Goal: Task Accomplishment & Management: Manage account settings

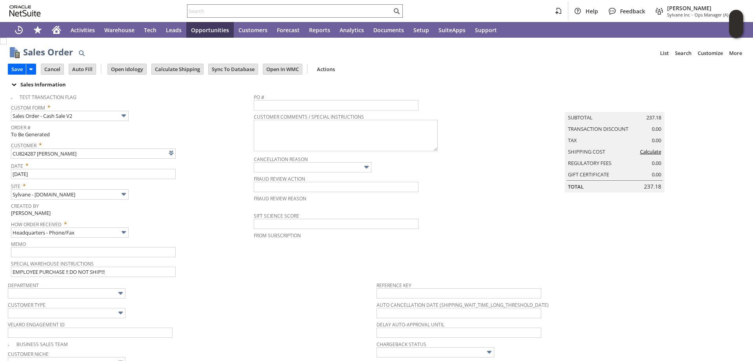
scroll to position [311, 0]
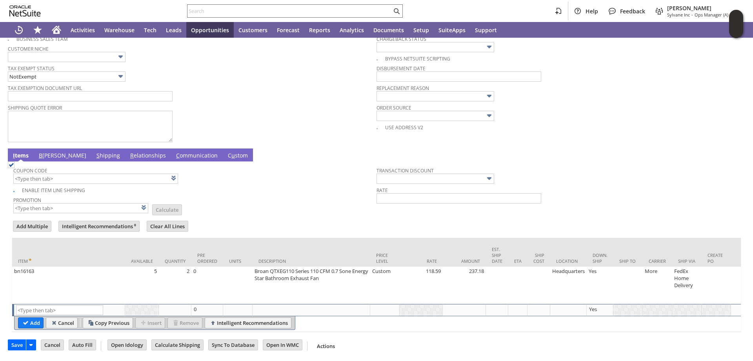
click at [48, 152] on link "B [PERSON_NAME]" at bounding box center [62, 155] width 51 height 9
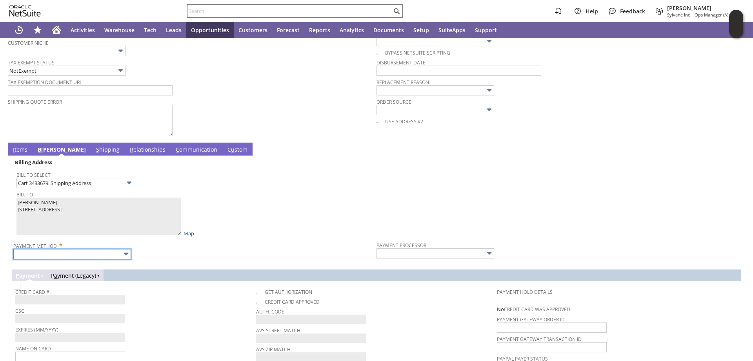
click at [83, 258] on input "text" at bounding box center [72, 254] width 118 height 10
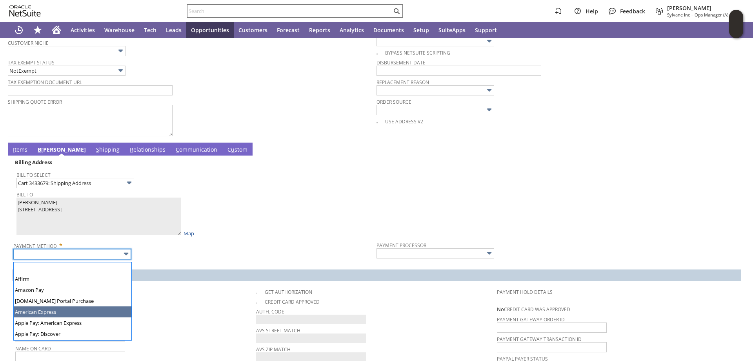
type input "American Express"
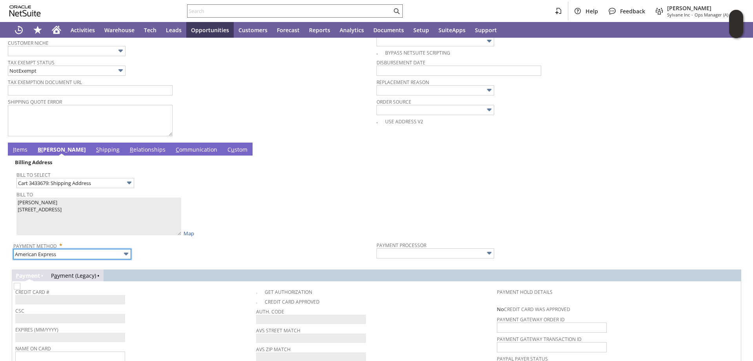
type input "Braintree"
checkbox input "true"
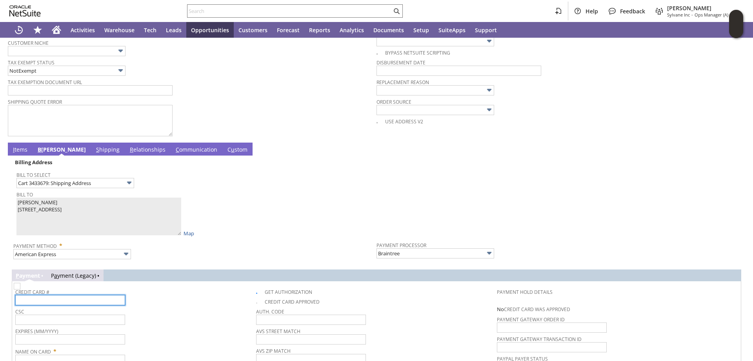
click at [116, 299] on input "text" at bounding box center [70, 300] width 110 height 10
type input "379801410377000"
type input "1351"
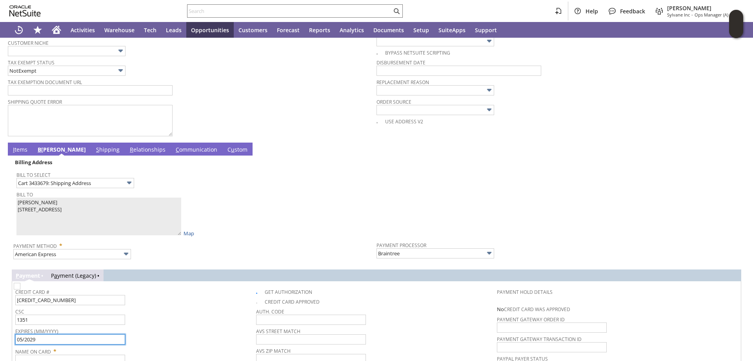
type input "05/2029"
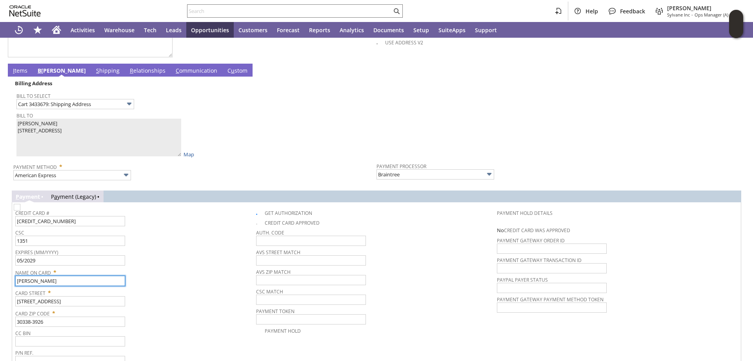
scroll to position [352, 0]
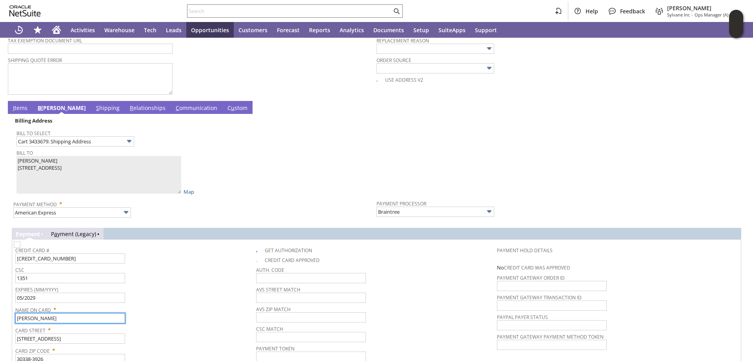
type input "Amy Davies"
click at [19, 108] on link "I tems" at bounding box center [20, 108] width 18 height 9
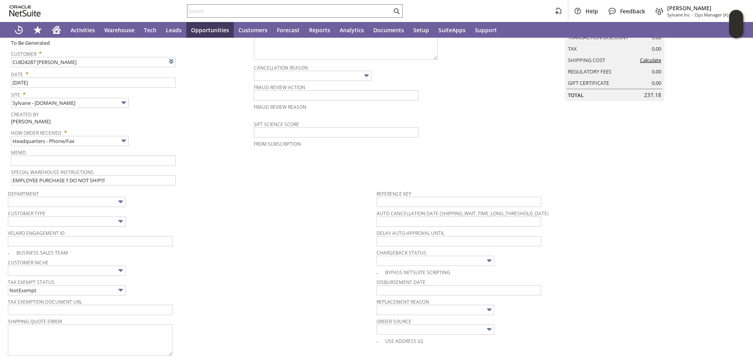
scroll to position [0, 0]
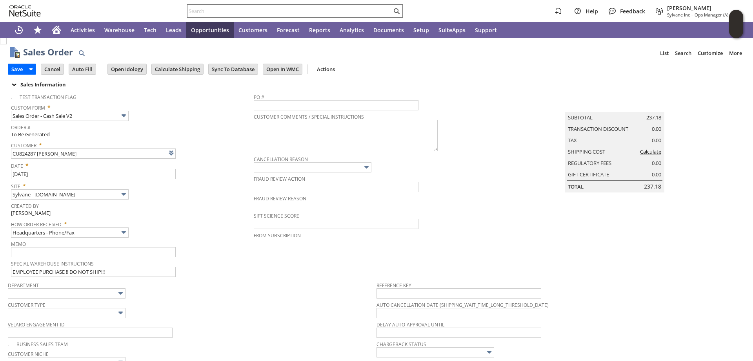
click at [650, 155] on link "Calculate" at bounding box center [650, 151] width 21 height 7
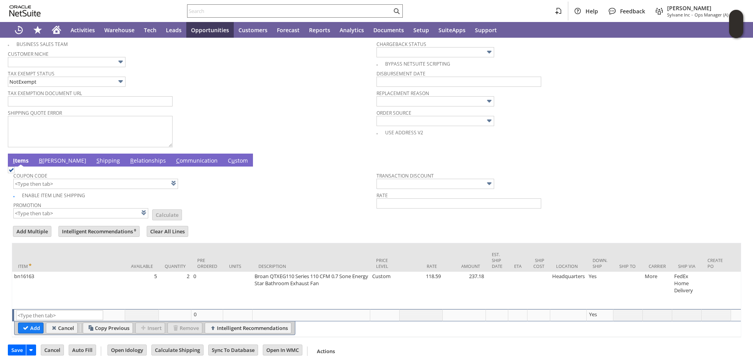
scroll to position [313, 0]
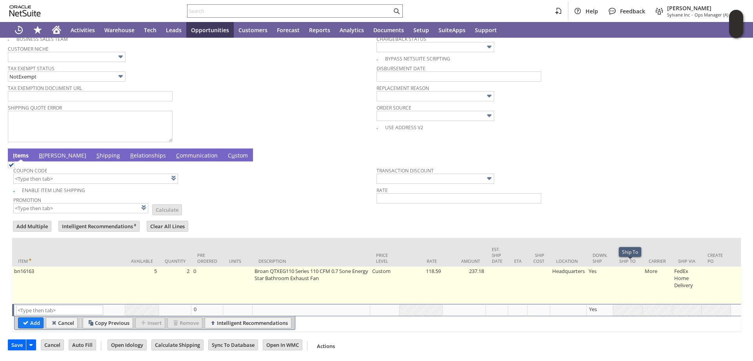
click at [634, 266] on td at bounding box center [628, 284] width 29 height 37
type input "OK"
type input "Make Copy"
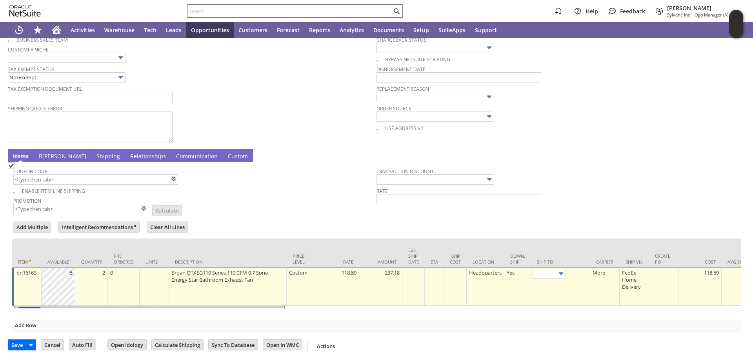
scroll to position [312, 0]
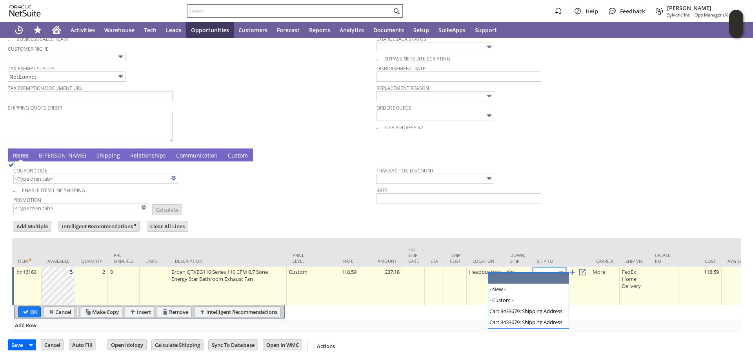
click at [554, 268] on input "text" at bounding box center [549, 273] width 33 height 10
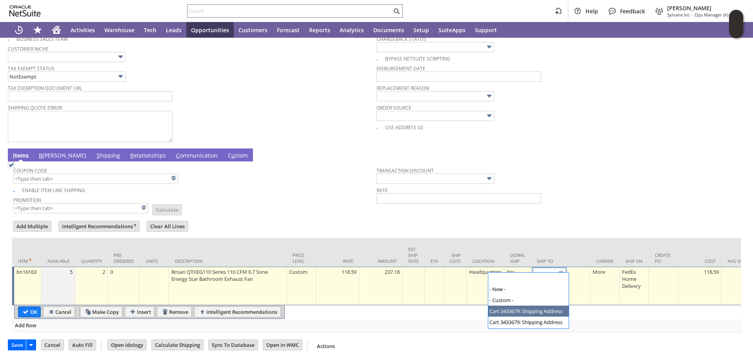
type input "Cart 3433679: Shipping Address"
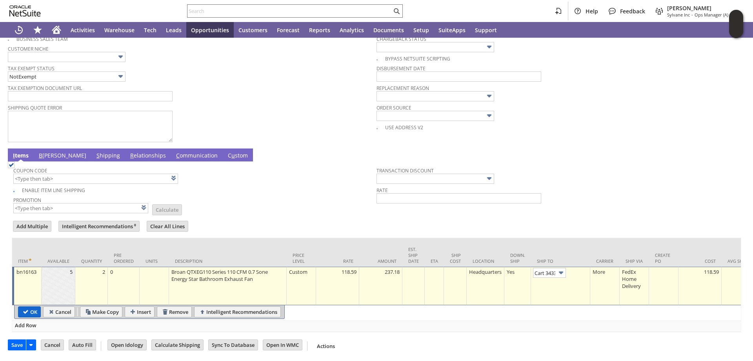
click at [28, 306] on input "OK" at bounding box center [29, 311] width 22 height 10
type input "Add"
type input "Copy Previous"
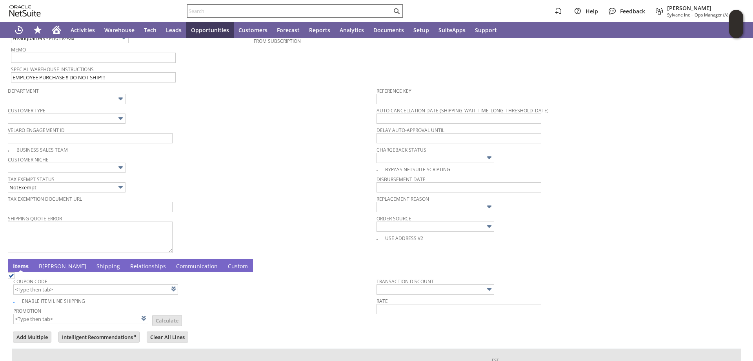
scroll to position [0, 0]
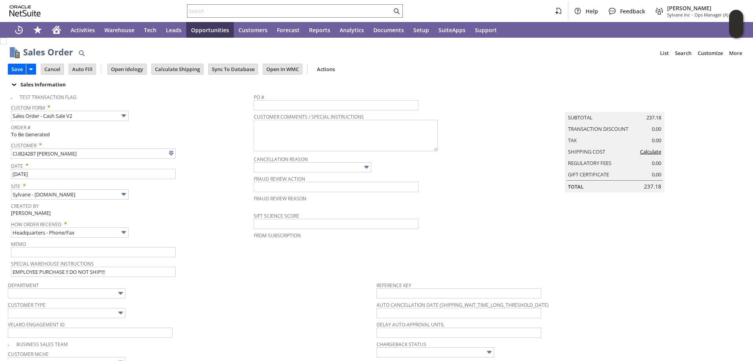
click at [650, 155] on link "Calculate" at bounding box center [650, 151] width 21 height 7
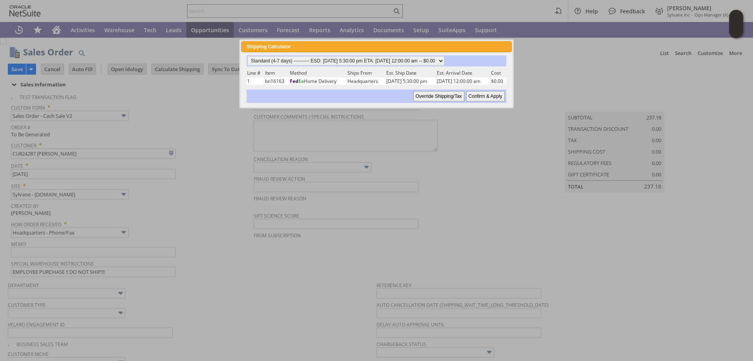
click at [487, 96] on input "Confirm & Apply" at bounding box center [486, 96] width 38 height 10
type input "Add"
type input "Copy Previous"
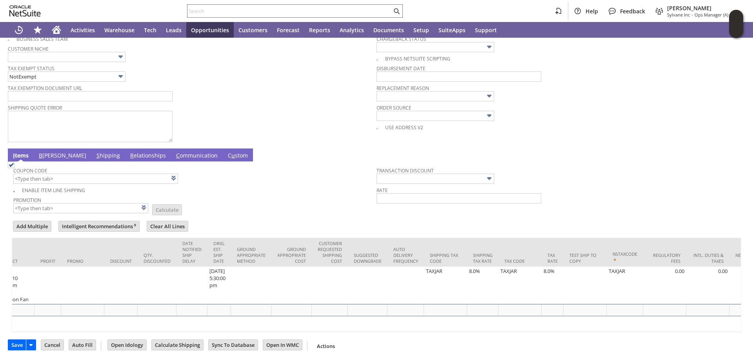
scroll to position [0, 1213]
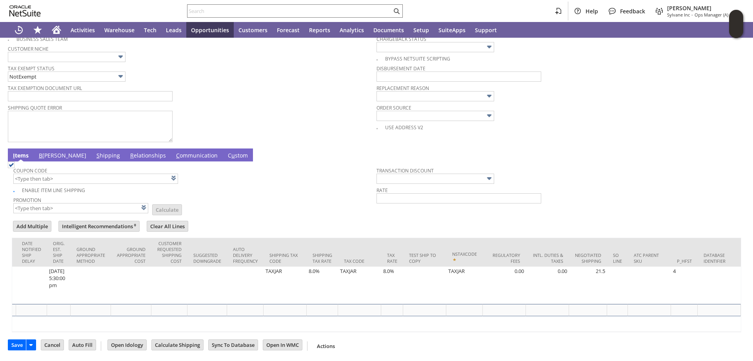
drag, startPoint x: 592, startPoint y: 267, endPoint x: 753, endPoint y: 312, distance: 166.8
click at [594, 267] on td "21.5" at bounding box center [588, 284] width 38 height 37
type input "21.5"
type input "OK"
type input "Make Copy"
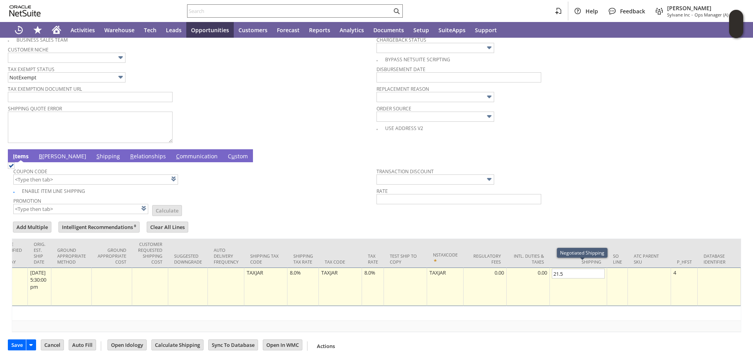
scroll to position [0, 1149]
type input "0"
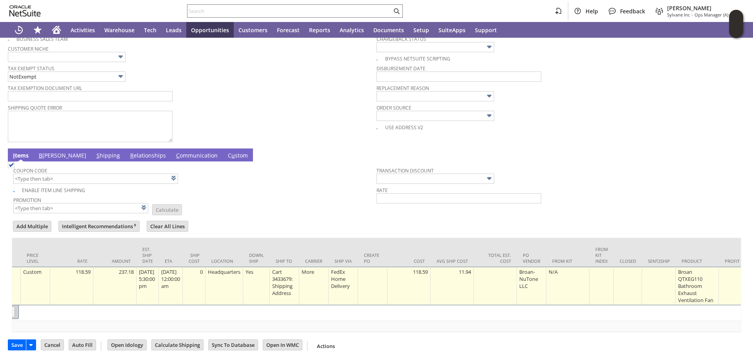
scroll to position [0, 0]
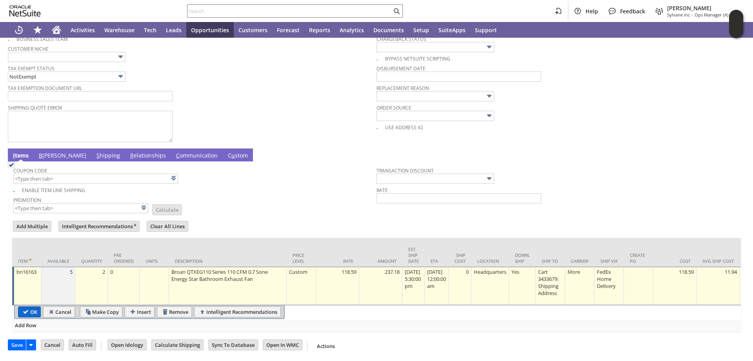
click at [27, 306] on input "OK" at bounding box center [29, 311] width 22 height 10
type input "Add"
type input "Copy Previous"
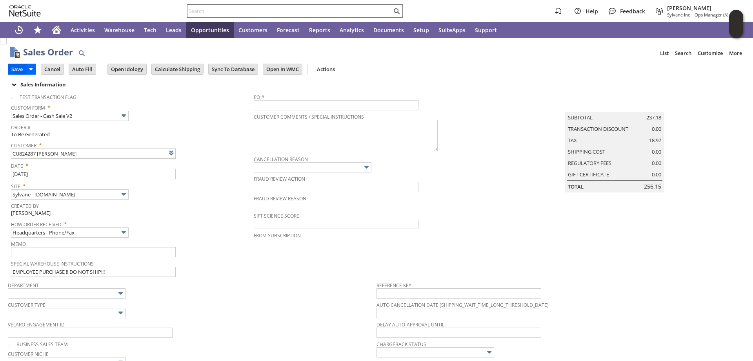
click at [16, 67] on input "Save" at bounding box center [17, 69] width 18 height 10
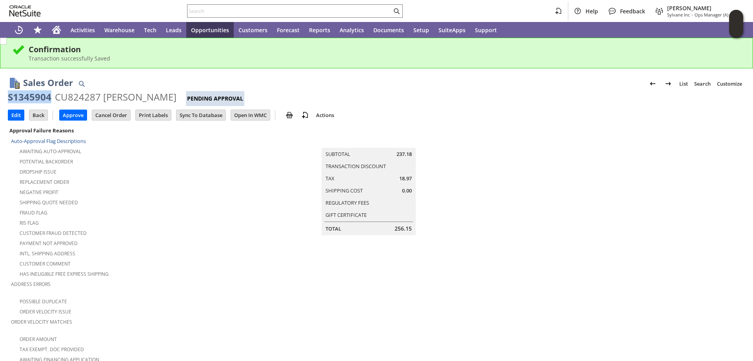
drag, startPoint x: 51, startPoint y: 96, endPoint x: 9, endPoint y: 97, distance: 42.0
click at [9, 97] on div "S1345904" at bounding box center [30, 97] width 44 height 13
copy div "S1345904"
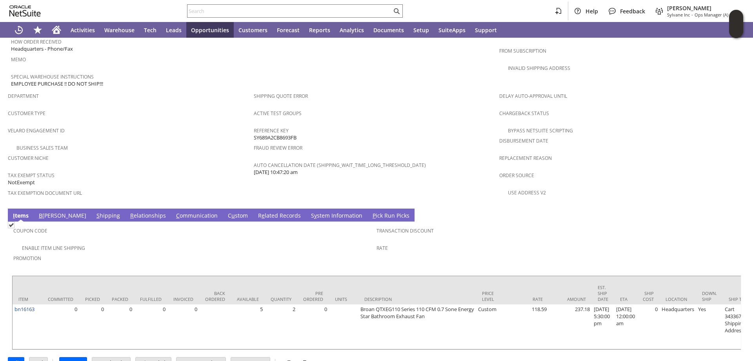
scroll to position [483, 0]
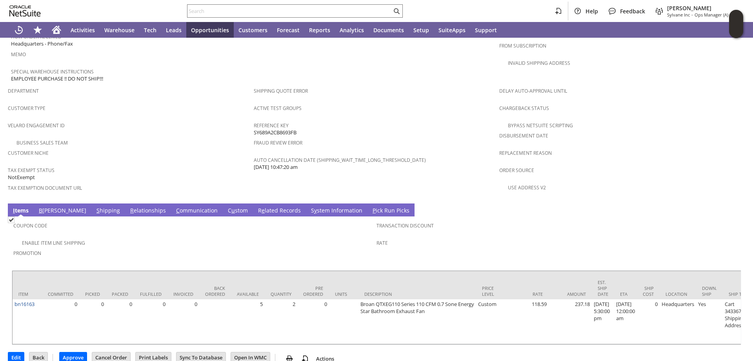
drag, startPoint x: 128, startPoint y: 224, endPoint x: 106, endPoint y: 237, distance: 25.5
click at [128, 237] on div "Enable Item Line Shipping" at bounding box center [194, 241] width 363 height 9
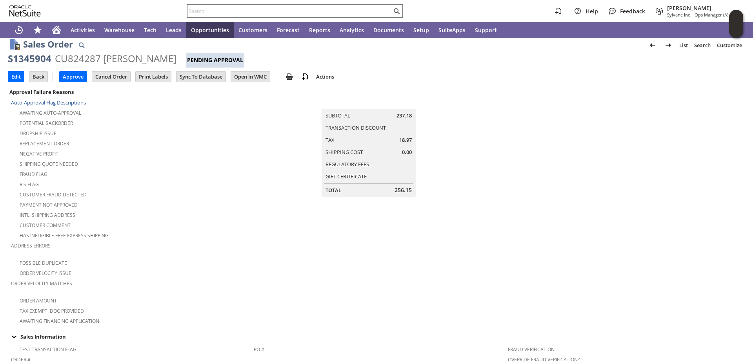
scroll to position [0, 0]
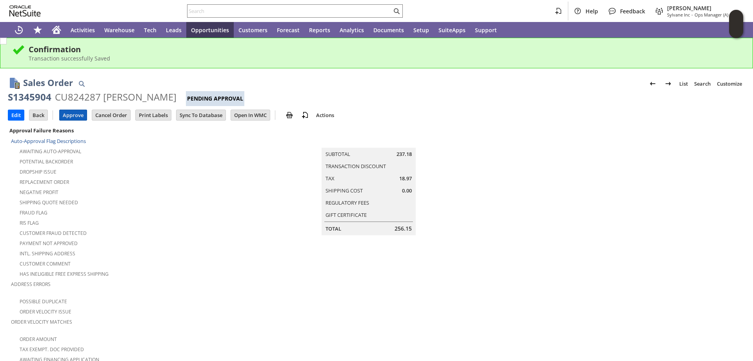
click at [70, 114] on input "Approve" at bounding box center [73, 115] width 27 height 10
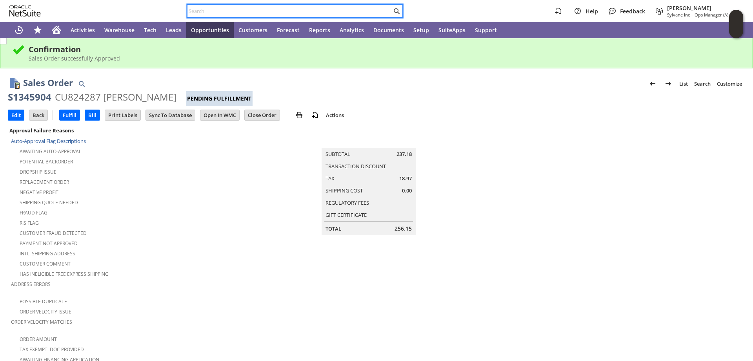
click at [216, 11] on input "text" at bounding box center [290, 10] width 204 height 9
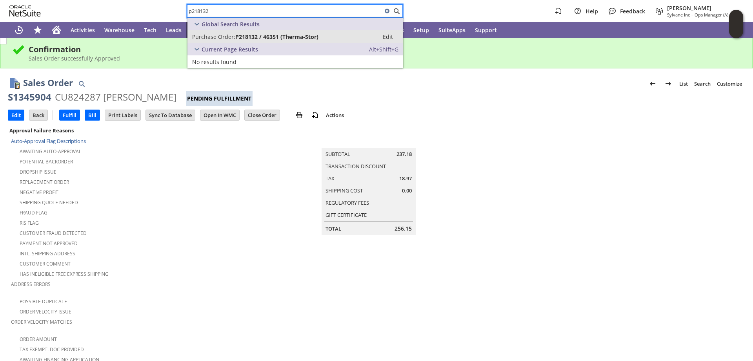
type input "p218132"
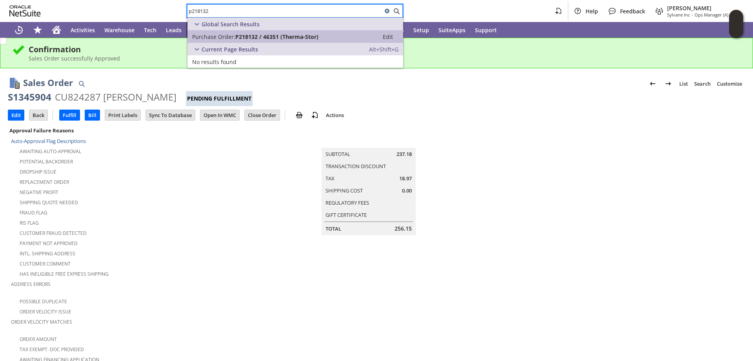
click at [262, 38] on span "P218132 / 46351 (Therma-Stor)" at bounding box center [276, 36] width 83 height 7
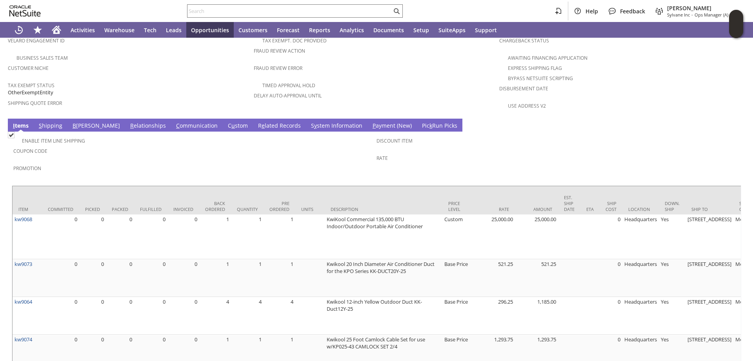
scroll to position [549, 0]
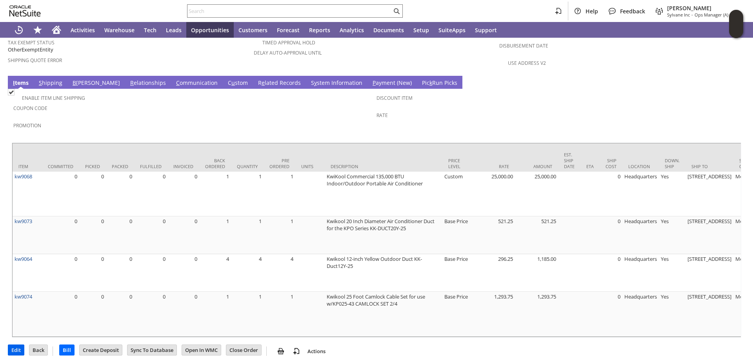
click at [16, 344] on input "Edit" at bounding box center [16, 349] width 16 height 10
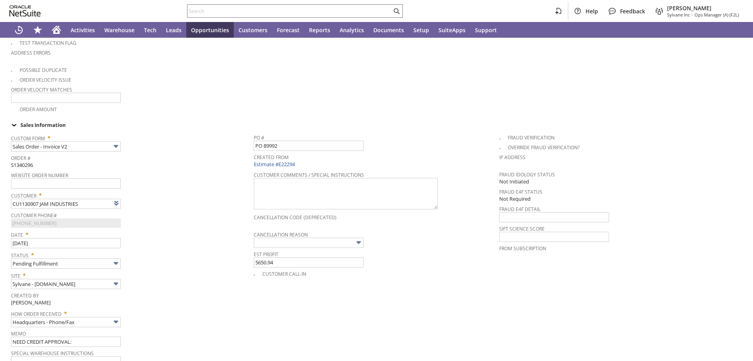
type input "Intelligent Recommendations ³"
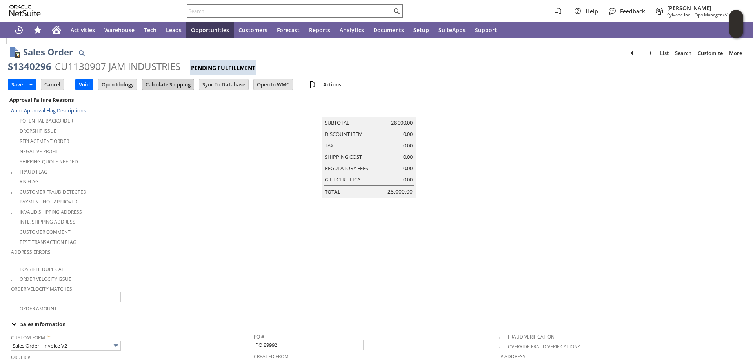
click at [176, 85] on input "Calculate Shipping" at bounding box center [167, 84] width 51 height 10
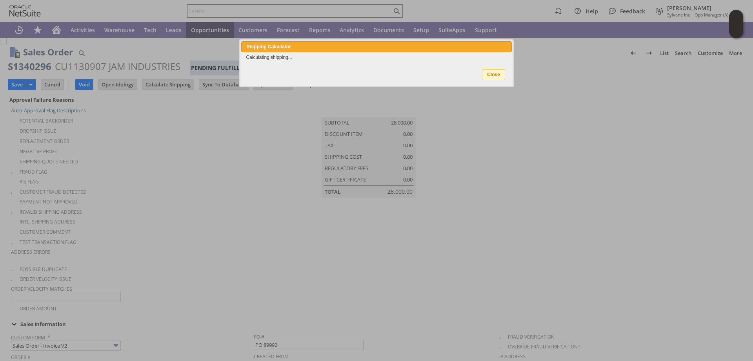
type input "OtherExemptEntity"
type input "Add"
type input "Copy Previous"
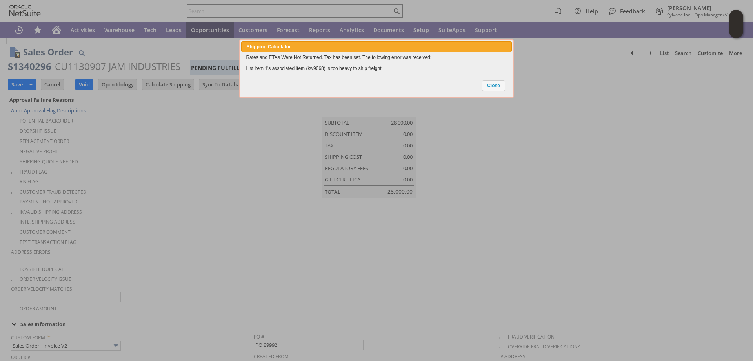
scroll to position [715, 0]
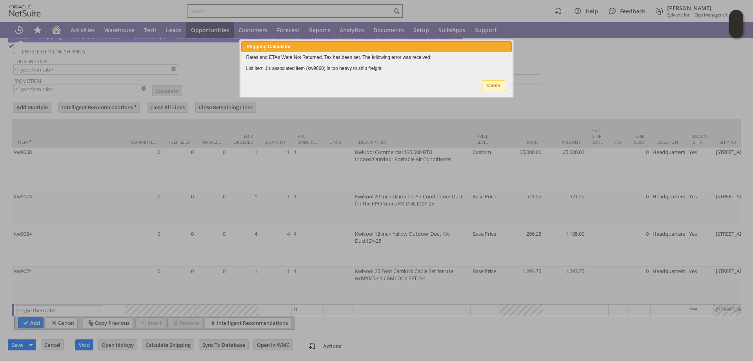
click at [498, 82] on span "Close" at bounding box center [494, 85] width 22 height 10
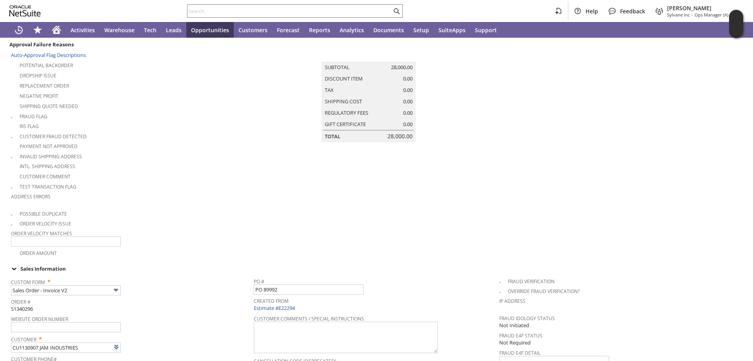
scroll to position [0, 0]
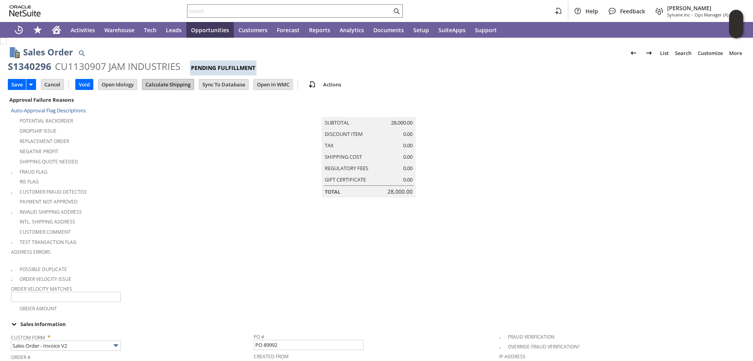
click at [163, 85] on input "Calculate Shipping" at bounding box center [167, 84] width 51 height 10
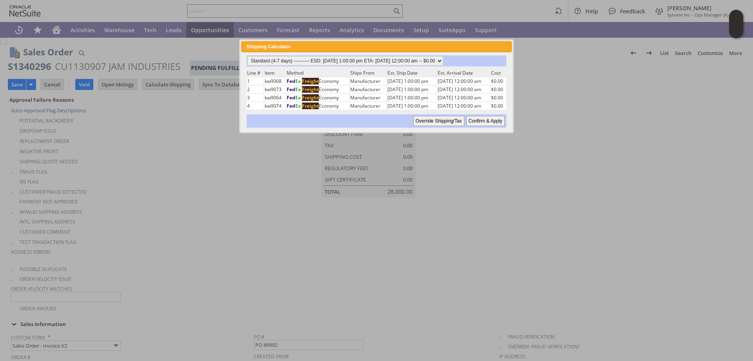
click at [488, 120] on input "Confirm & Apply" at bounding box center [486, 121] width 38 height 10
type input "Add"
type input "Copy Previous"
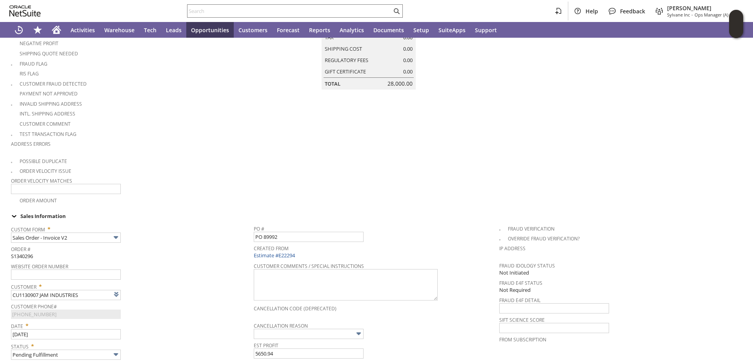
scroll to position [9, 0]
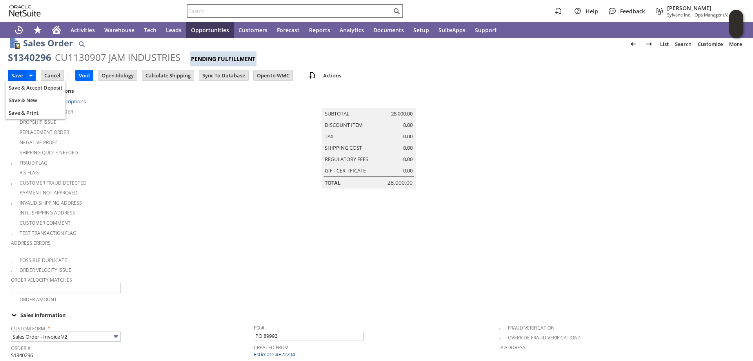
click at [13, 74] on input "Save" at bounding box center [17, 75] width 18 height 10
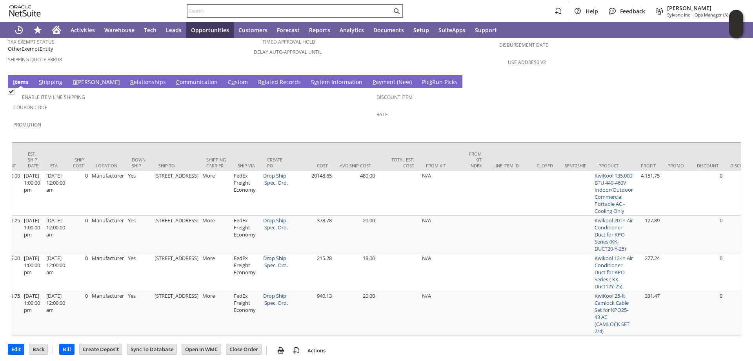
scroll to position [0, 534]
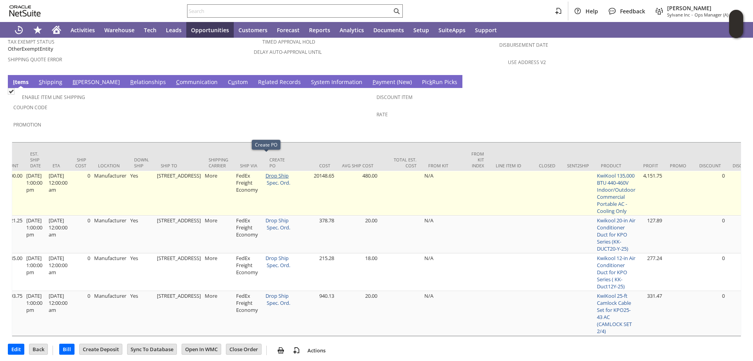
click at [266, 172] on link "Drop Ship" at bounding box center [277, 175] width 23 height 7
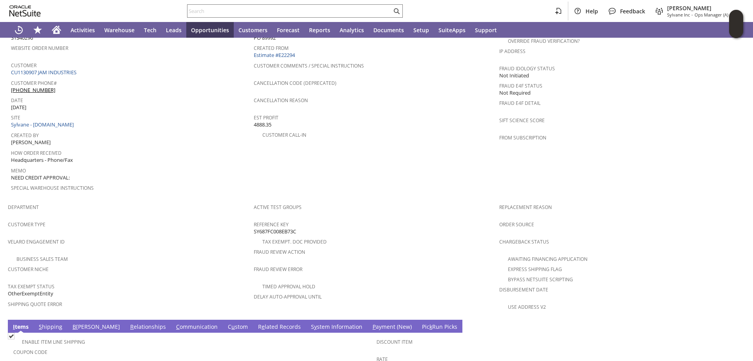
scroll to position [314, 0]
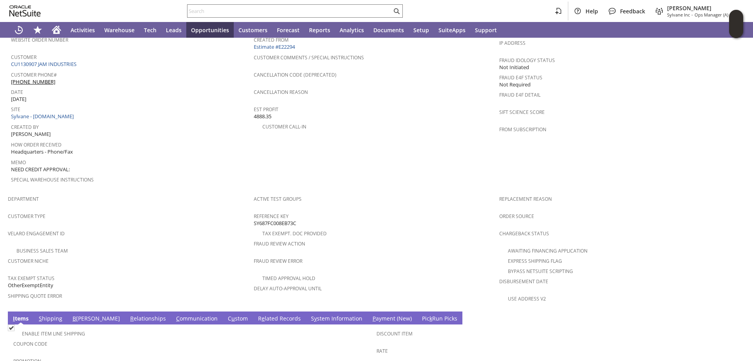
click at [309, 314] on link "S y stem Information" at bounding box center [336, 318] width 55 height 9
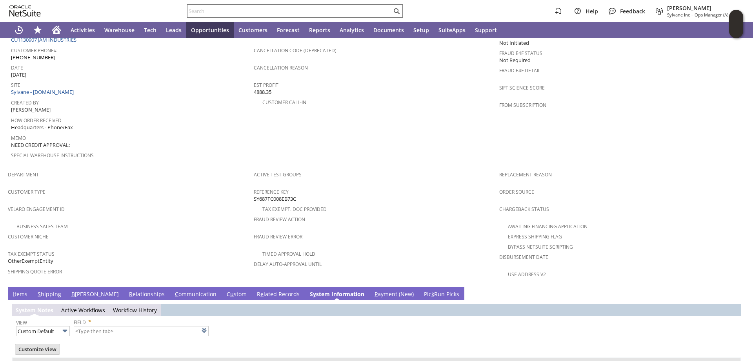
scroll to position [358, 0]
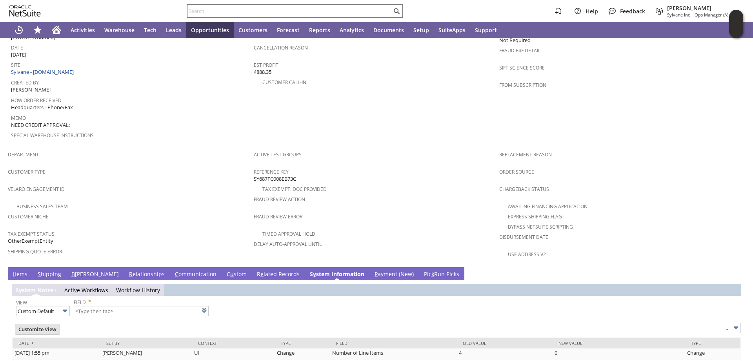
type input "1 to 25 of 81"
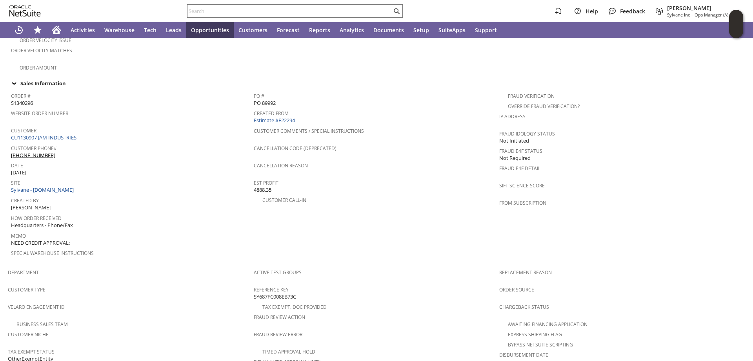
scroll to position [397, 0]
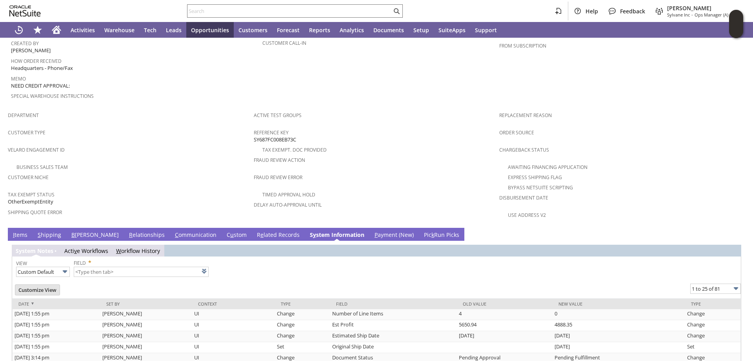
click at [16, 231] on link "I tems" at bounding box center [20, 235] width 18 height 9
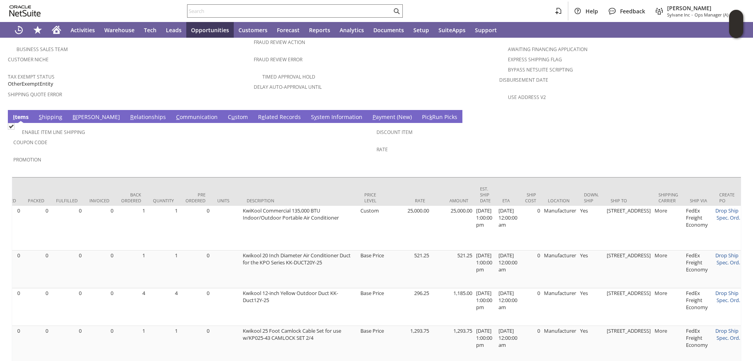
scroll to position [0, 197]
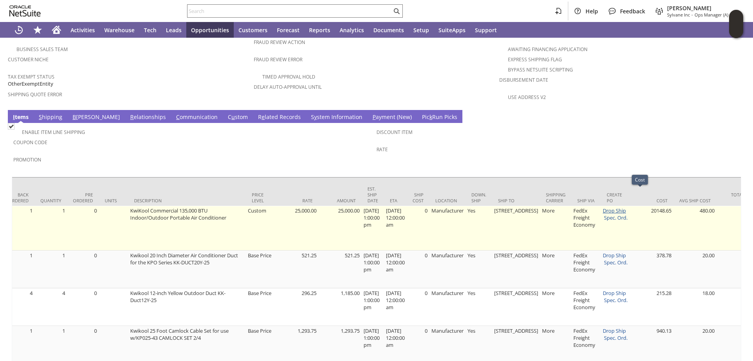
click at [608, 207] on link "Drop Ship" at bounding box center [614, 210] width 23 height 7
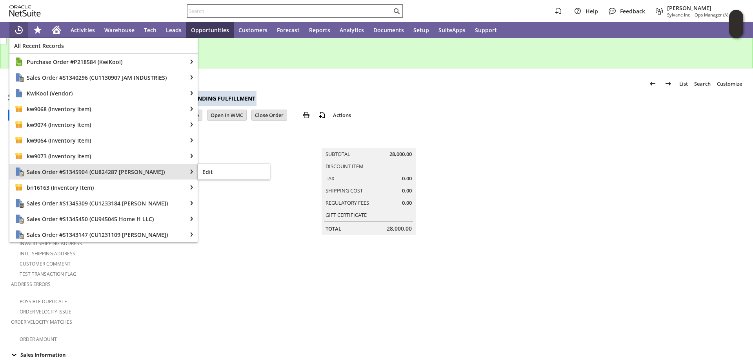
click at [80, 170] on span "Sales Order #S1345904 (CU824287 Amy Davies)" at bounding box center [104, 171] width 155 height 7
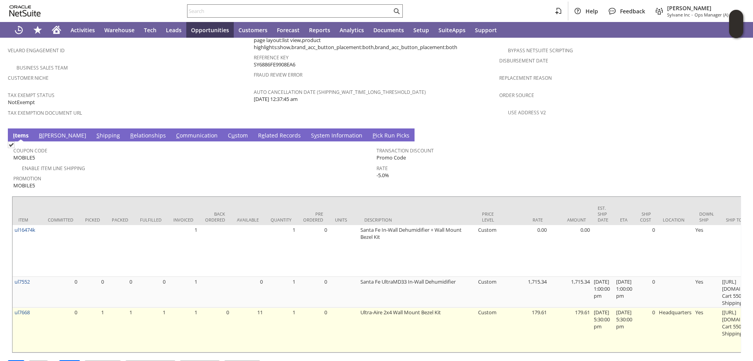
scroll to position [535, 0]
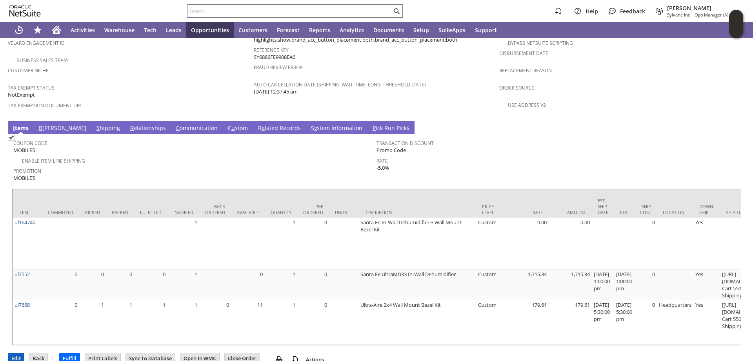
click at [18, 353] on input "Edit" at bounding box center [16, 358] width 16 height 10
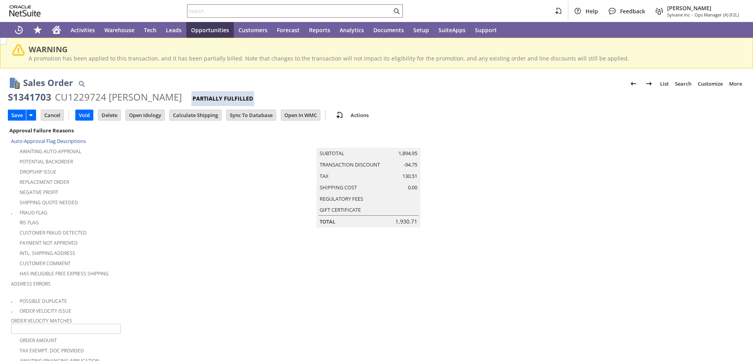
type input "Add"
type input "Copy Previous"
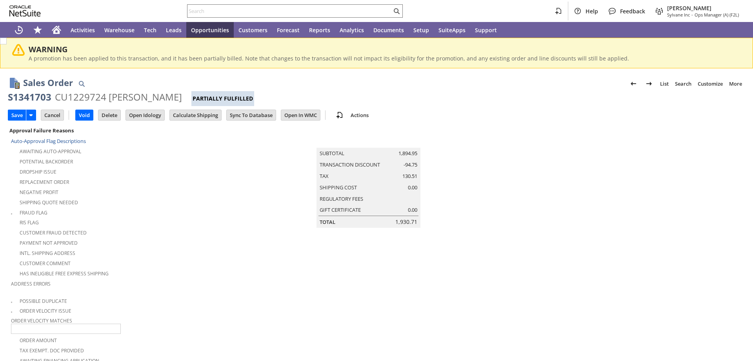
scroll to position [259, 0]
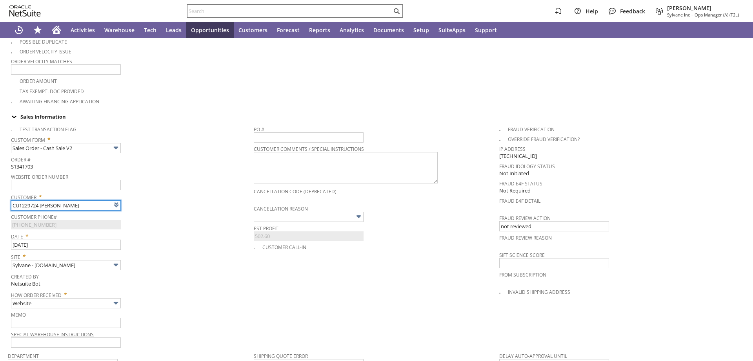
type input "Intelligent Recommendations¹⁰"
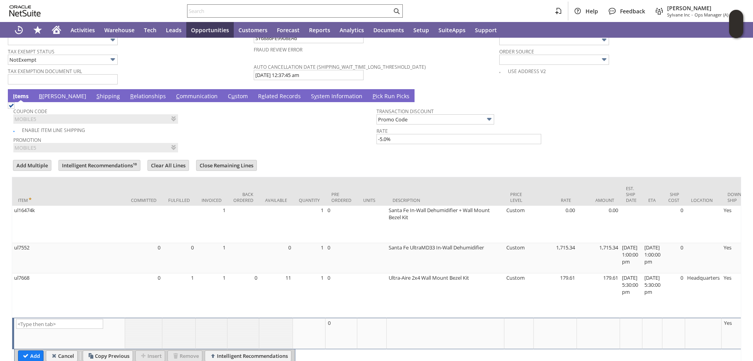
scroll to position [0, 257]
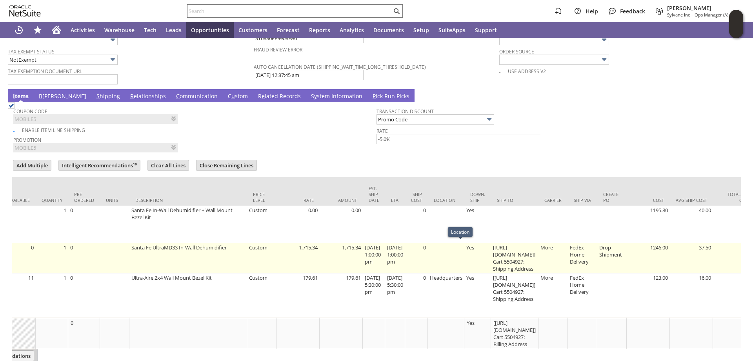
click at [458, 246] on td at bounding box center [446, 258] width 36 height 30
type input "ul7552"
type input "OK"
type input "Make Copy"
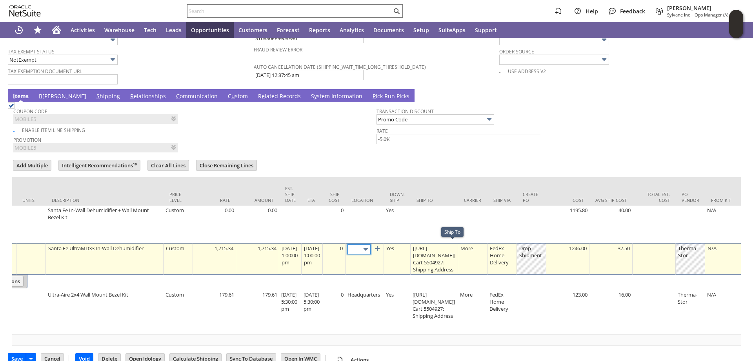
click at [370, 245] on img at bounding box center [365, 248] width 9 height 9
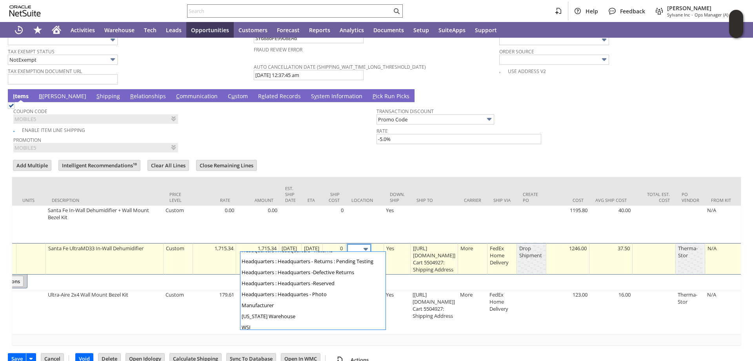
scroll to position [65, 0]
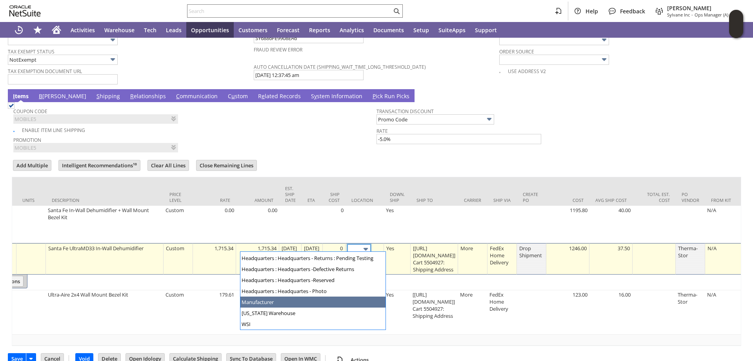
type input "Manufacturer"
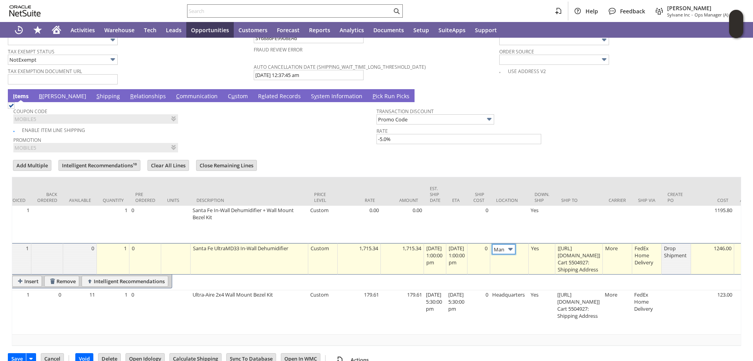
scroll to position [0, 0]
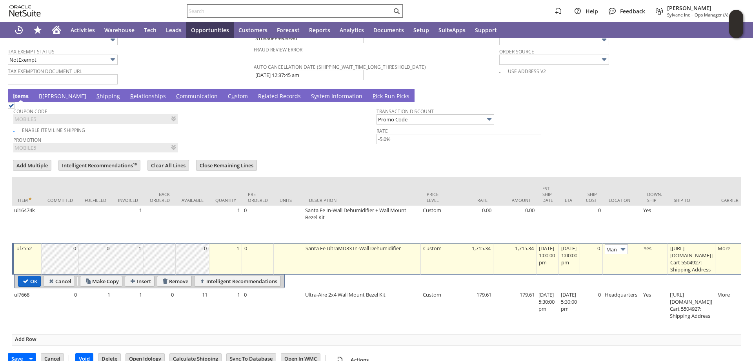
click at [29, 276] on input "OK" at bounding box center [29, 281] width 22 height 10
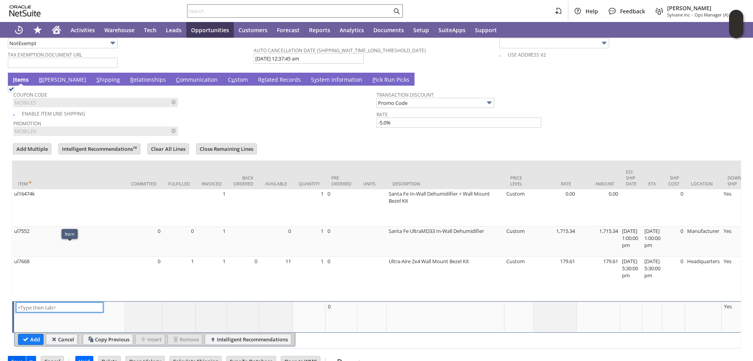
scroll to position [674, 0]
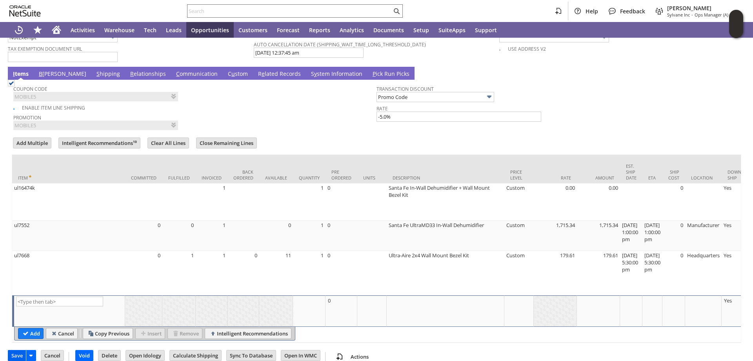
click at [17, 350] on input "Save" at bounding box center [17, 355] width 18 height 10
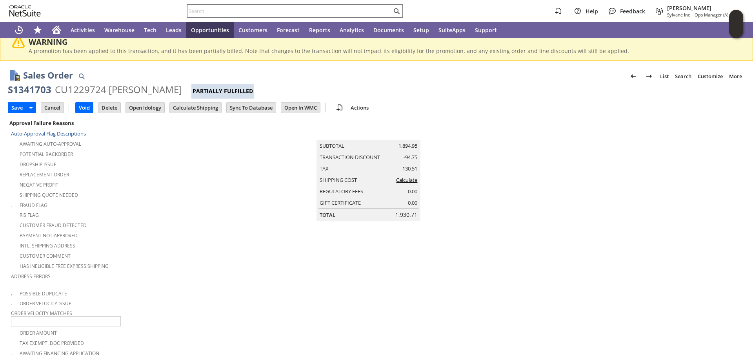
scroll to position [7, 0]
click at [409, 184] on link "Calculate" at bounding box center [406, 180] width 21 height 7
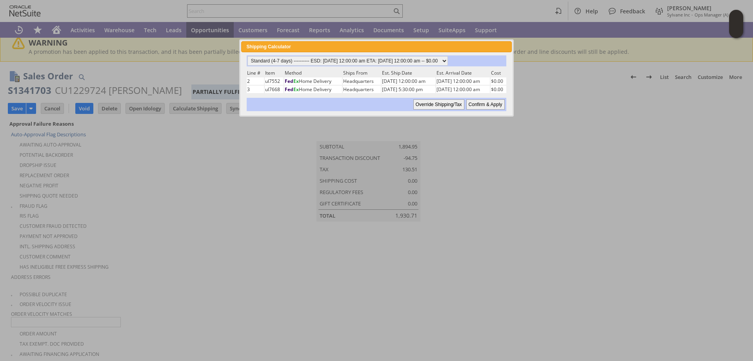
click at [441, 106] on input "Override Shipping/Tax" at bounding box center [439, 104] width 51 height 10
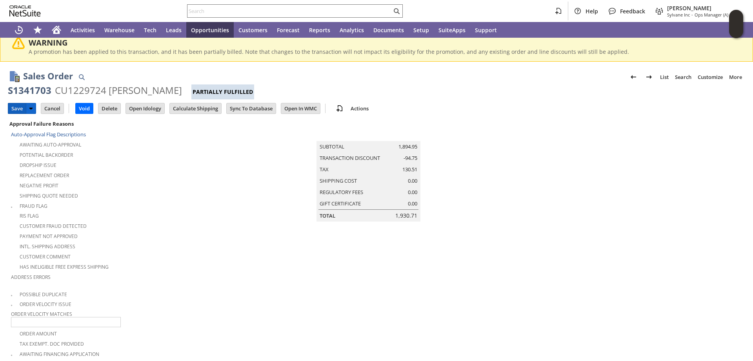
click at [15, 107] on input "Save" at bounding box center [17, 108] width 18 height 10
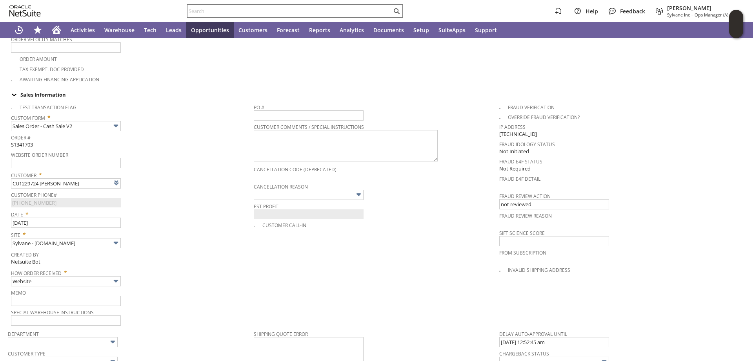
scroll to position [281, 0]
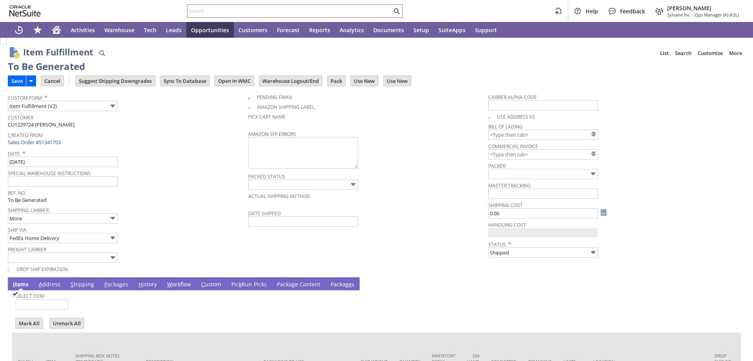
type input "0.00"
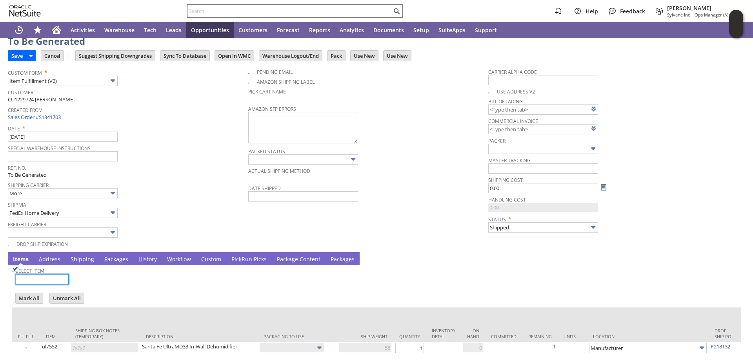
scroll to position [74, 0]
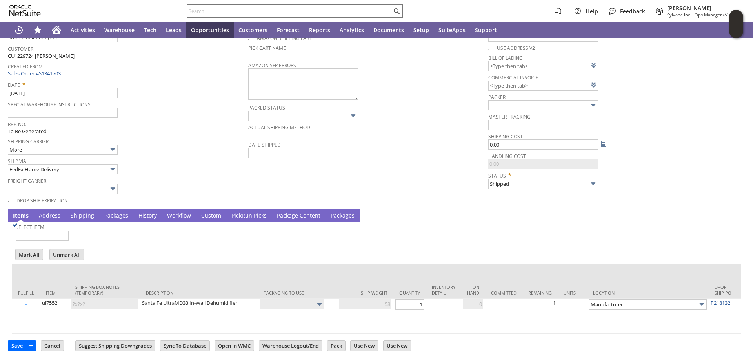
click at [113, 211] on link "P ackages" at bounding box center [116, 215] width 28 height 9
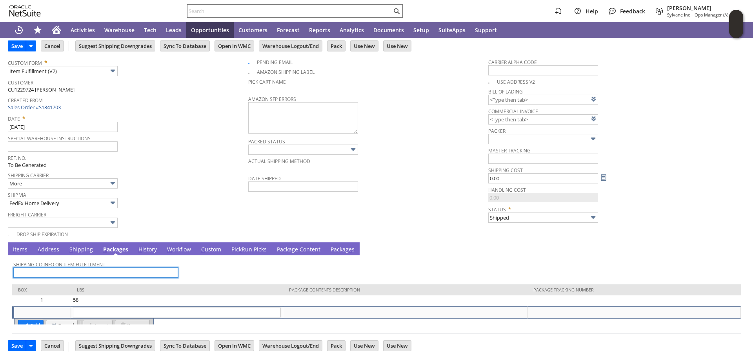
scroll to position [35, 0]
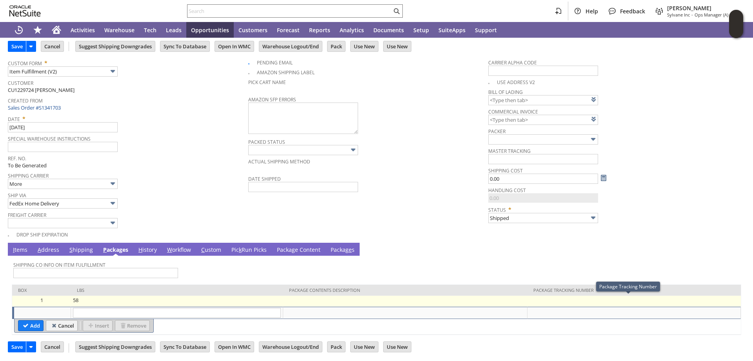
click at [566, 298] on td at bounding box center [634, 300] width 213 height 11
type input "58"
type input "OK"
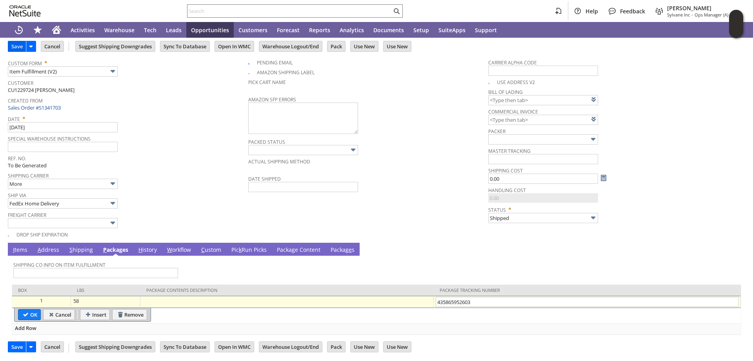
type input "435865952603"
click at [15, 45] on input "Save" at bounding box center [17, 46] width 18 height 10
type input "Add"
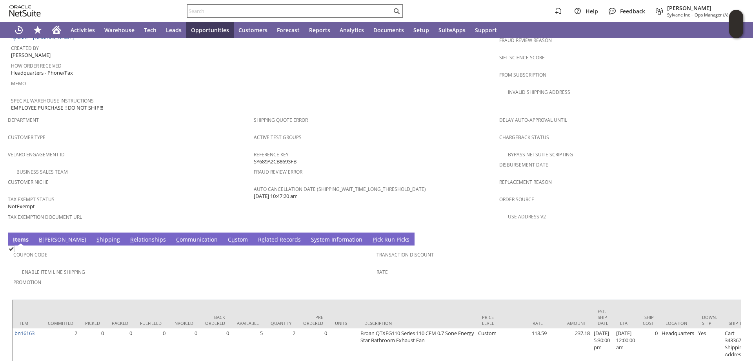
scroll to position [452, 0]
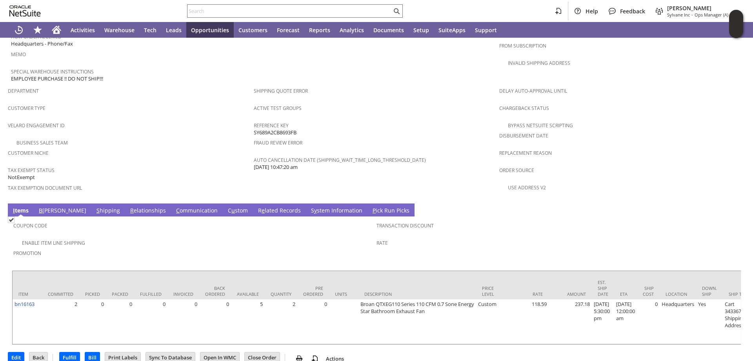
click at [309, 206] on link "S y stem Information" at bounding box center [336, 210] width 55 height 9
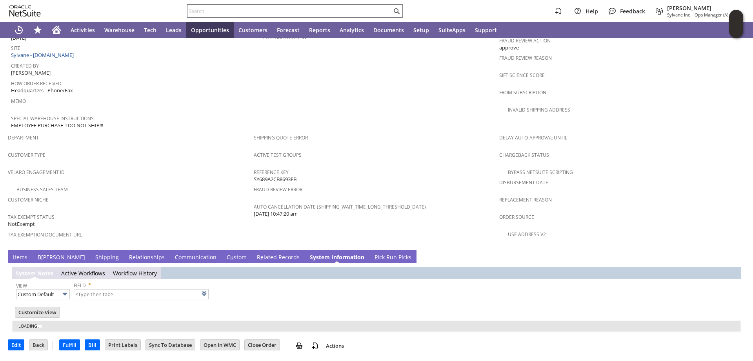
scroll to position [388, 0]
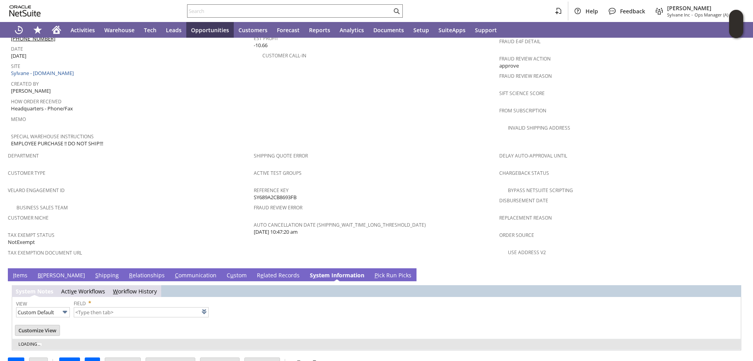
click at [373, 271] on link "P ick Run Picks" at bounding box center [393, 275] width 41 height 9
type input "1 to 25 of 97"
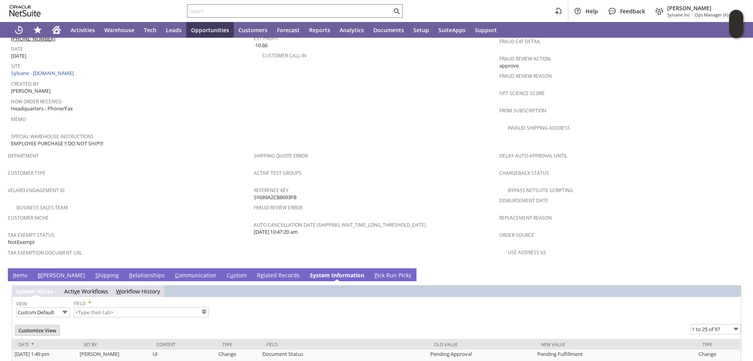
scroll to position [0, 0]
click at [373, 271] on link "P ick Run Picks" at bounding box center [393, 275] width 41 height 9
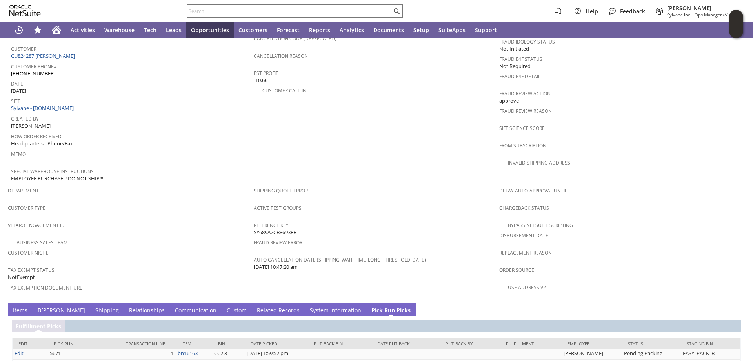
scroll to position [375, 0]
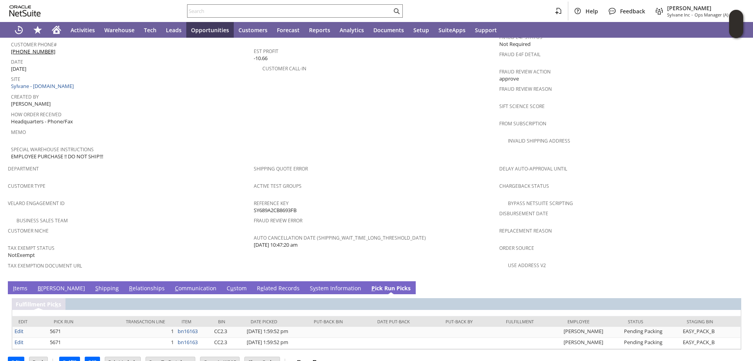
click at [93, 284] on link "S hipping" at bounding box center [106, 288] width 27 height 9
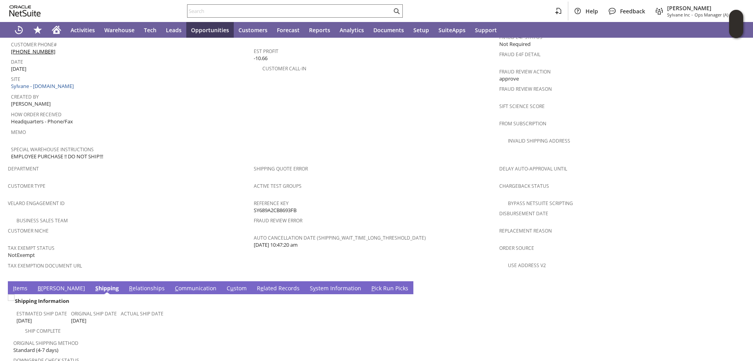
scroll to position [452, 0]
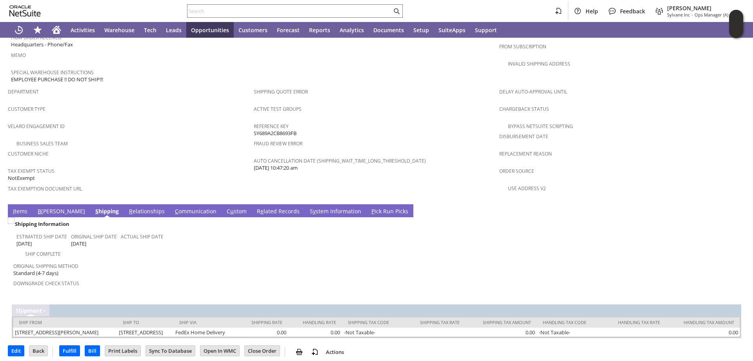
click at [370, 207] on link "P ick Run Picks" at bounding box center [390, 211] width 41 height 9
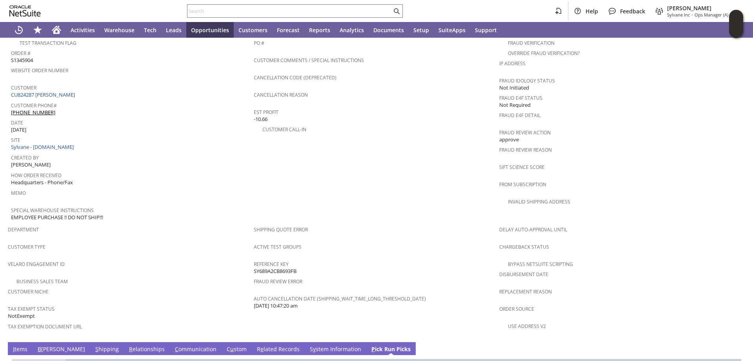
scroll to position [375, 0]
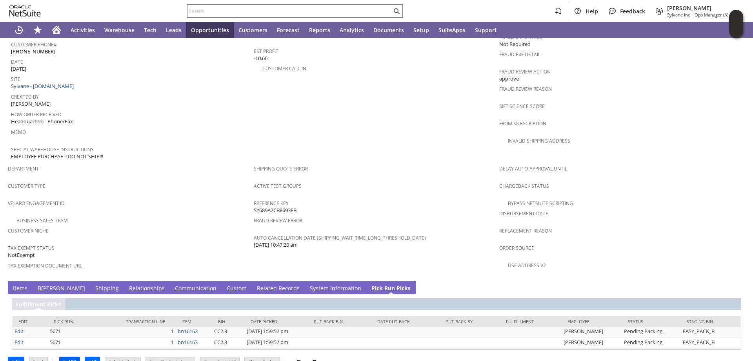
click at [69, 357] on input "Fulfill" at bounding box center [70, 362] width 20 height 10
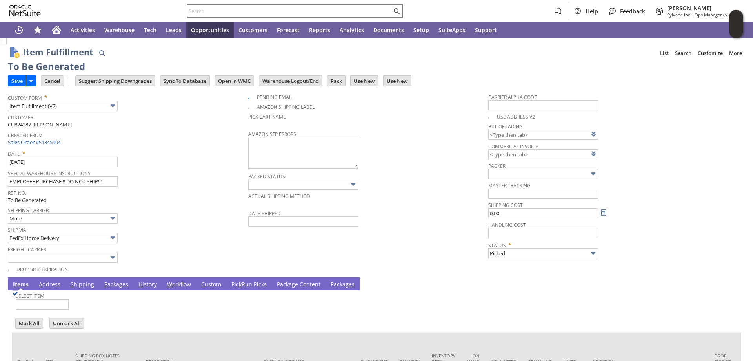
type input "0.00"
type input "Packed"
checkbox input "false"
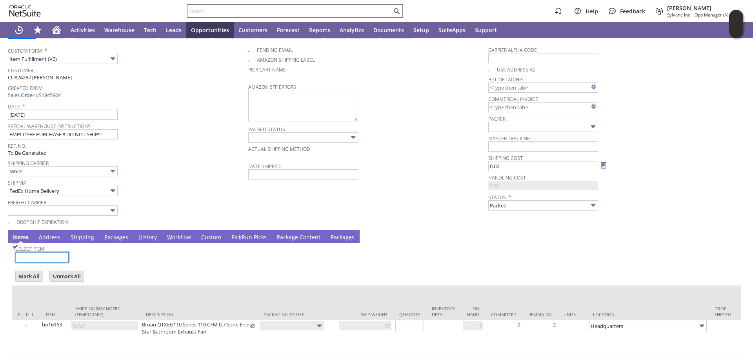
scroll to position [74, 0]
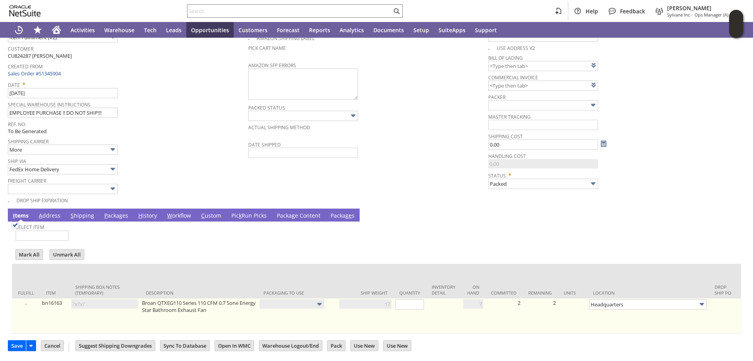
click at [18, 228] on img at bounding box center [15, 224] width 7 height 7
checkbox input "true"
type input "2"
click at [429, 300] on link "Set" at bounding box center [429, 302] width 0 height 5
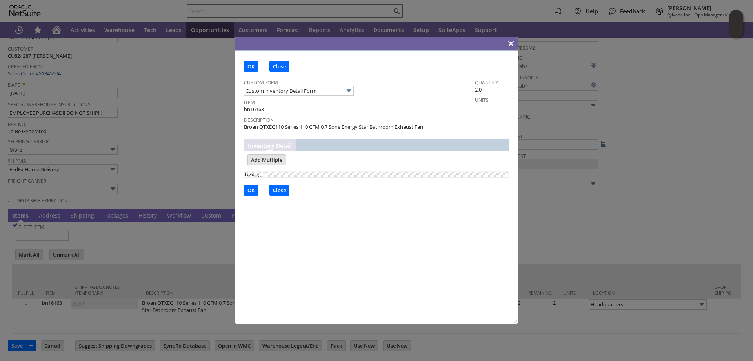
scroll to position [0, 0]
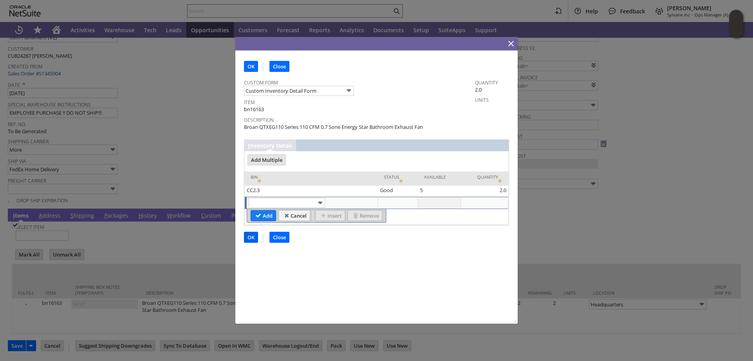
drag, startPoint x: 254, startPoint y: 238, endPoint x: 322, endPoint y: 405, distance: 180.8
click at [254, 238] on input "OK" at bounding box center [250, 237] width 13 height 10
type input "Add"
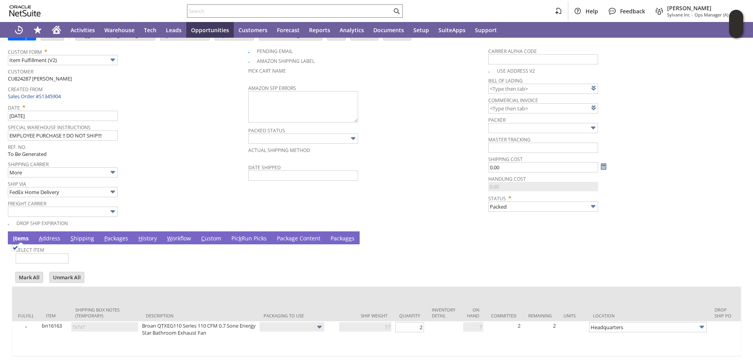
scroll to position [74, 0]
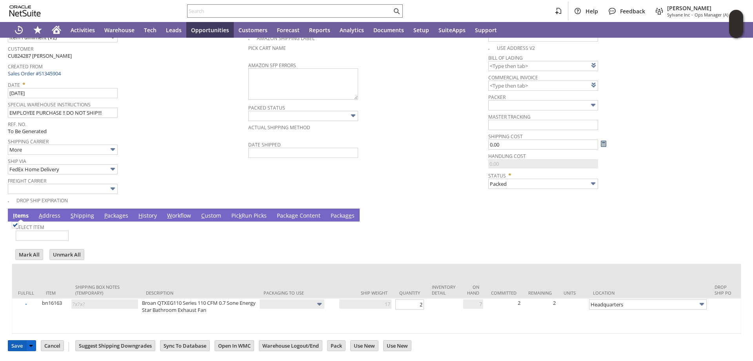
click at [16, 346] on input "Save" at bounding box center [17, 345] width 18 height 10
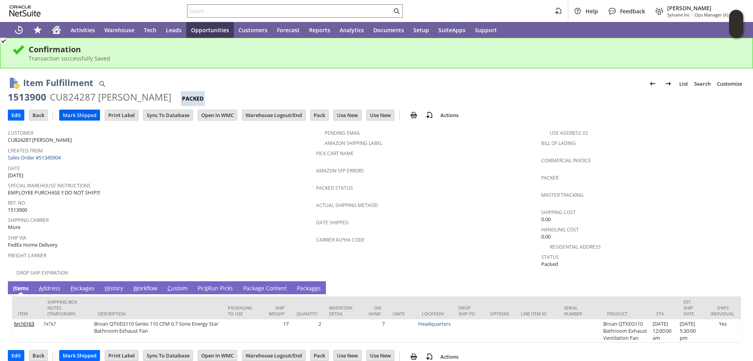
click at [85, 113] on input "Mark Shipped" at bounding box center [80, 115] width 40 height 10
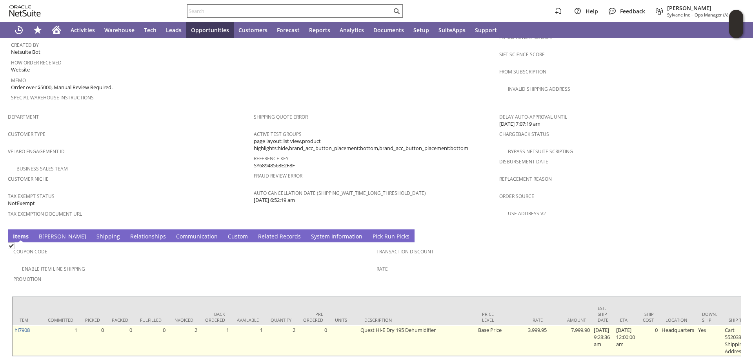
scroll to position [438, 0]
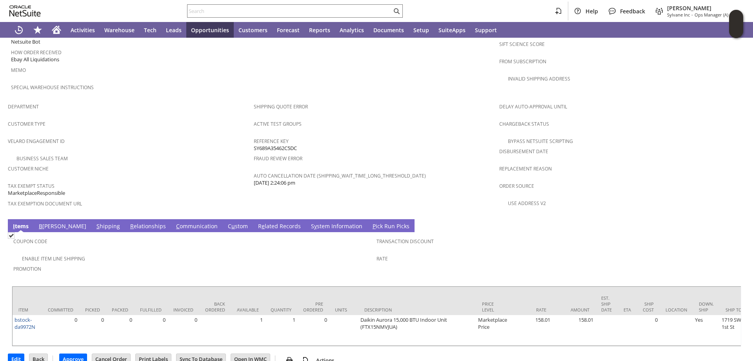
scroll to position [438, 0]
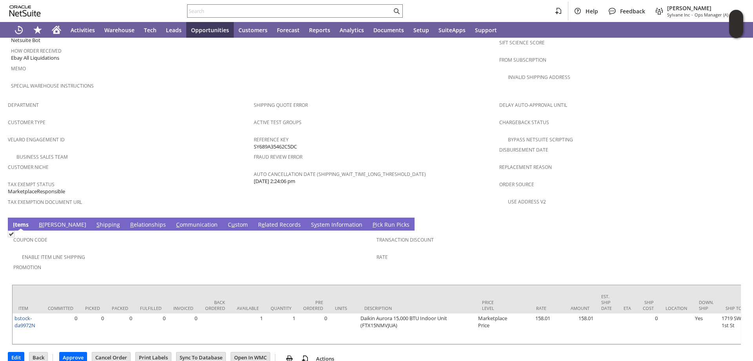
click at [95, 221] on link "S hipping" at bounding box center [108, 225] width 27 height 9
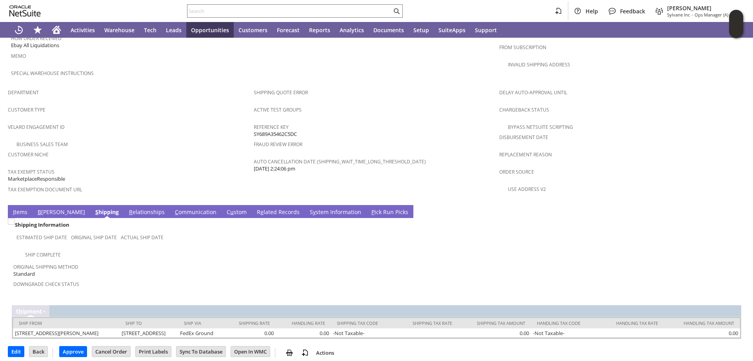
scroll to position [452, 0]
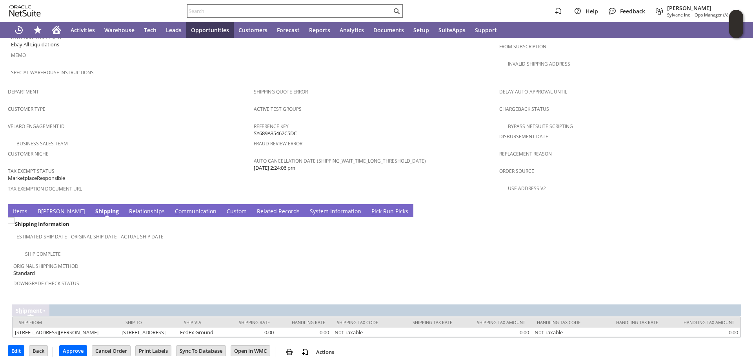
drag, startPoint x: 17, startPoint y: 195, endPoint x: 10, endPoint y: 201, distance: 9.5
click at [17, 207] on link "I tems" at bounding box center [20, 211] width 18 height 9
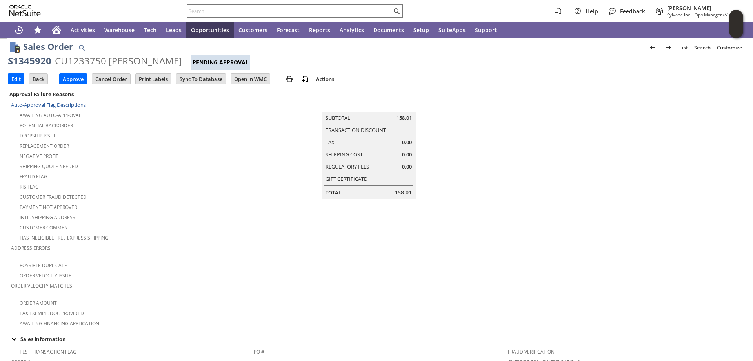
scroll to position [0, 0]
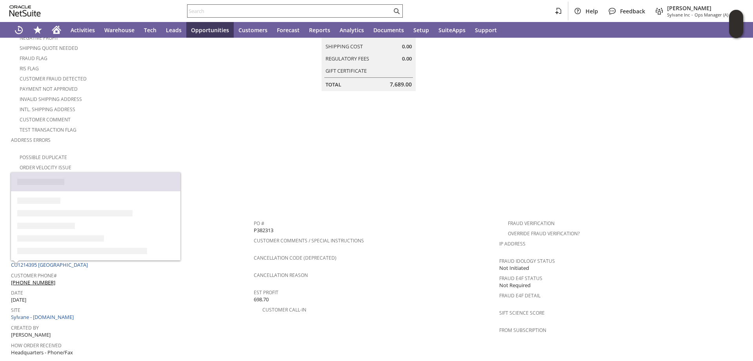
scroll to position [118, 0]
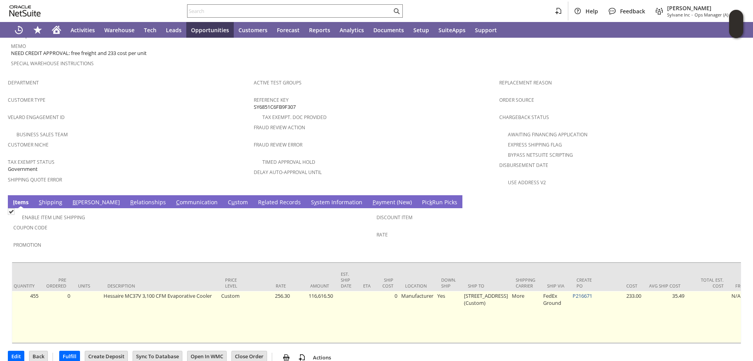
scroll to position [0, 228]
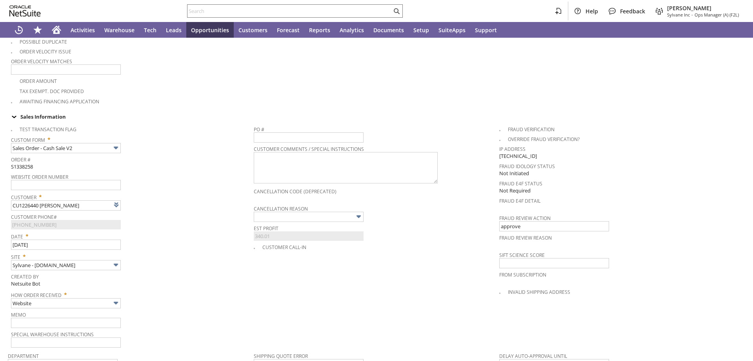
type input "Intelligent Recommendations¹⁰"
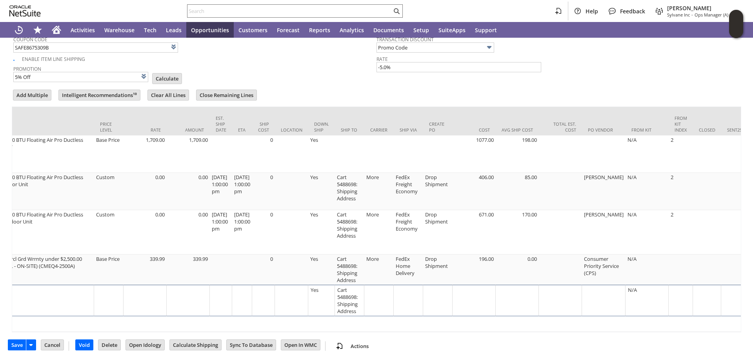
scroll to position [0, 414]
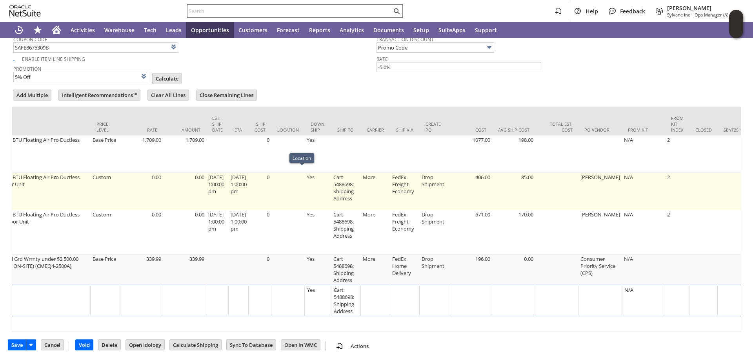
click at [305, 175] on td at bounding box center [288, 191] width 33 height 37
type input "OK"
type input "Make Copy"
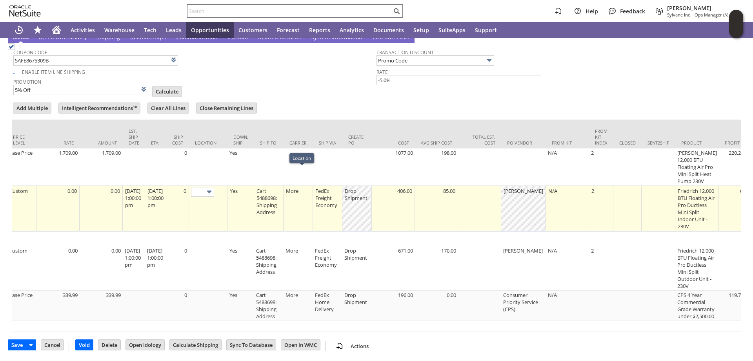
scroll to position [742, 0]
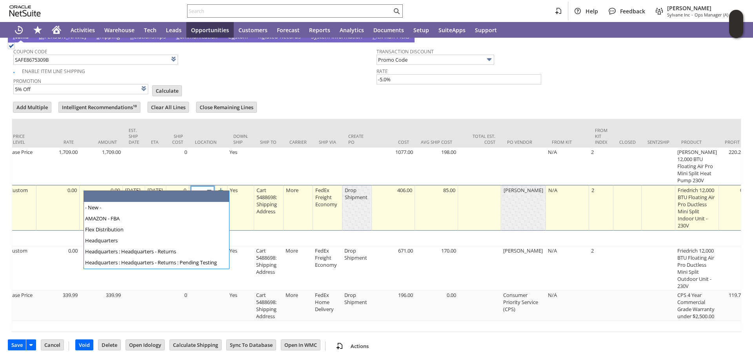
click at [214, 186] on img at bounding box center [209, 190] width 9 height 9
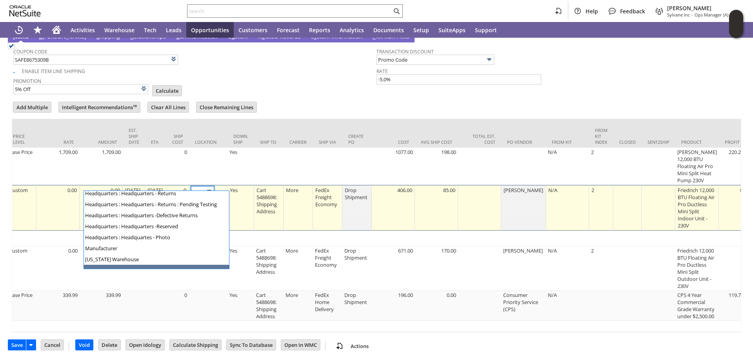
scroll to position [65, 0]
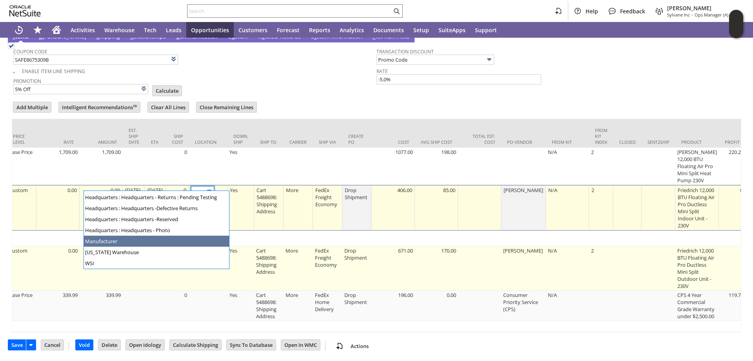
type input "Manufacturer"
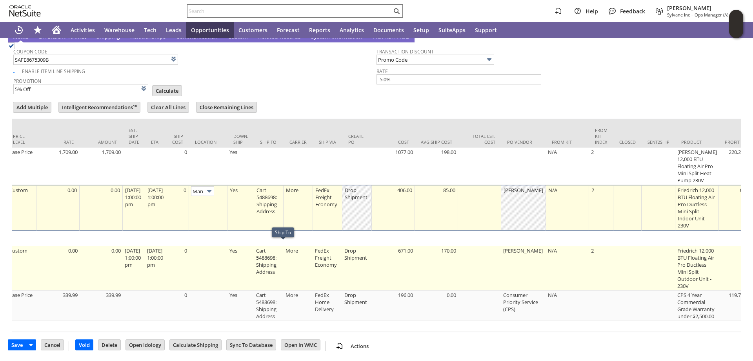
click at [215, 258] on td at bounding box center [208, 268] width 38 height 44
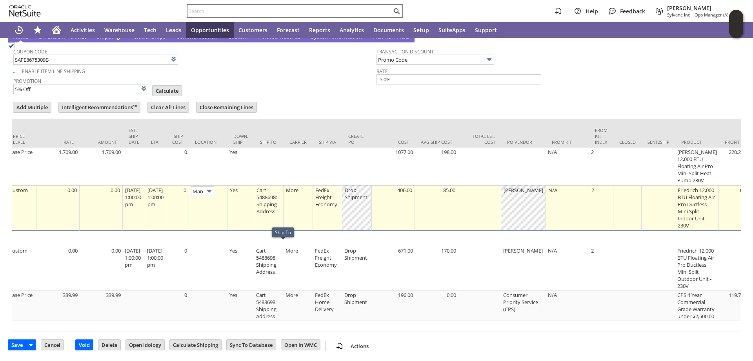
type input "Promo Code"
type input "-5.0%"
type input "OK"
type input "Make Copy"
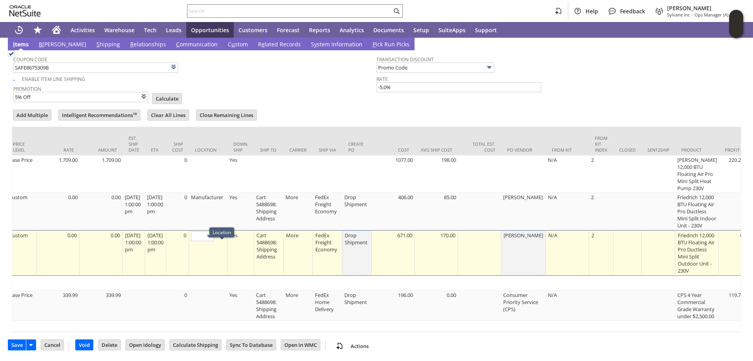
click at [214, 248] on td at bounding box center [208, 253] width 38 height 46
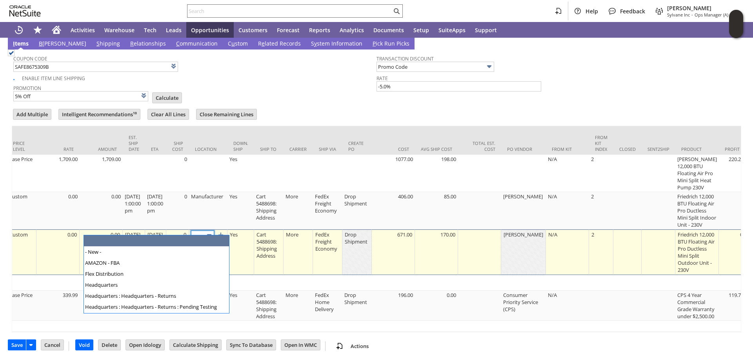
click at [214, 231] on img at bounding box center [209, 235] width 9 height 9
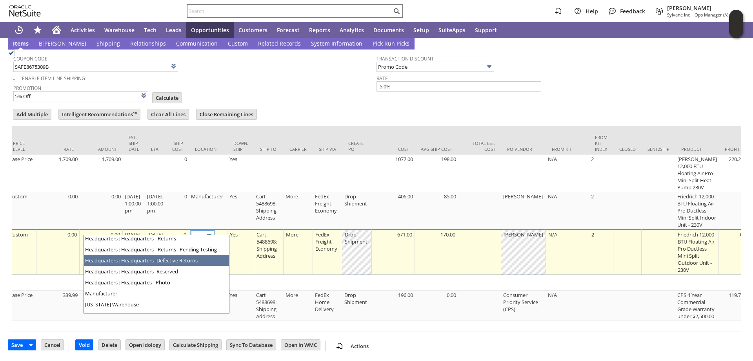
scroll to position [65, 0]
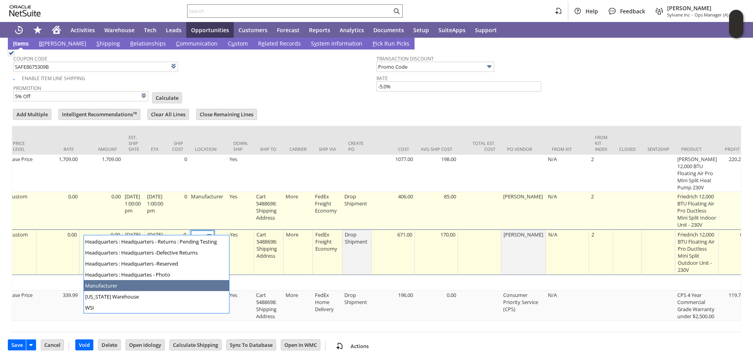
type input "Manufacturer"
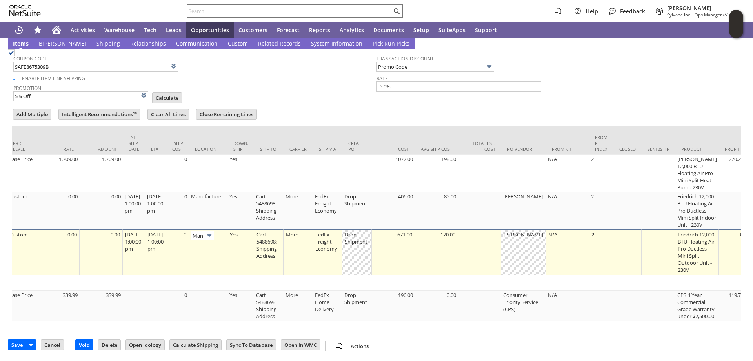
click at [303, 87] on td "Promotion 5% Off List Calculate" at bounding box center [194, 92] width 363 height 20
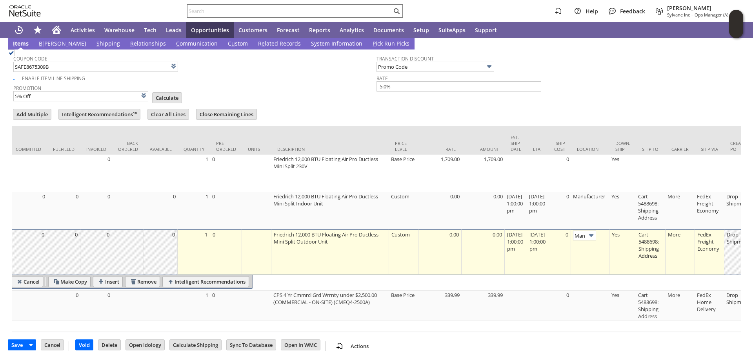
scroll to position [0, 0]
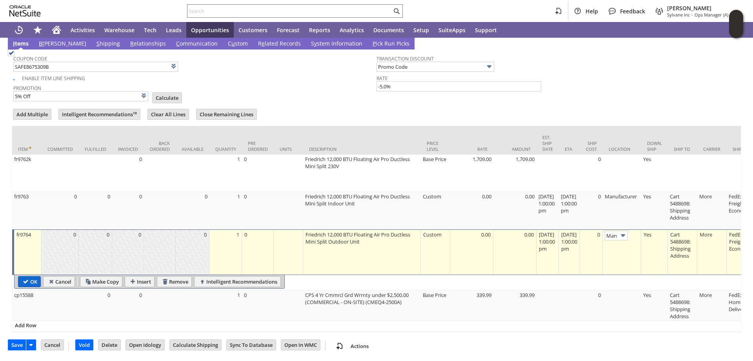
click at [29, 276] on input "OK" at bounding box center [29, 281] width 22 height 10
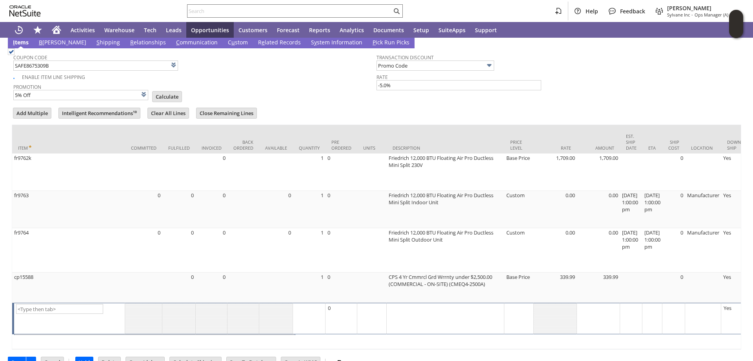
type input "Promo Code"
type input "-5.0%"
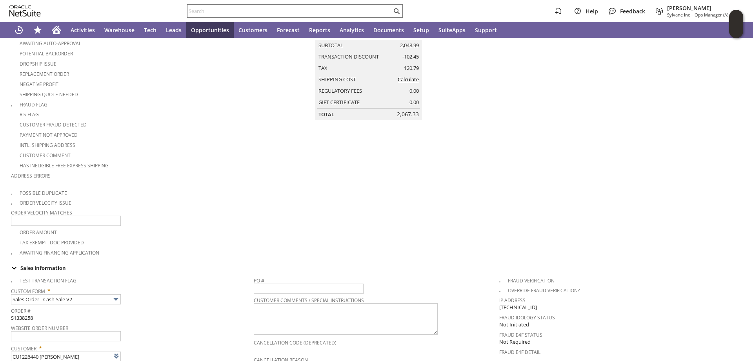
scroll to position [68, 0]
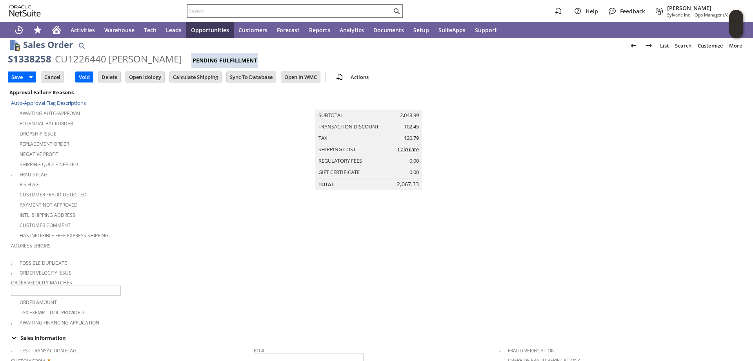
click at [408, 153] on link "Calculate" at bounding box center [408, 149] width 21 height 7
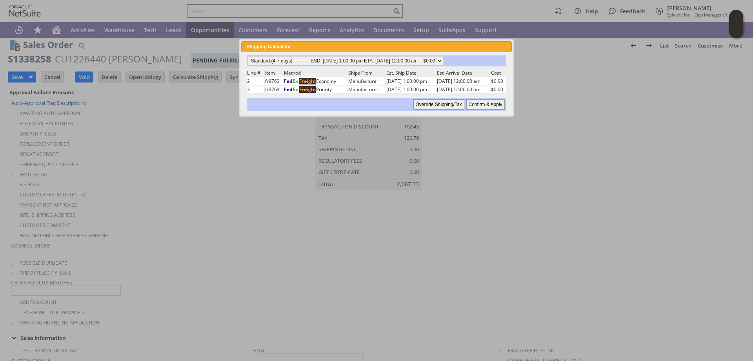
click at [489, 104] on input "Confirm & Apply" at bounding box center [486, 104] width 38 height 10
type input "Promo Code"
type input "-5.0%"
type input "Add"
type input "Copy Previous"
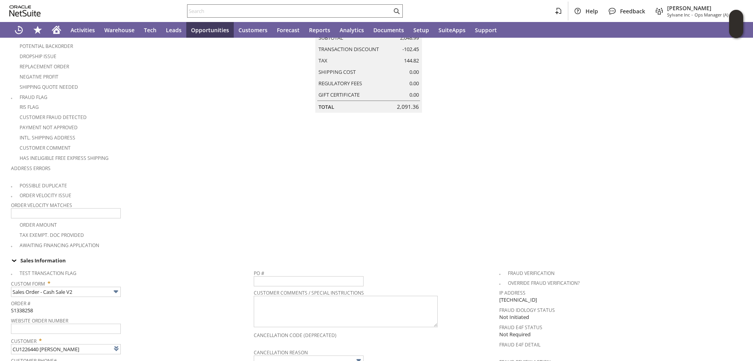
scroll to position [9, 0]
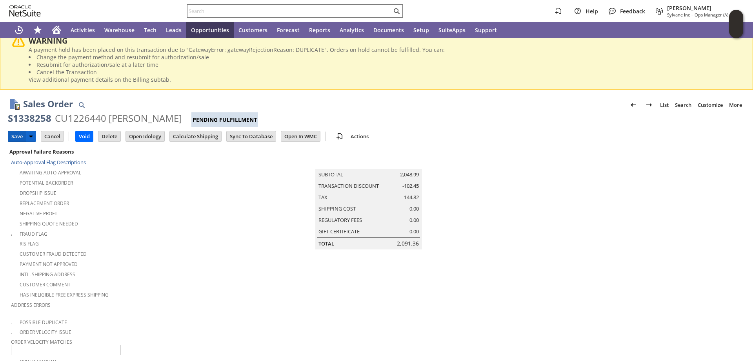
click at [18, 135] on input "Save" at bounding box center [17, 136] width 18 height 10
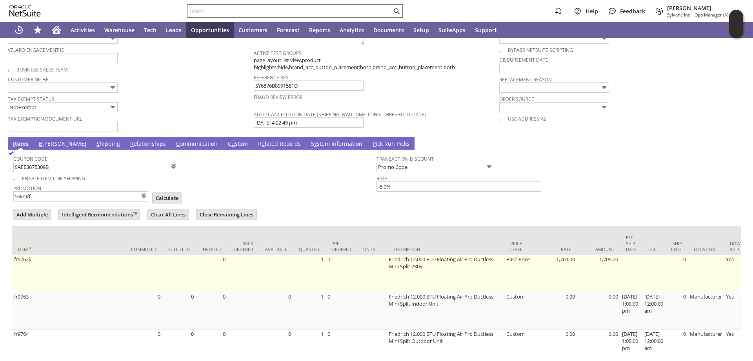
scroll to position [636, 0]
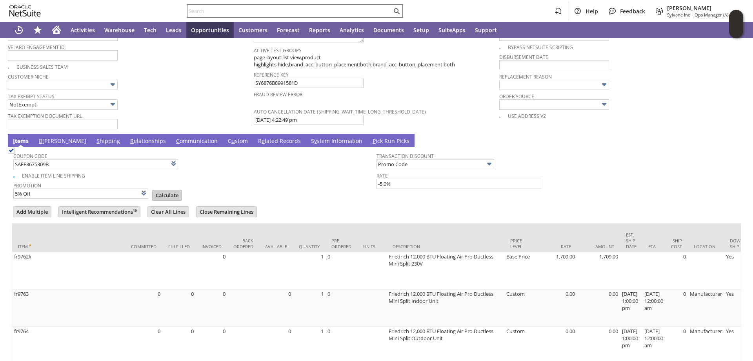
click at [158, 190] on input "Calculate" at bounding box center [167, 195] width 29 height 10
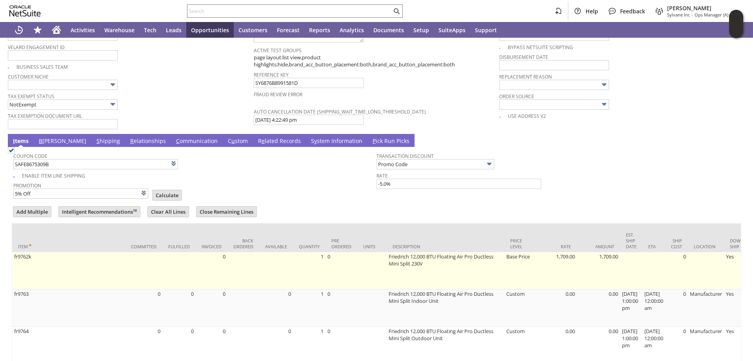
type input "Promo Code"
type input "-5.0%"
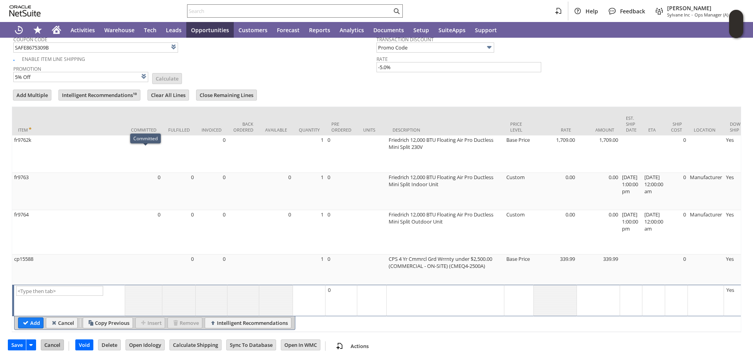
scroll to position [755, 0]
click at [14, 342] on input "Save" at bounding box center [17, 344] width 18 height 10
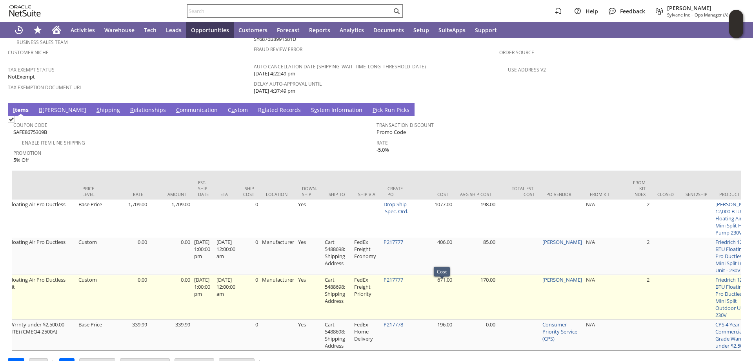
scroll to position [706, 0]
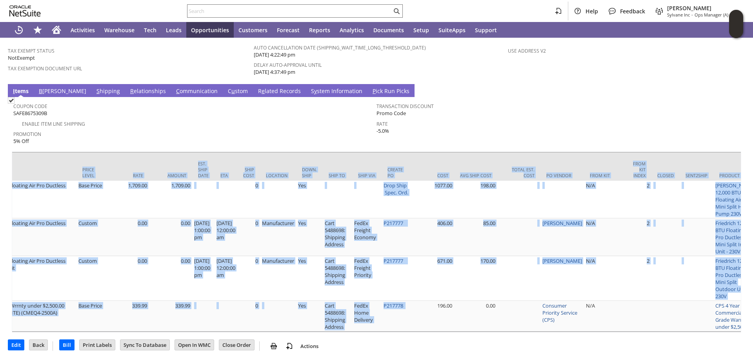
drag, startPoint x: 416, startPoint y: 325, endPoint x: 301, endPoint y: 330, distance: 114.7
click at [301, 330] on div "Item Committed Picked Packed Fulfilled Invoiced Back Ordered Available Quantity…" at bounding box center [377, 241] width 730 height 180
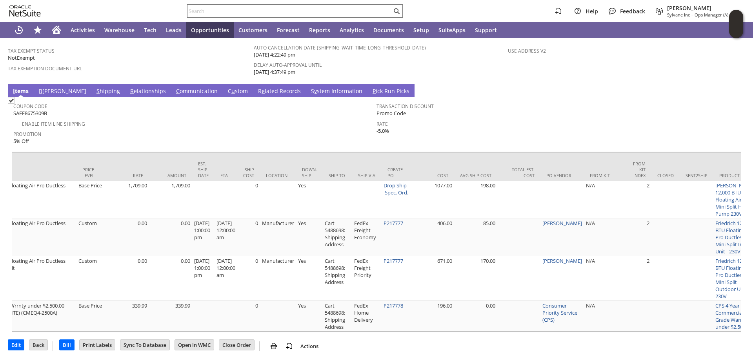
click at [403, 345] on div "Edit Back New Make Copy Bill Print" at bounding box center [377, 342] width 738 height 21
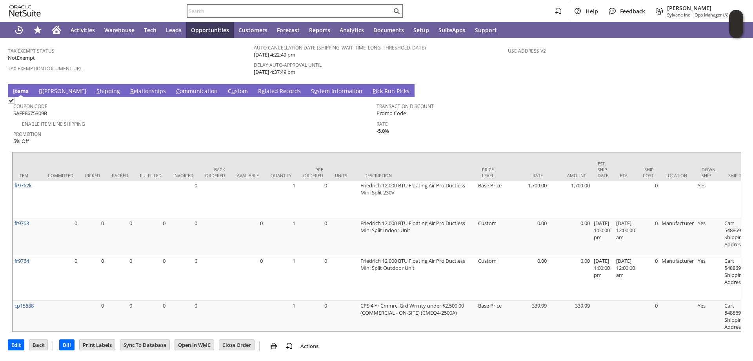
scroll to position [0, 197]
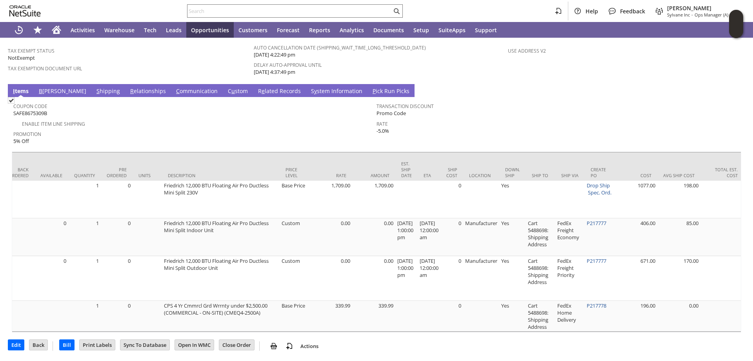
click at [337, 333] on div "Edit Back New Make Copy Bill Print" at bounding box center [377, 342] width 738 height 21
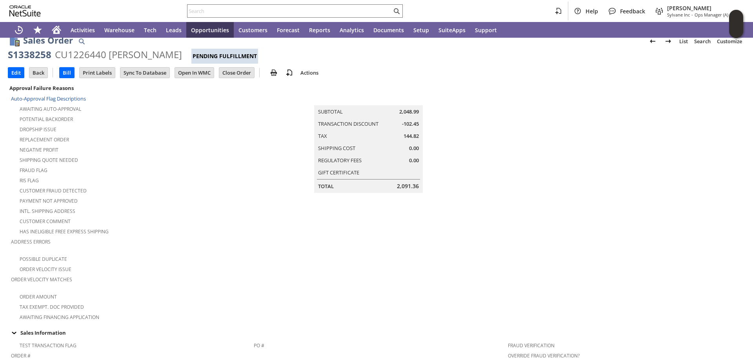
scroll to position [0, 0]
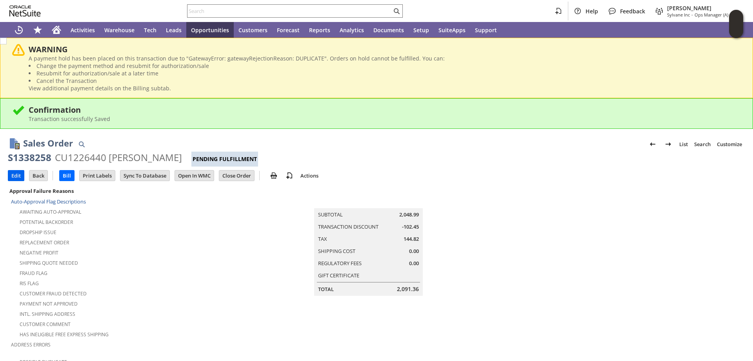
click at [16, 175] on input "Edit" at bounding box center [16, 175] width 16 height 10
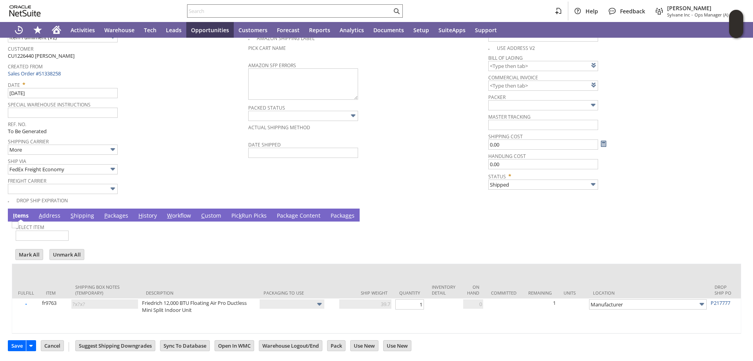
click at [109, 211] on link "P ackages" at bounding box center [116, 215] width 28 height 9
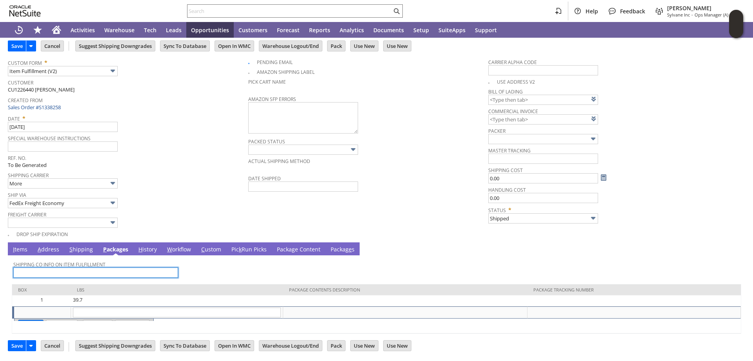
scroll to position [35, 0]
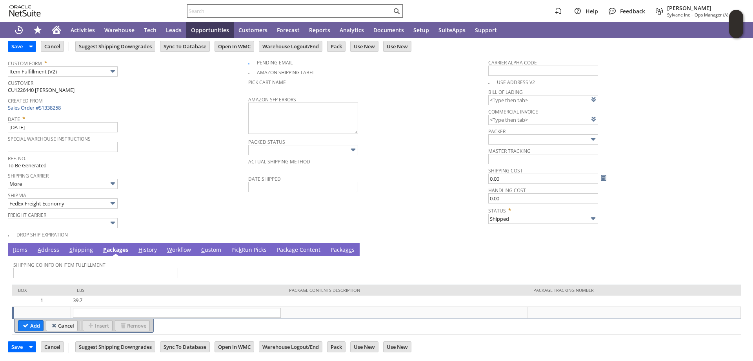
click at [22, 248] on link "I tems" at bounding box center [20, 250] width 18 height 9
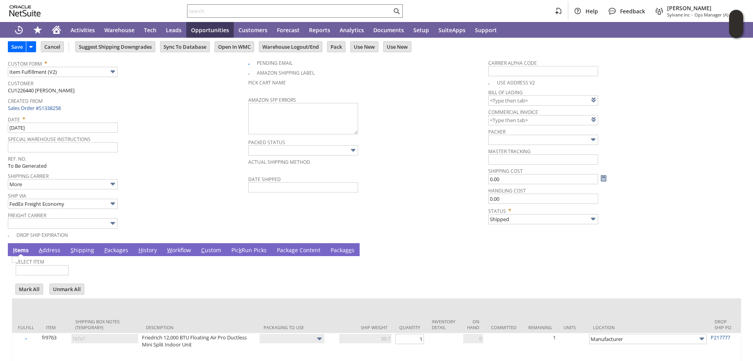
scroll to position [0, 0]
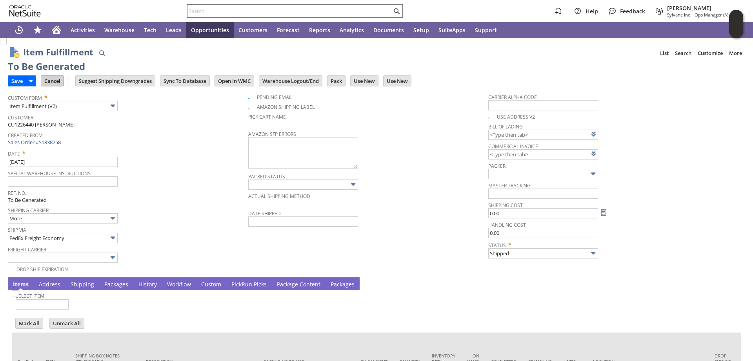
click at [55, 82] on input "Cancel" at bounding box center [52, 81] width 22 height 10
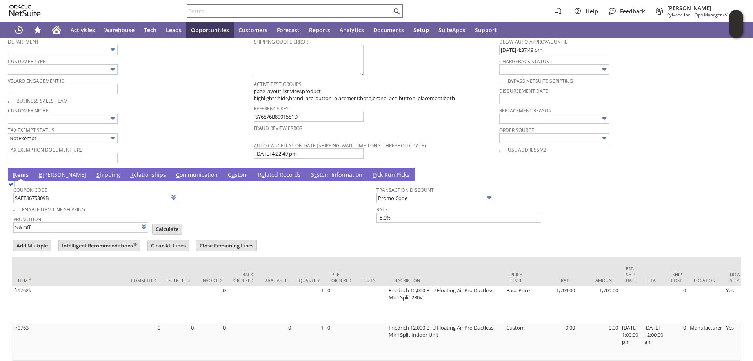
type input "Intelligent Recommendations¹⁰"
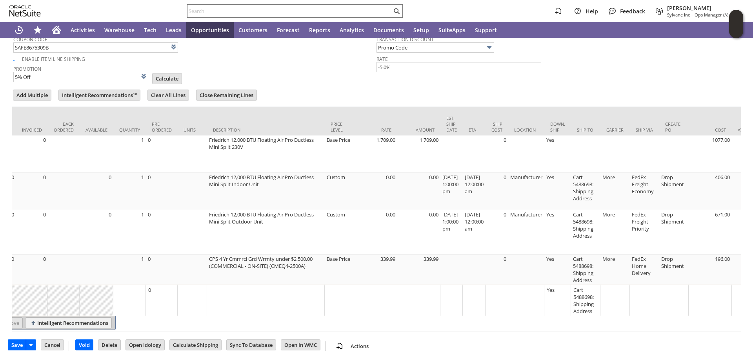
scroll to position [0, 221]
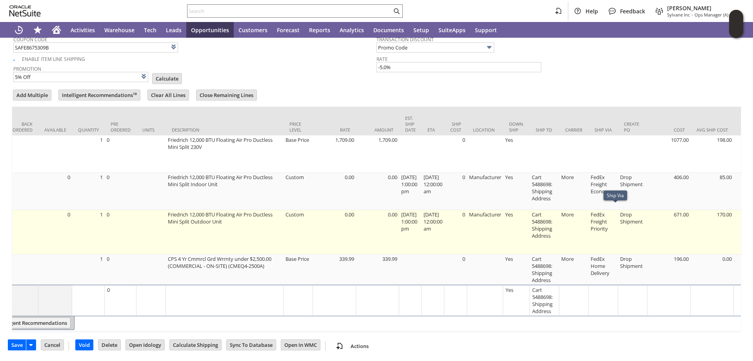
click at [610, 212] on td "FedEx Freight Priority" at bounding box center [603, 232] width 29 height 44
type input "fr9764"
type input "OK"
type input "Make Copy"
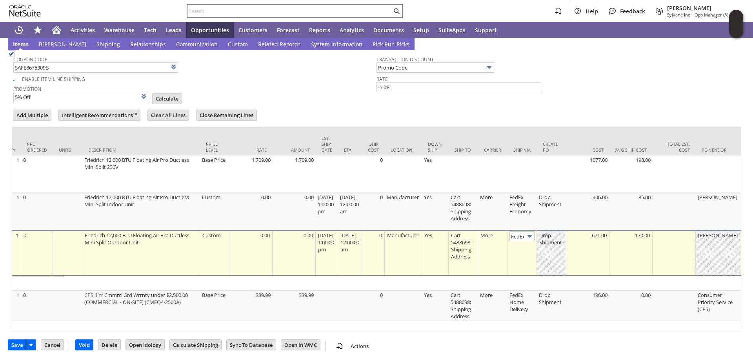
scroll to position [735, 0]
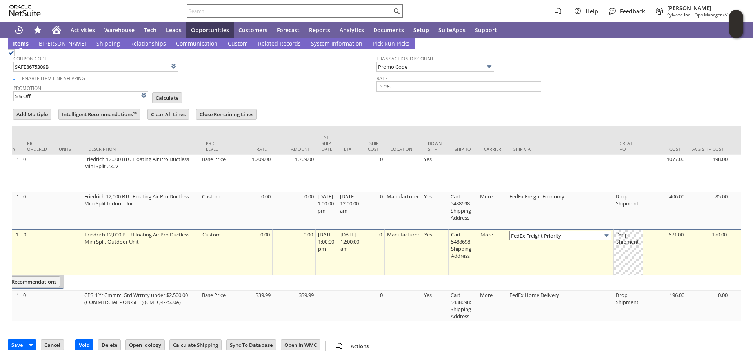
click at [607, 230] on input "FedEx Freight Priority" at bounding box center [561, 235] width 102 height 10
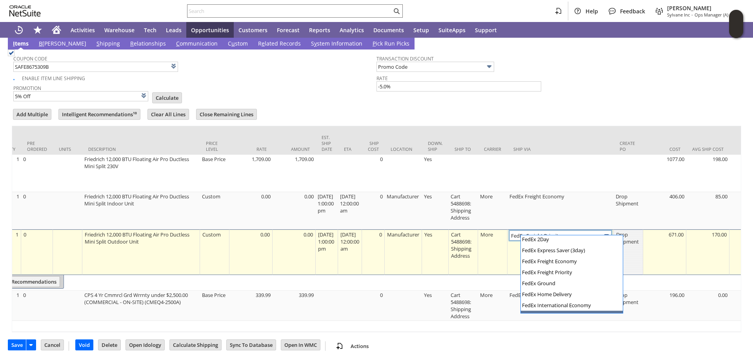
scroll to position [137, 0]
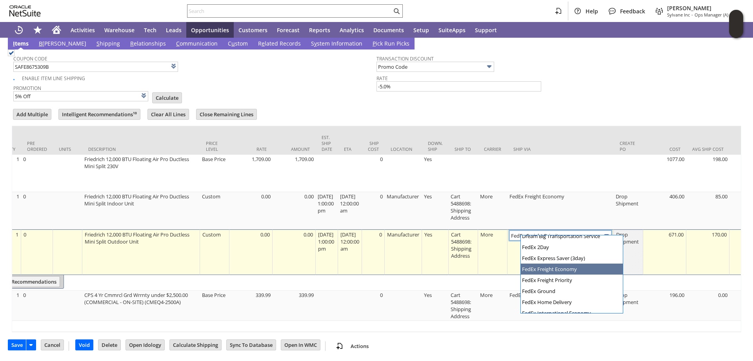
type input "FedEx Freight Economy"
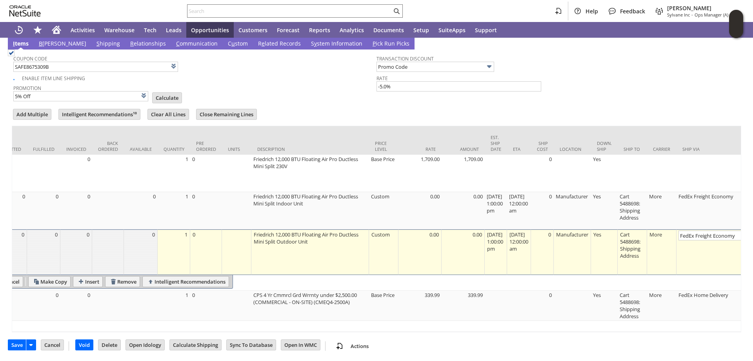
scroll to position [0, 0]
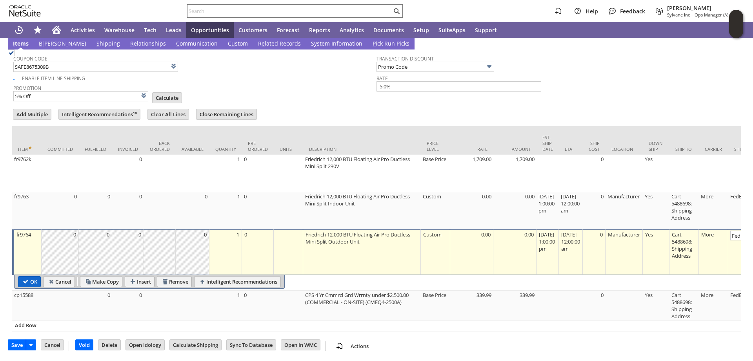
click at [28, 276] on input "OK" at bounding box center [29, 281] width 22 height 10
type input "Promo Code"
type input "-5.0%"
type input "Add"
type input "Copy Previous"
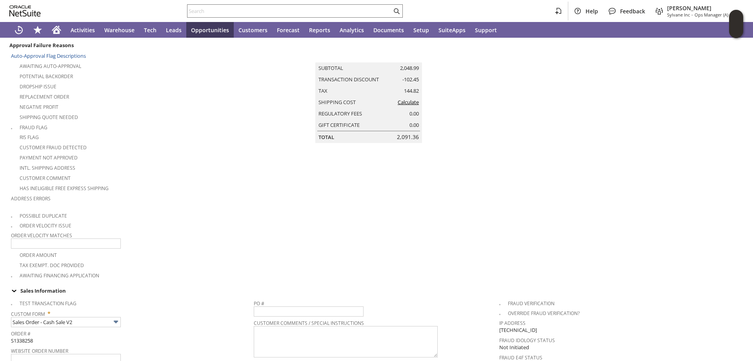
scroll to position [29, 0]
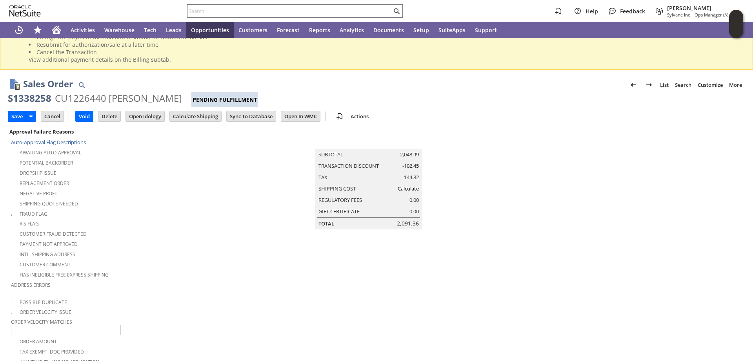
click at [402, 192] on link "Calculate" at bounding box center [408, 188] width 21 height 7
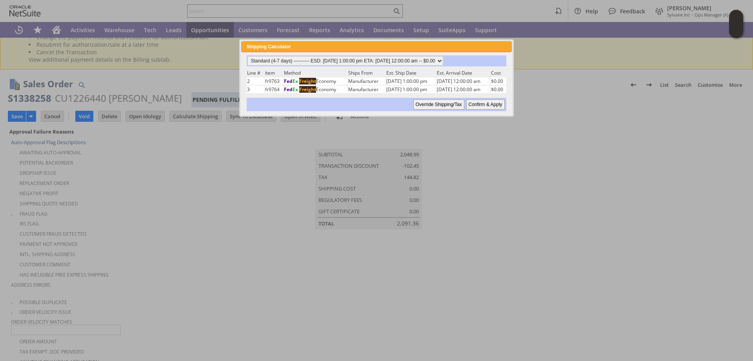
click at [483, 103] on input "Confirm & Apply" at bounding box center [486, 104] width 38 height 10
type input "Promo Code"
type input "-5.0%"
type input "Add"
type input "Copy Previous"
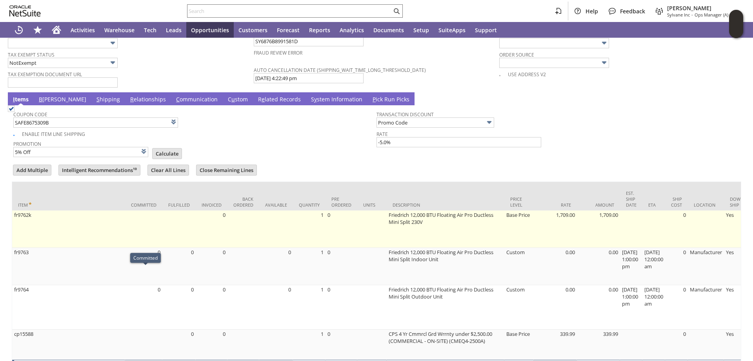
scroll to position [676, 0]
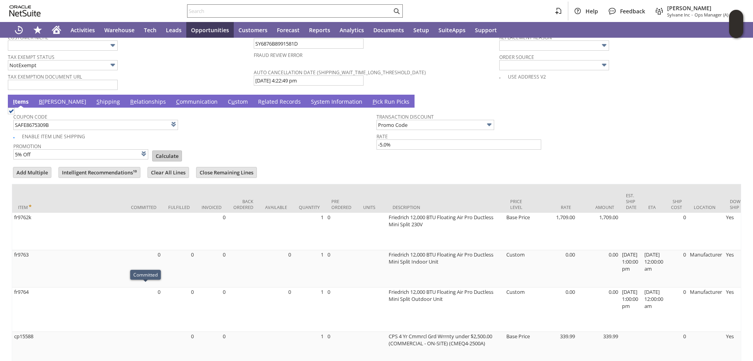
click at [159, 151] on input "Calculate" at bounding box center [167, 156] width 29 height 10
type input "Promo Code"
type input "-5.0%"
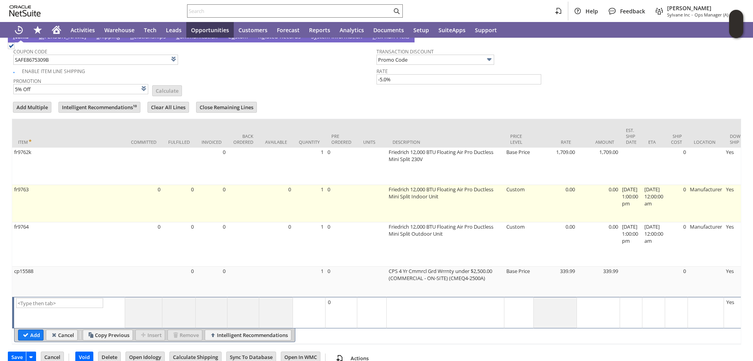
scroll to position [755, 0]
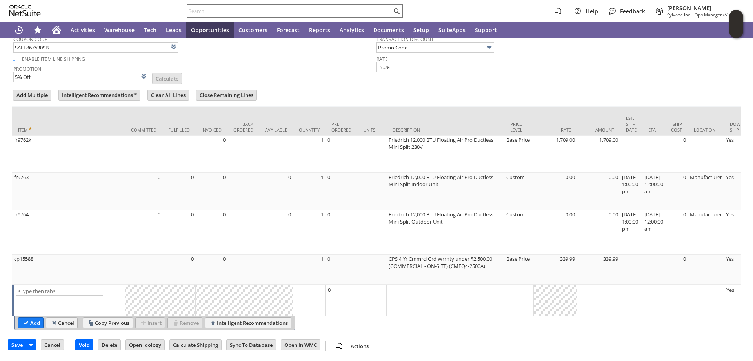
drag, startPoint x: 16, startPoint y: 345, endPoint x: 23, endPoint y: 337, distance: 10.3
click at [16, 344] on input "Save" at bounding box center [17, 344] width 18 height 10
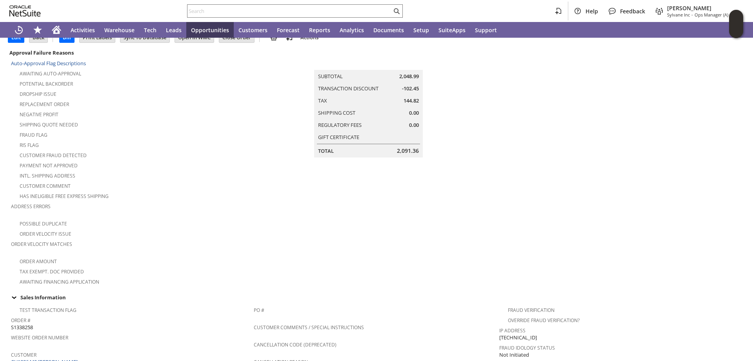
scroll to position [78, 0]
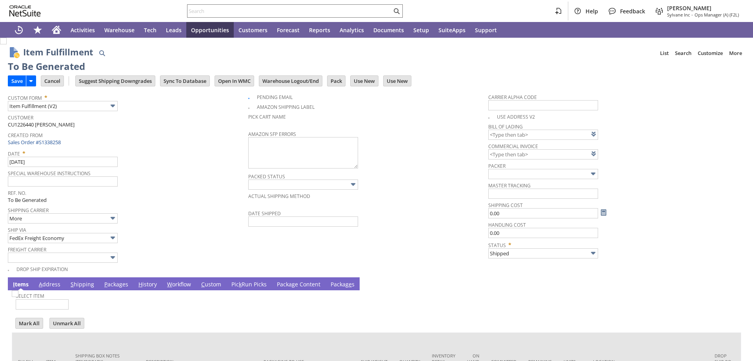
scroll to position [109, 0]
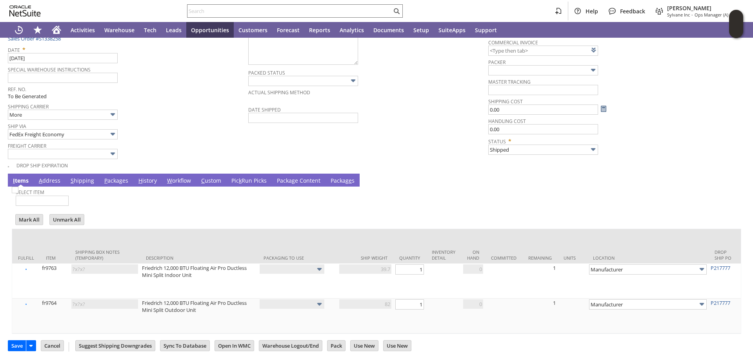
click at [115, 177] on link "P ackages" at bounding box center [116, 181] width 28 height 9
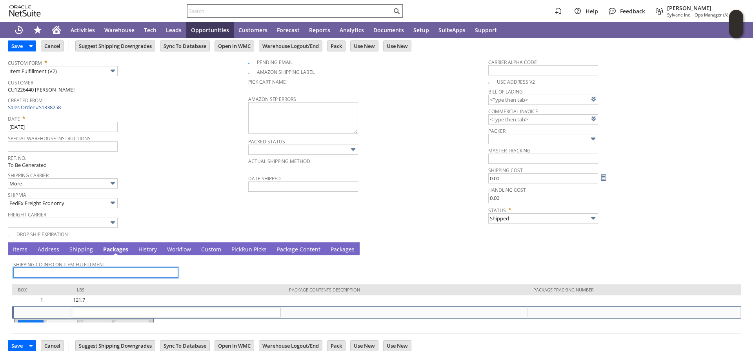
scroll to position [35, 0]
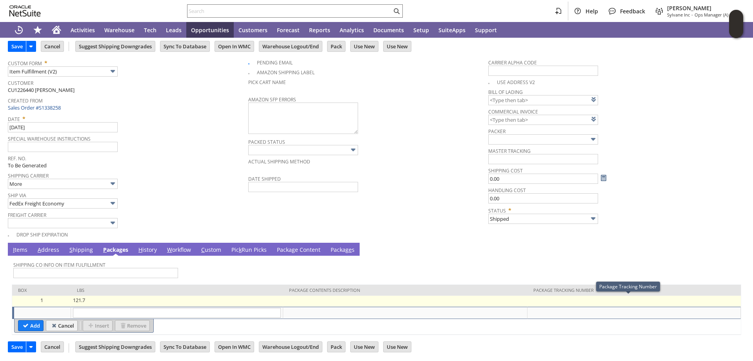
click at [599, 301] on td at bounding box center [634, 300] width 213 height 11
type input "121.7"
type input "OK"
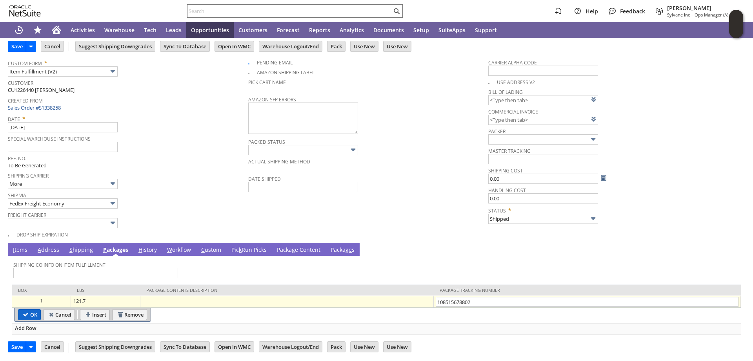
type input "108515678802"
click at [27, 314] on input "OK" at bounding box center [29, 314] width 22 height 10
type input "Add"
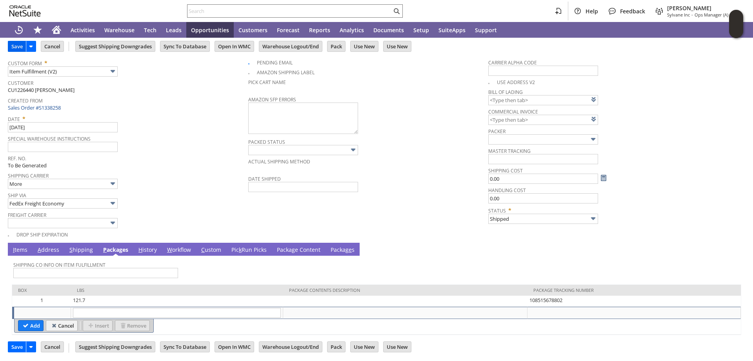
click at [18, 46] on input "Save" at bounding box center [17, 46] width 18 height 10
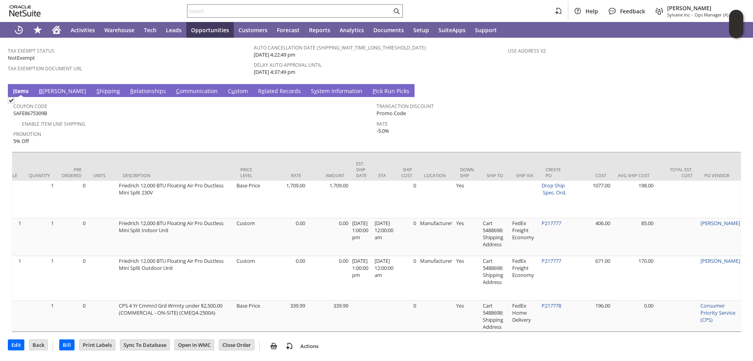
scroll to position [0, 264]
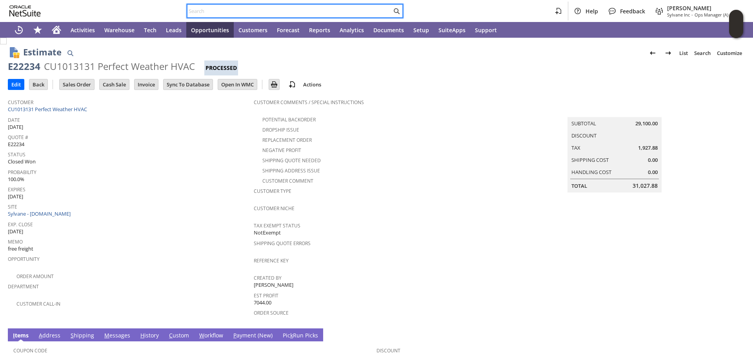
click at [209, 10] on input "text" at bounding box center [290, 10] width 204 height 9
paste input "lg3222"
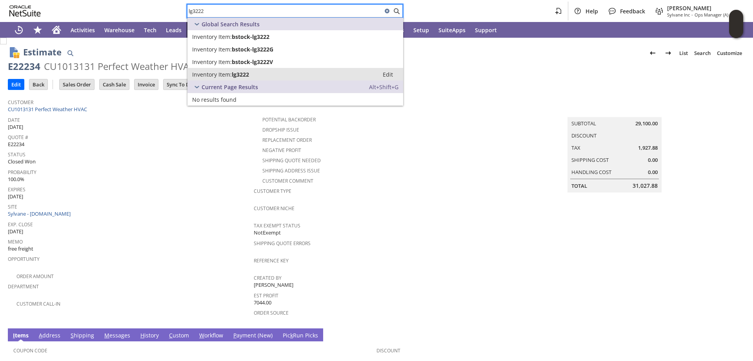
type input "lg3222"
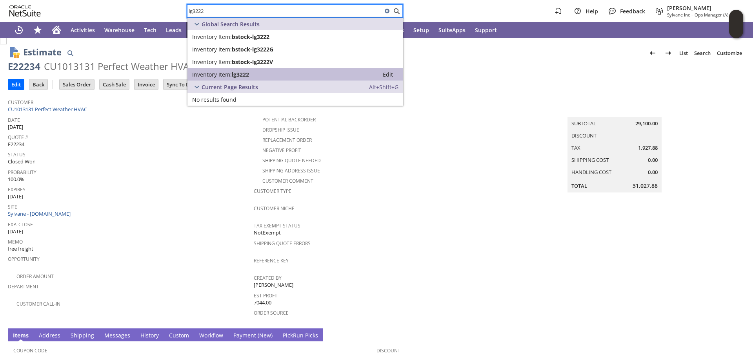
click at [226, 71] on span "Inventory Item:" at bounding box center [212, 74] width 40 height 7
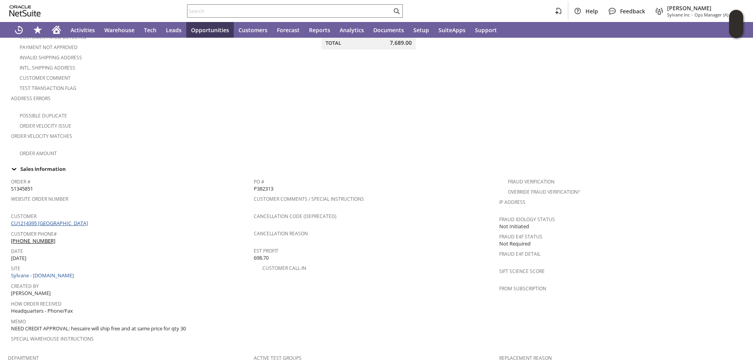
scroll to position [157, 0]
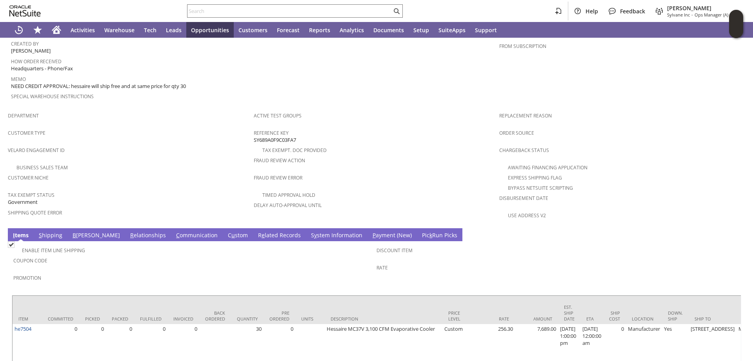
scroll to position [430, 0]
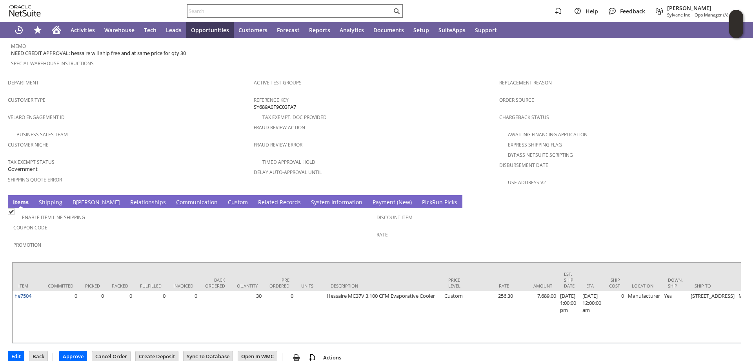
click at [48, 198] on link "S hipping" at bounding box center [50, 202] width 27 height 9
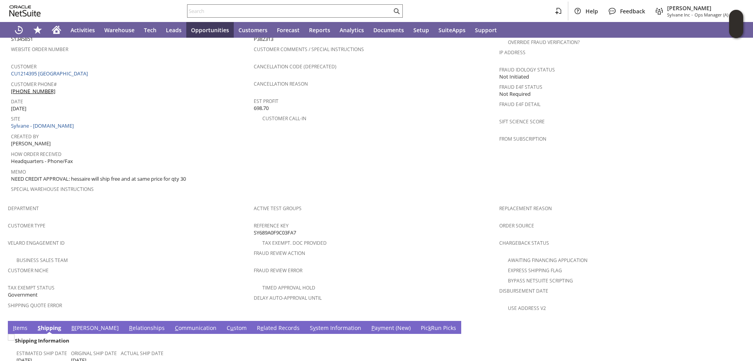
scroll to position [422, 0]
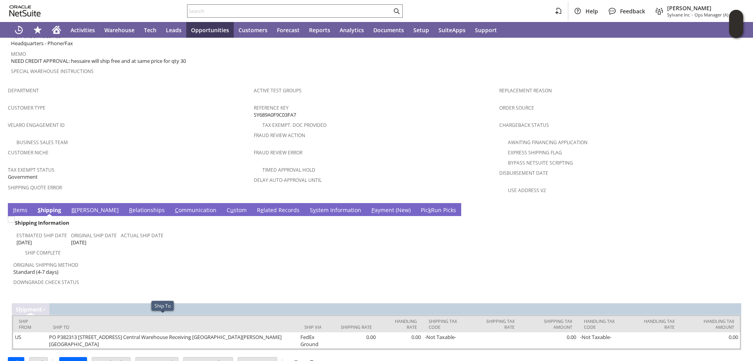
click at [78, 206] on link "B illing" at bounding box center [94, 210] width 51 height 9
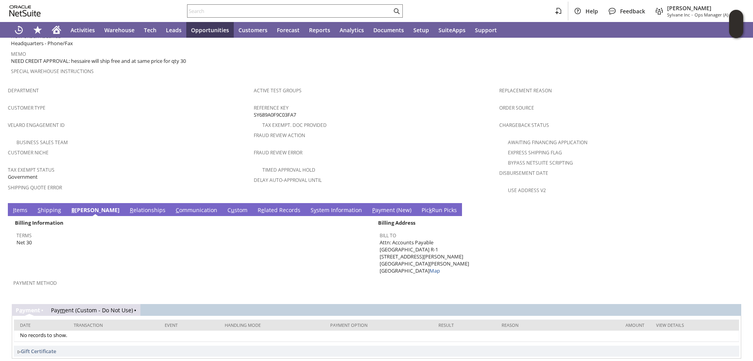
click at [21, 206] on link "I tems" at bounding box center [20, 210] width 18 height 9
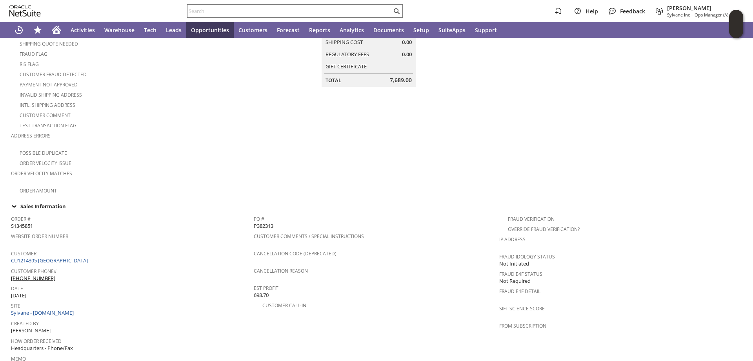
scroll to position [108, 0]
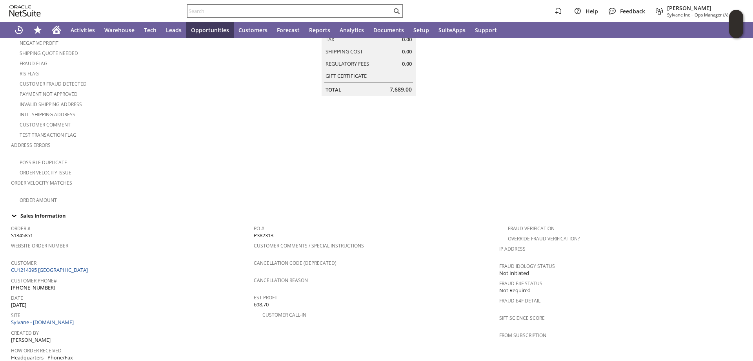
click at [28, 231] on span "S1345851" at bounding box center [22, 234] width 22 height 7
copy span "S1345851"
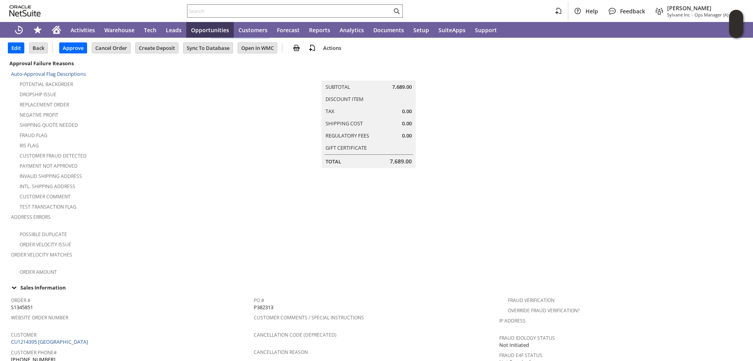
scroll to position [0, 0]
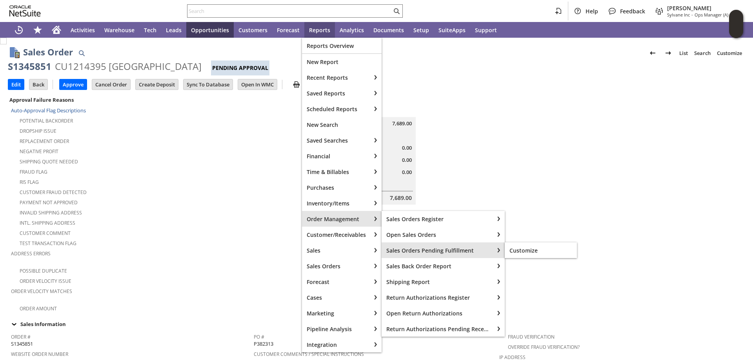
click at [428, 248] on span "Sales Orders Pending Fulfillment" at bounding box center [437, 249] width 103 height 7
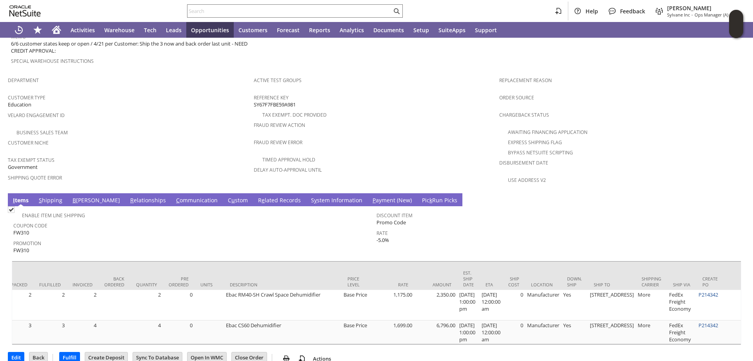
scroll to position [0, 135]
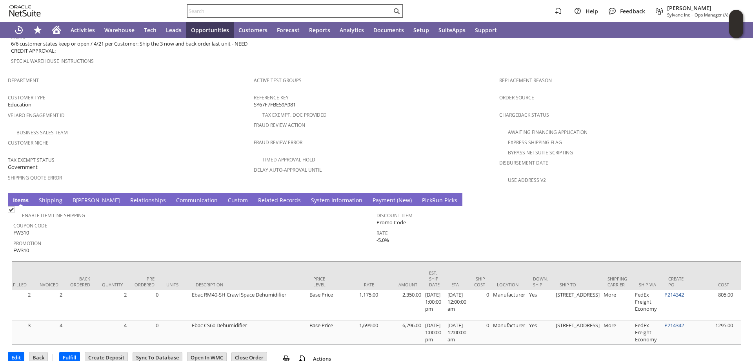
click at [198, 13] on input "text" at bounding box center [290, 10] width 204 height 9
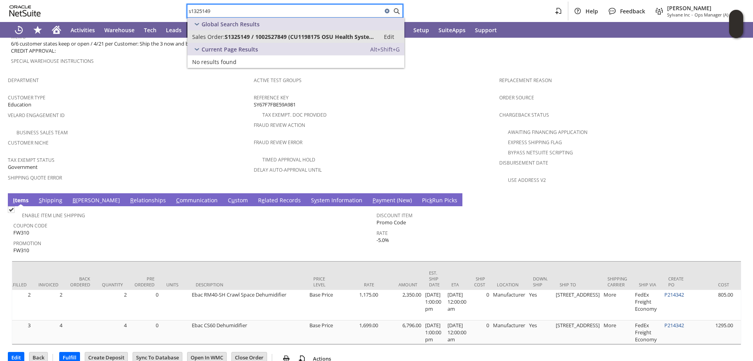
type input "s1325149"
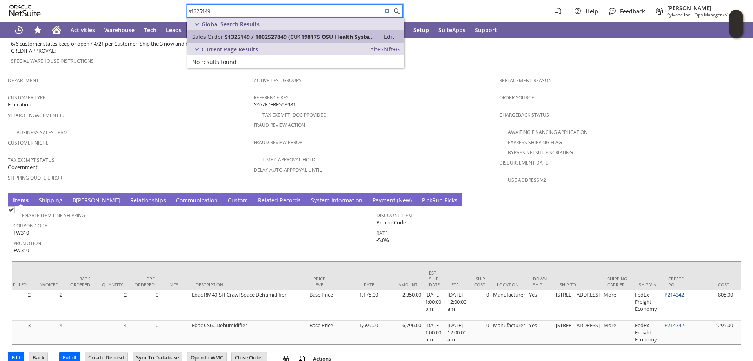
click at [282, 37] on span "S1325149 / 1002527849 (CU1198175 OSU Health System)" at bounding box center [300, 36] width 151 height 7
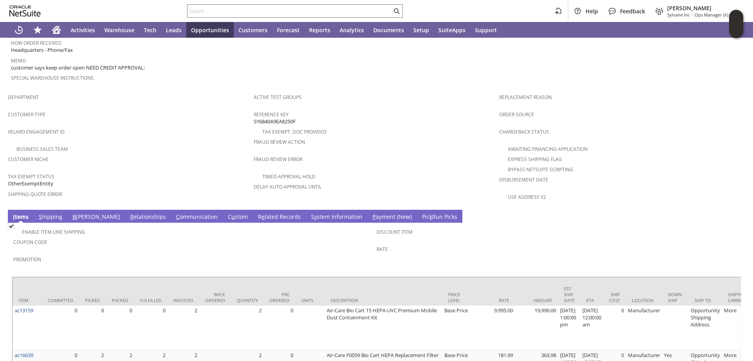
scroll to position [471, 0]
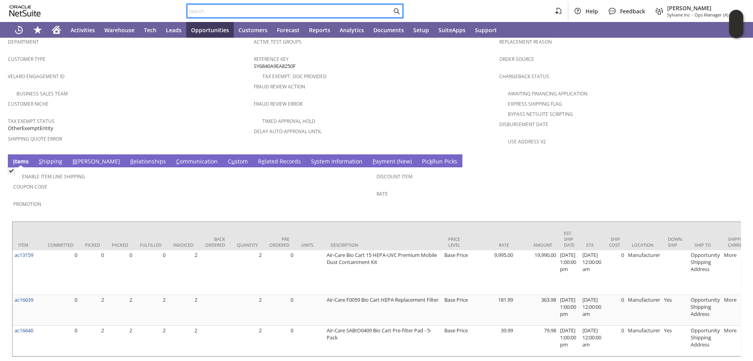
click at [200, 11] on input "text" at bounding box center [290, 10] width 204 height 9
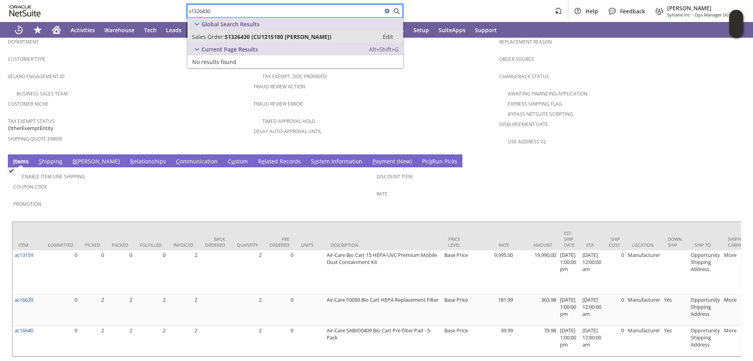
type input "s1326430"
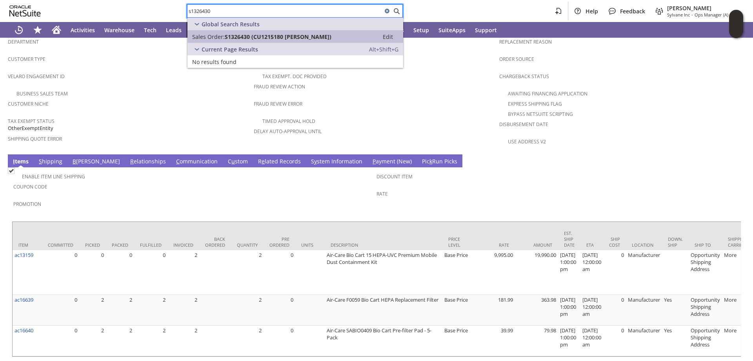
click at [269, 34] on span "S1326430 (CU1215180 Eric Holt)" at bounding box center [278, 36] width 107 height 7
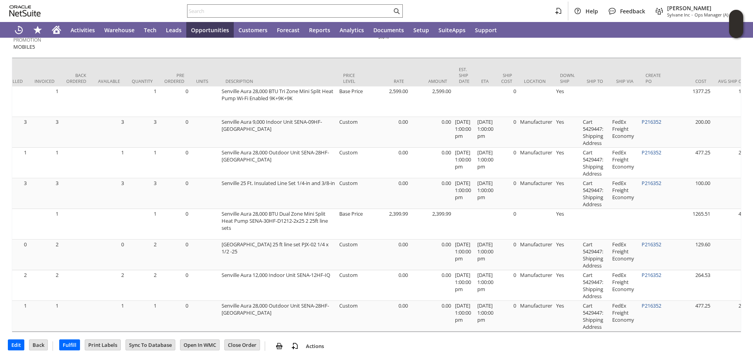
scroll to position [0, 165]
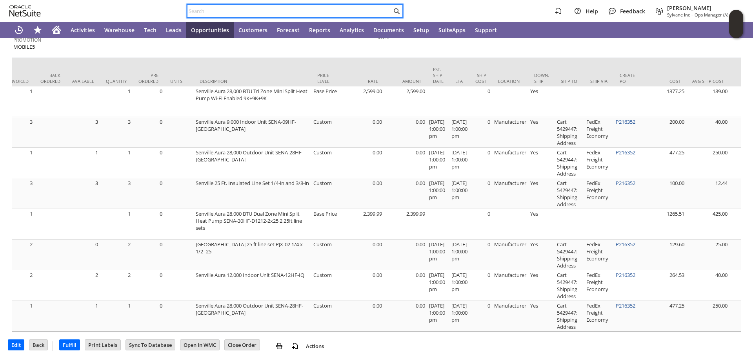
click at [205, 11] on input "text" at bounding box center [290, 10] width 204 height 9
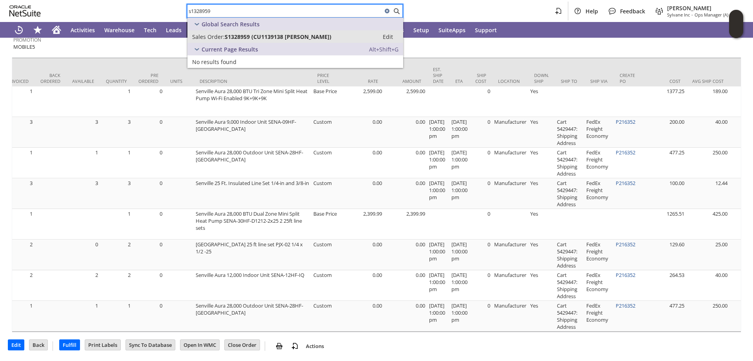
type input "s1328959"
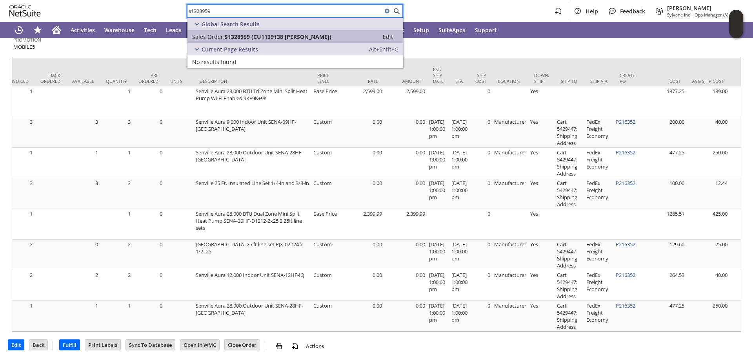
click at [234, 34] on span "S1328959 (CU1139138 Lisa Albrecht)" at bounding box center [278, 36] width 107 height 7
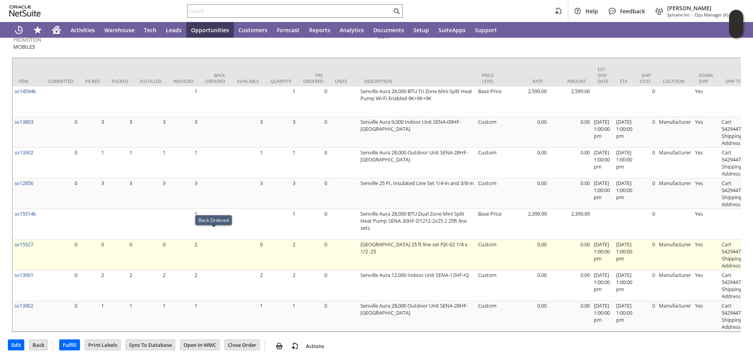
scroll to position [746, 0]
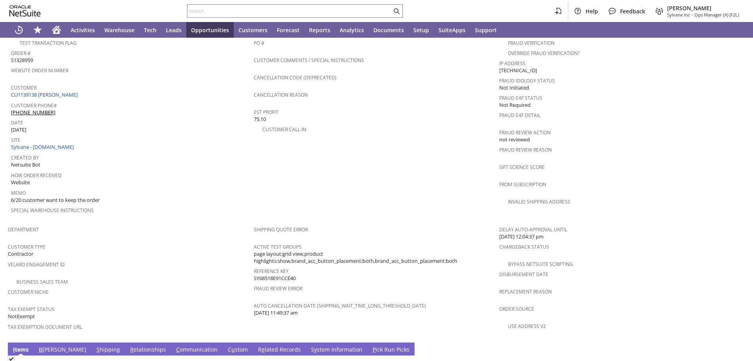
scroll to position [438, 0]
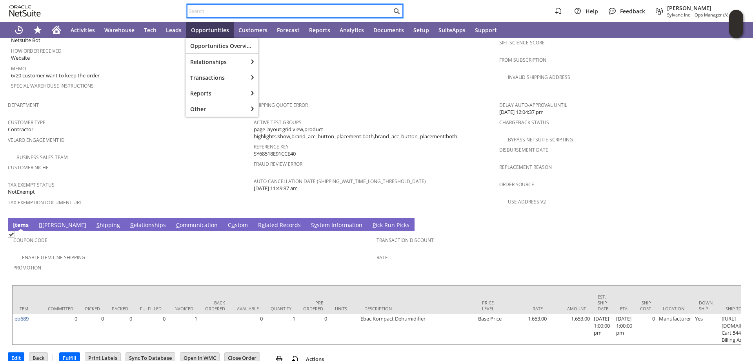
click at [214, 9] on input "text" at bounding box center [290, 10] width 204 height 9
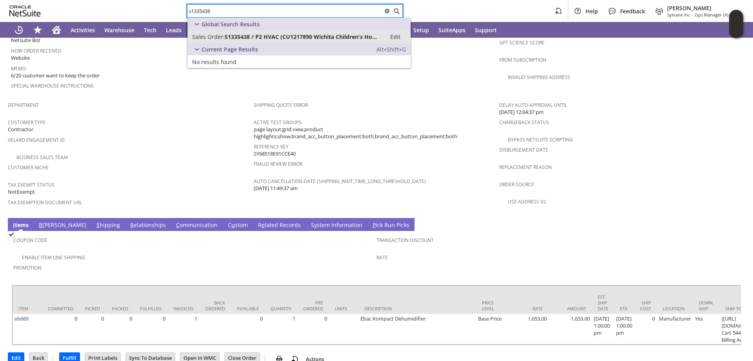
type input "s1335438"
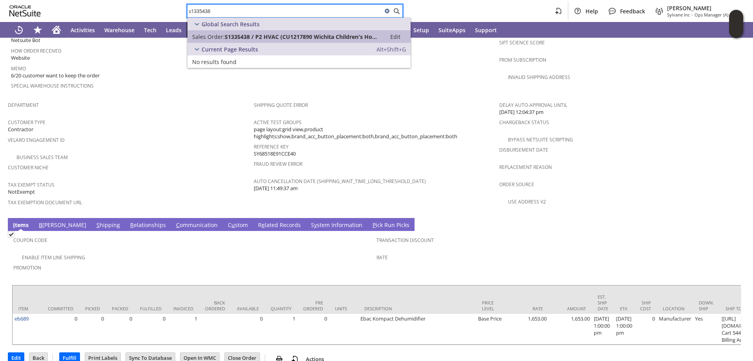
click at [230, 36] on span "S1335438 / P2 HVAC (CU1217890 Wichita Children's Home)" at bounding box center [303, 36] width 157 height 7
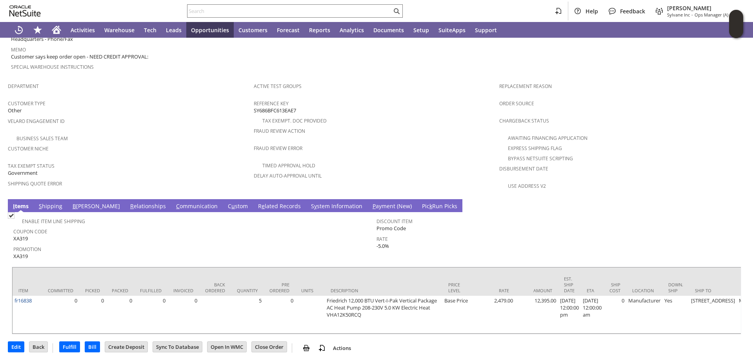
scroll to position [430, 0]
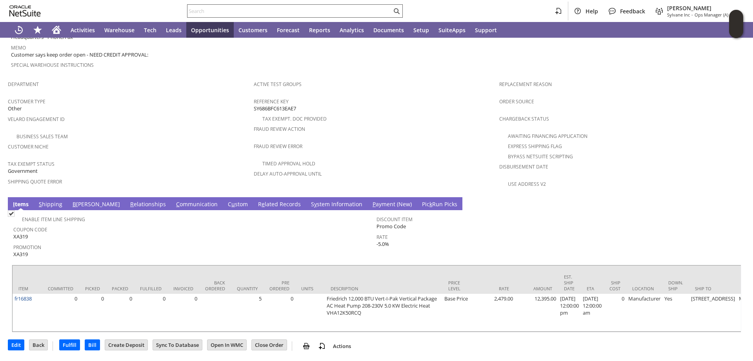
click at [204, 9] on input "text" at bounding box center [290, 10] width 204 height 9
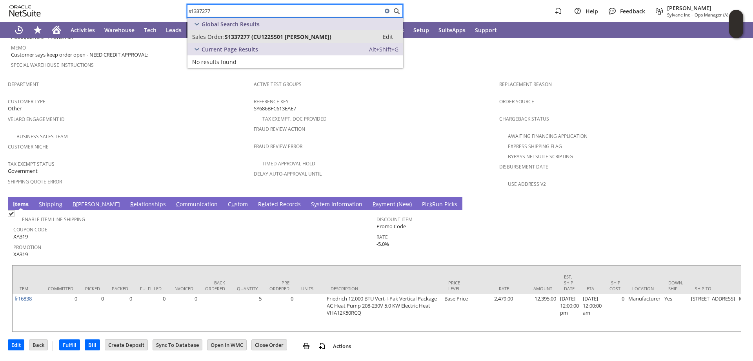
type input "s1337277"
click at [253, 36] on span "S1337277 (CU1225501 Lowrie Floyd)" at bounding box center [278, 36] width 107 height 7
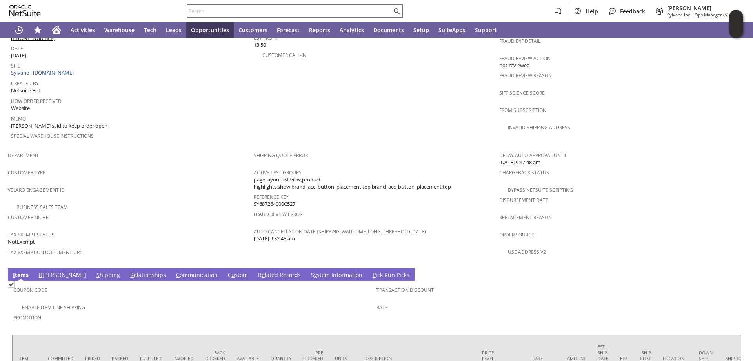
scroll to position [467, 0]
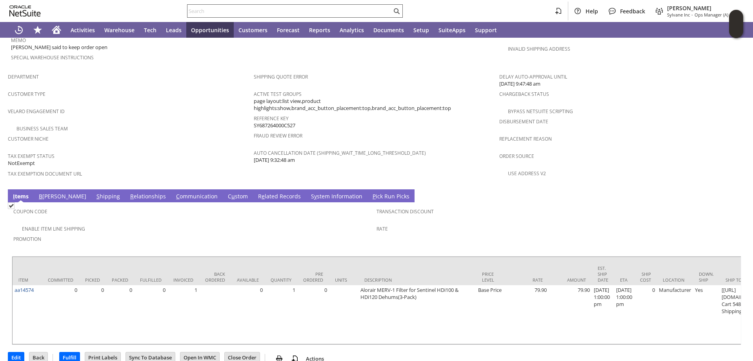
click at [201, 9] on input "text" at bounding box center [290, 10] width 204 height 9
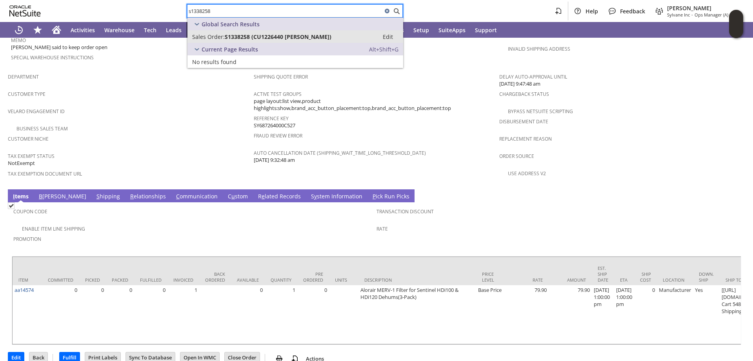
type input "s1338258"
click at [254, 36] on span "S1338258 (CU1226440 Ansen B Seale)" at bounding box center [278, 36] width 107 height 7
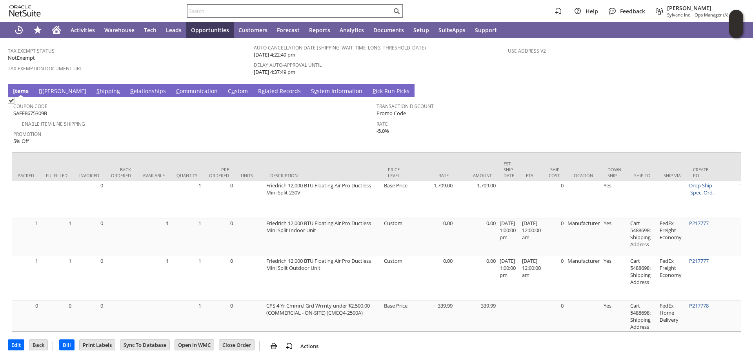
scroll to position [0, 188]
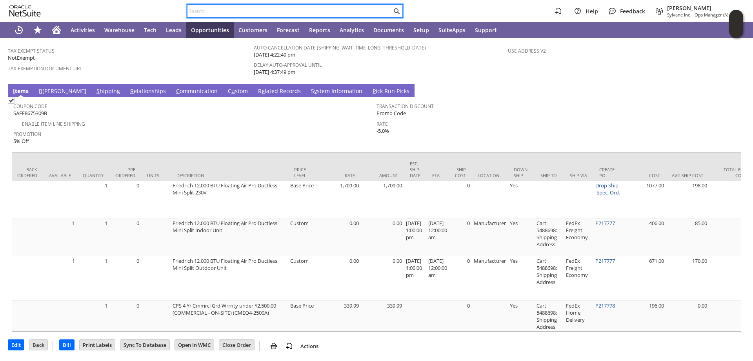
click at [202, 8] on input "text" at bounding box center [290, 10] width 204 height 9
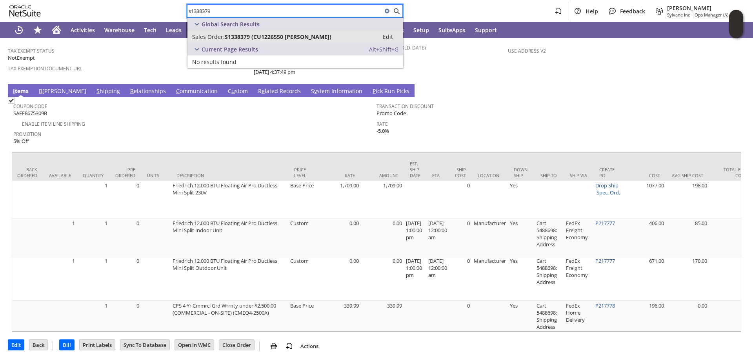
type input "s1338379"
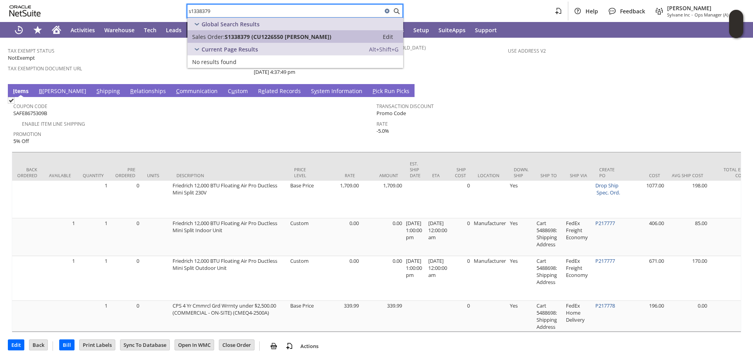
click at [263, 33] on span "S1338379 (CU1226550 Catherine Adams)" at bounding box center [278, 36] width 107 height 7
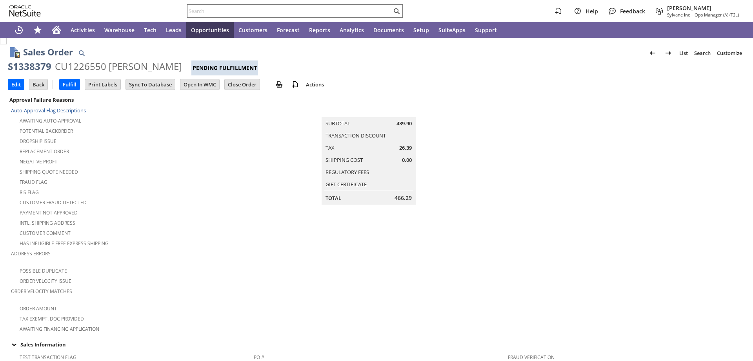
scroll to position [425, 0]
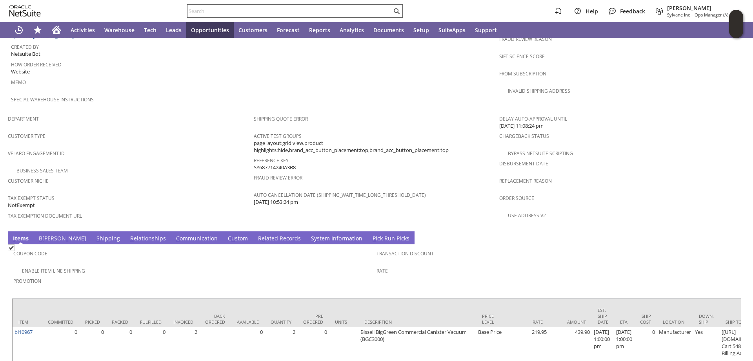
click at [202, 9] on input "text" at bounding box center [290, 10] width 204 height 9
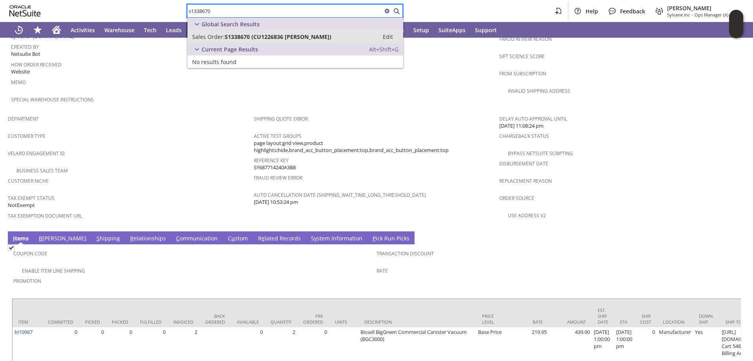
type input "s1338670"
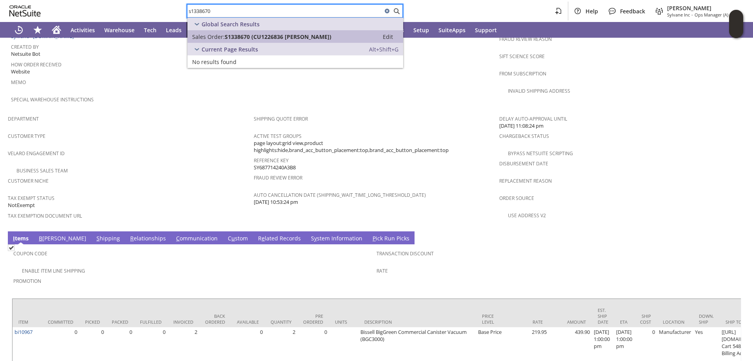
click at [253, 37] on span "S1338670 (CU1226836 andre l cleaver)" at bounding box center [278, 36] width 107 height 7
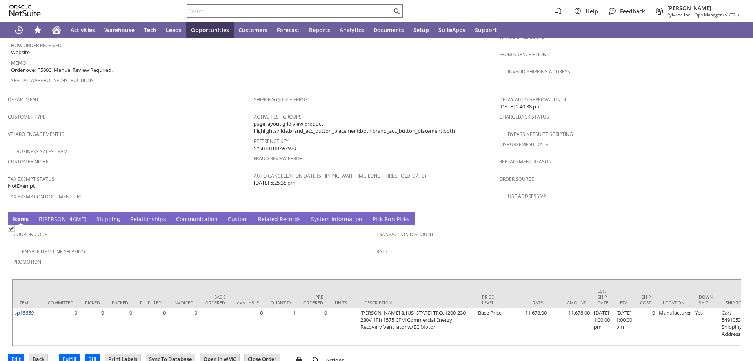
scroll to position [445, 0]
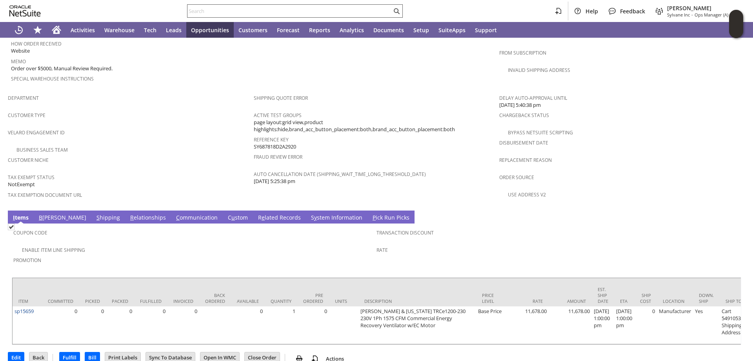
click at [204, 9] on input "text" at bounding box center [290, 10] width 204 height 9
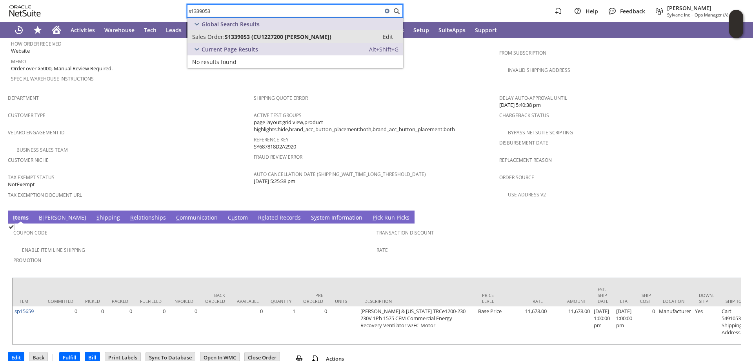
type input "s1339053"
click at [255, 32] on link "Sales Order: S1339053 (CU1227200 yichan han) Edit" at bounding box center [296, 36] width 216 height 13
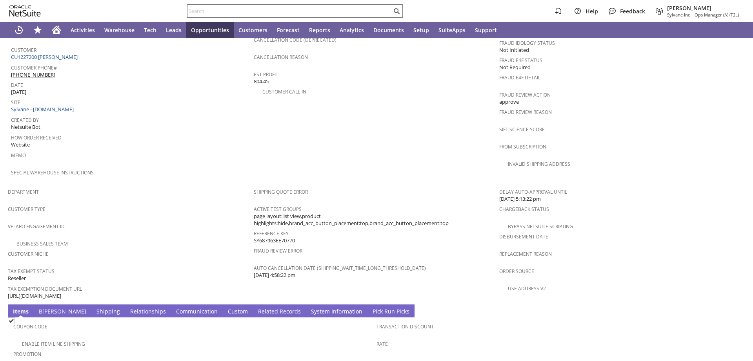
scroll to position [459, 0]
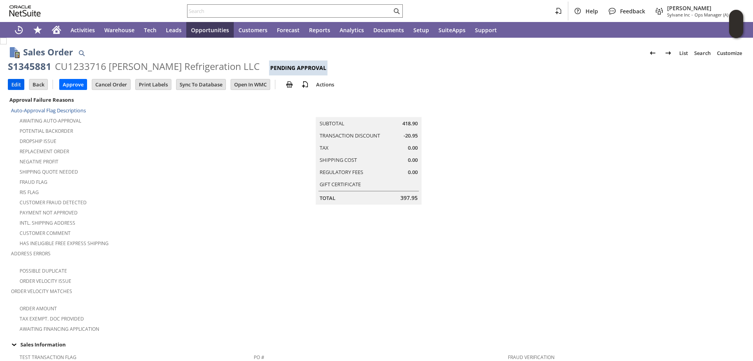
click at [15, 82] on input "Edit" at bounding box center [16, 84] width 16 height 10
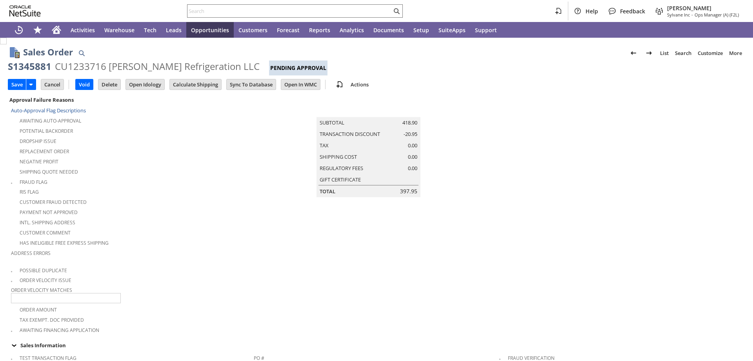
type input "Add"
type input "Copy Previous"
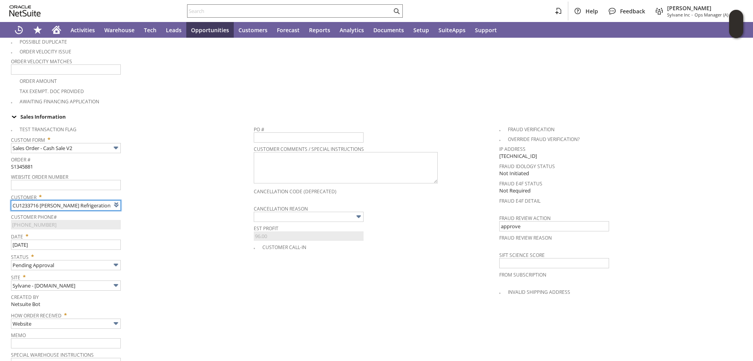
type input "Intelligent Recommendations ⁰"
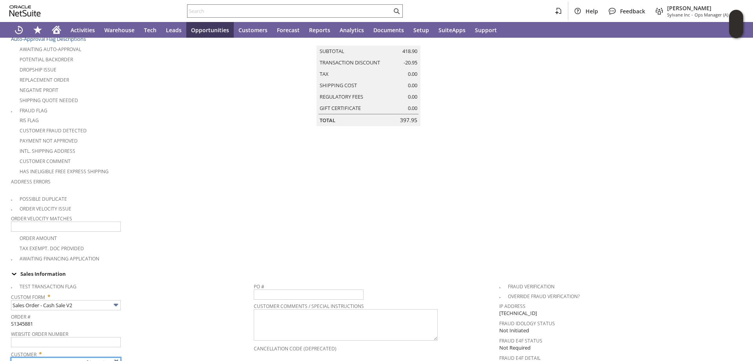
scroll to position [0, 0]
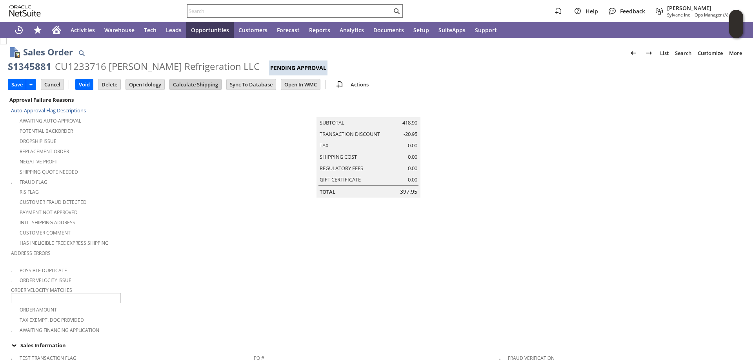
click at [193, 84] on input "Calculate Shipping" at bounding box center [195, 84] width 51 height 10
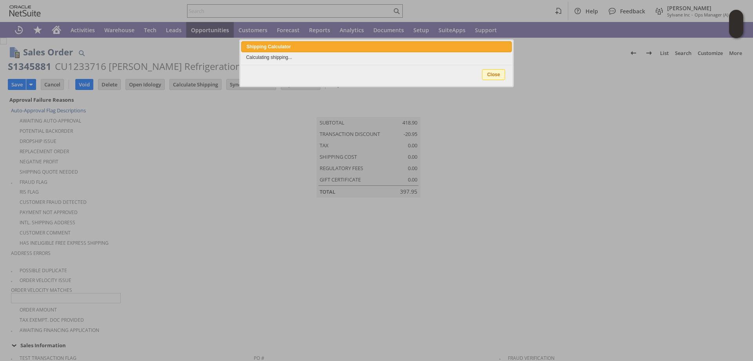
type input "Promo Code"
type input "-5.0%"
type input "Add"
type input "Copy Previous"
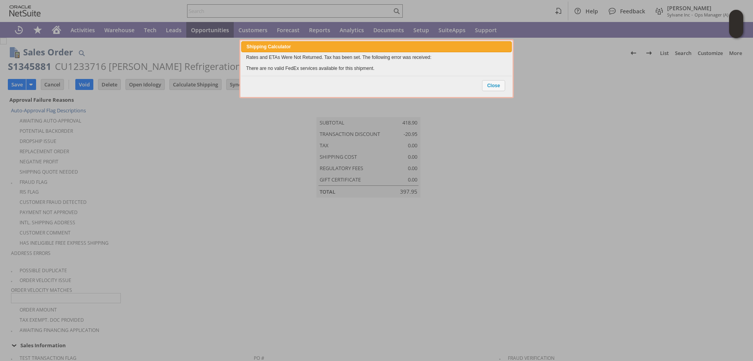
scroll to position [647, 0]
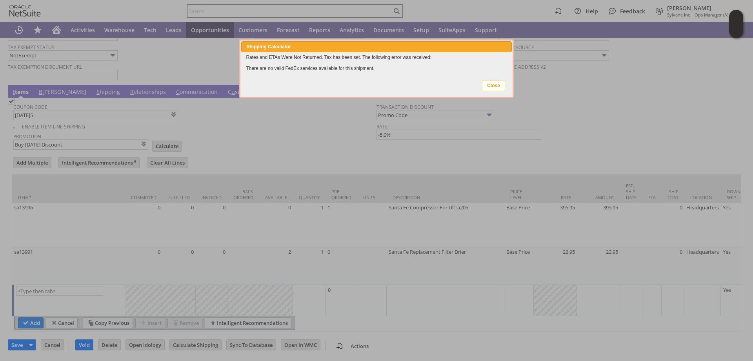
click at [499, 87] on span "Close" at bounding box center [494, 85] width 22 height 10
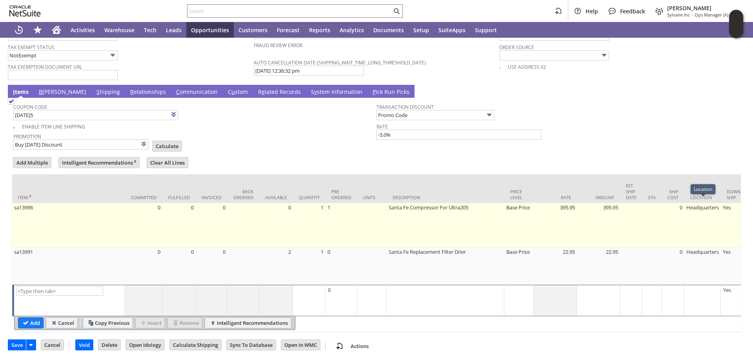
click at [705, 203] on td "Headquarters" at bounding box center [703, 225] width 36 height 44
type input "Headquarters"
type input "Cart 5525229: Shipping Address"
type input "OK"
type input "Make Copy"
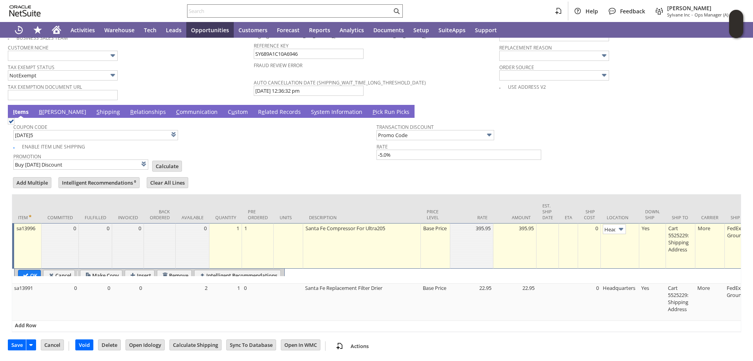
scroll to position [0, 21]
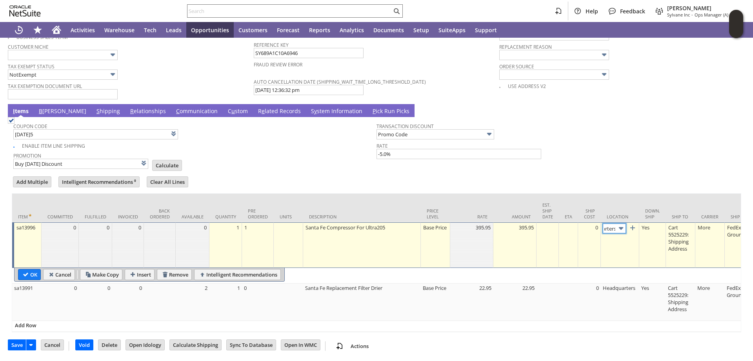
click at [621, 224] on img at bounding box center [621, 228] width 9 height 9
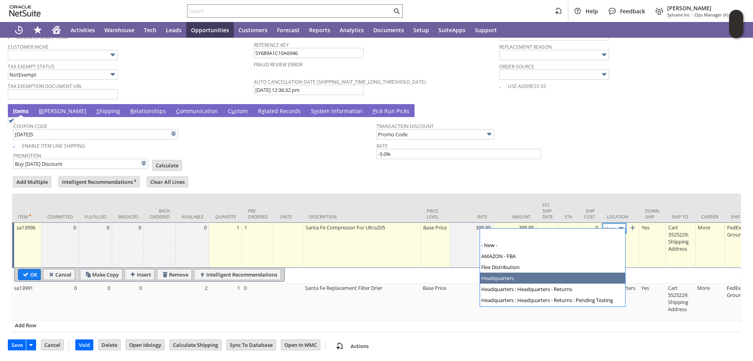
scroll to position [44, 0]
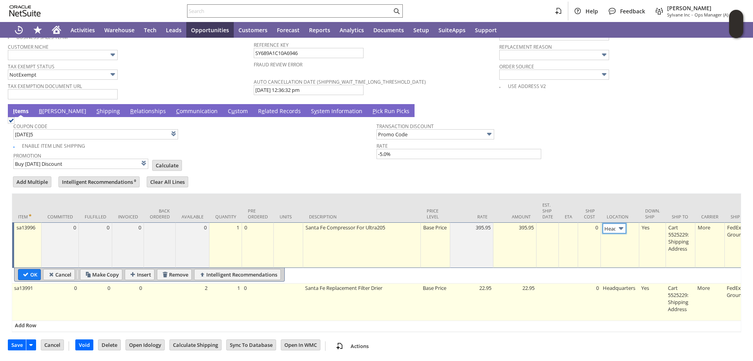
type input "Manufacturer"
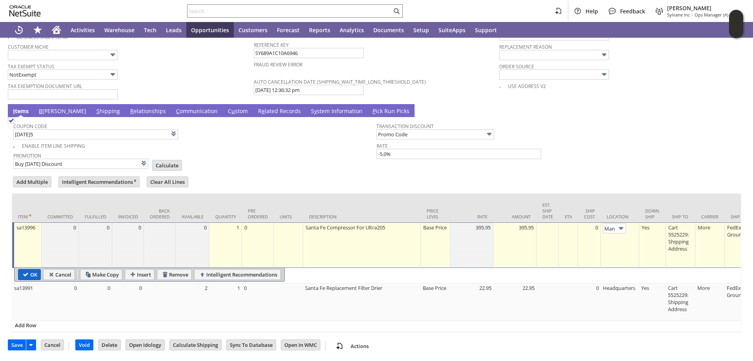
click at [35, 270] on input "OK" at bounding box center [29, 274] width 22 height 10
type input "Promo Code"
type input "-5.0%"
type input "Add"
type input "Copy Previous"
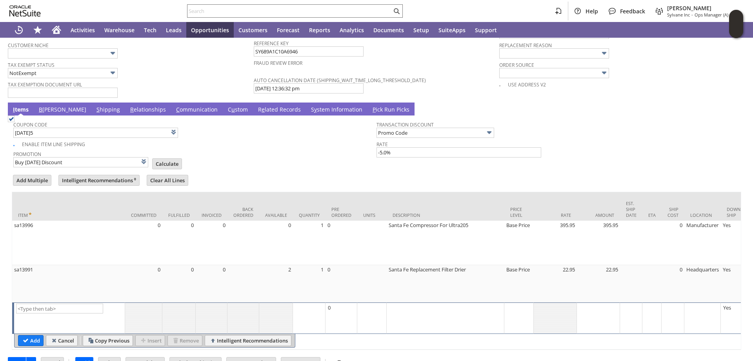
click at [95, 108] on link "S hipping" at bounding box center [108, 110] width 27 height 9
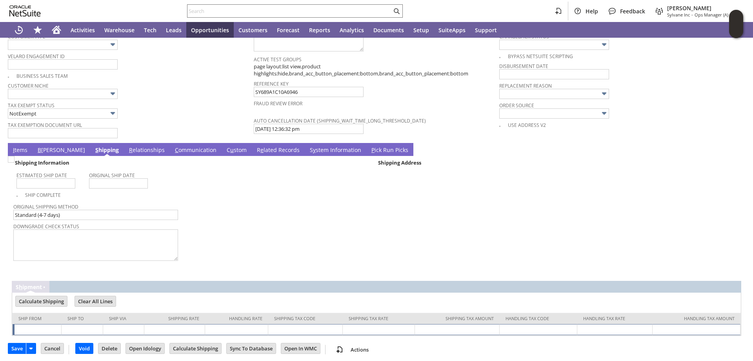
click at [16, 146] on link "I tems" at bounding box center [20, 150] width 18 height 9
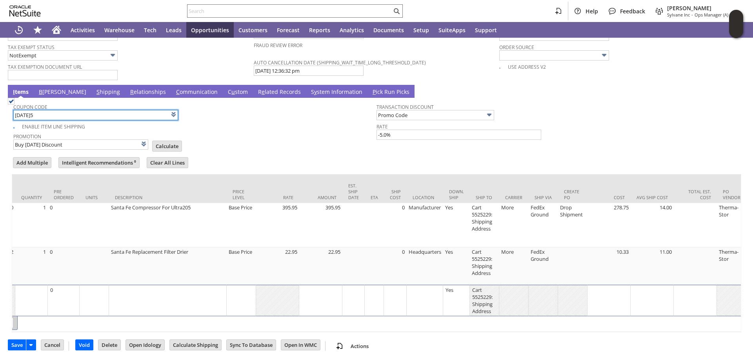
scroll to position [0, 365]
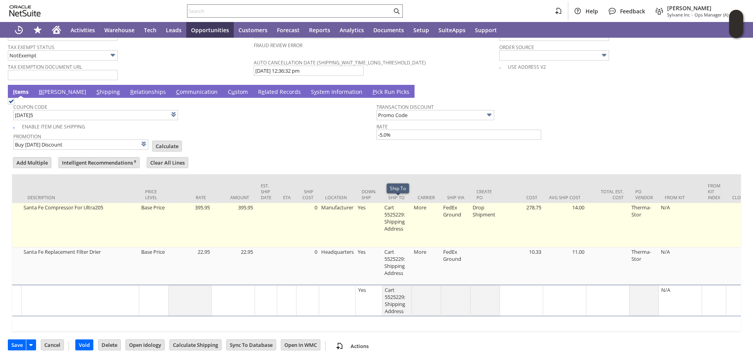
click at [396, 206] on td "Cart 5525229: Shipping Address" at bounding box center [397, 225] width 29 height 44
type input "Cart 5525229: Shipping Address"
type input "OK"
type input "Make Copy"
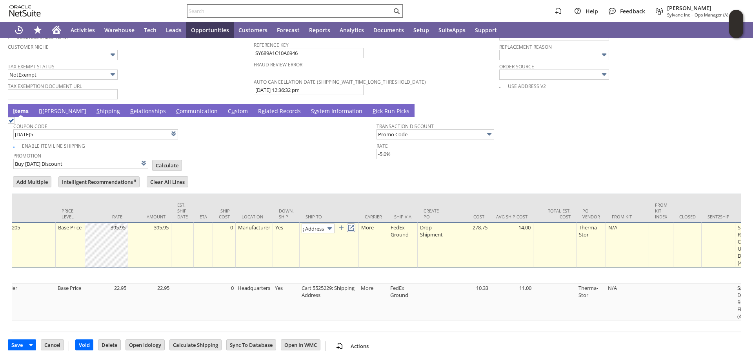
scroll to position [0, 0]
click at [355, 223] on link at bounding box center [351, 227] width 9 height 9
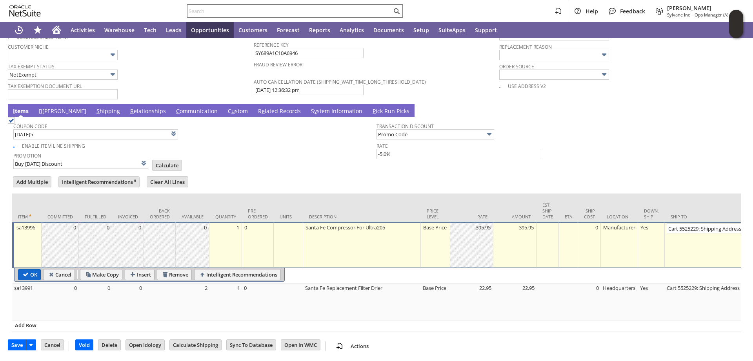
click at [27, 269] on input "OK" at bounding box center [29, 274] width 22 height 10
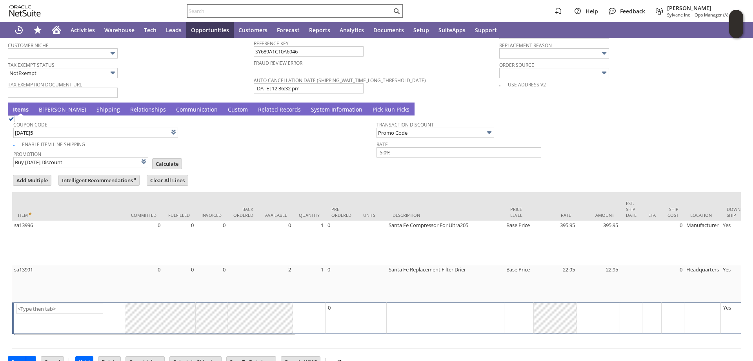
type input "Promo Code"
type input "-5.0%"
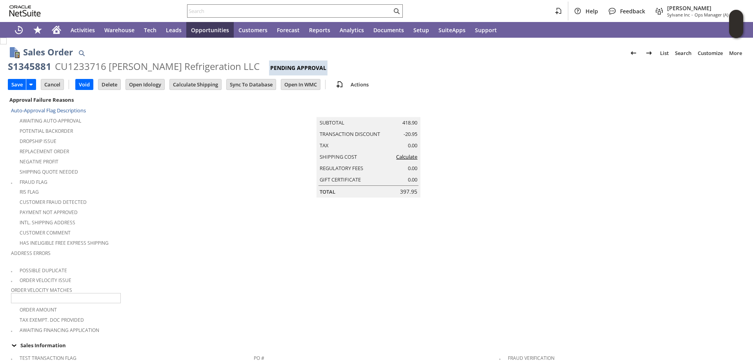
click at [406, 159] on link "Calculate" at bounding box center [406, 156] width 21 height 7
type input "Promo Code"
type input "-5.0%"
type input "Add"
type input "Copy Previous"
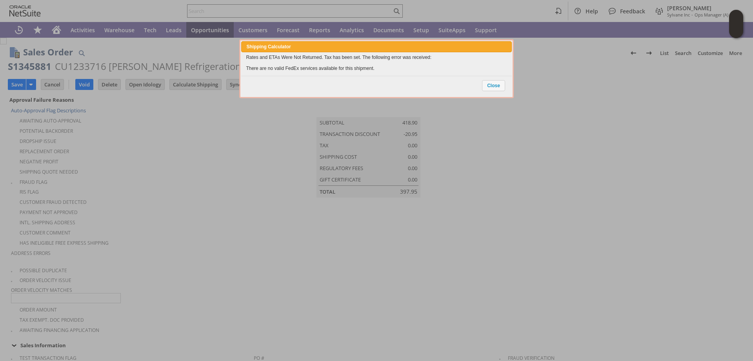
scroll to position [647, 0]
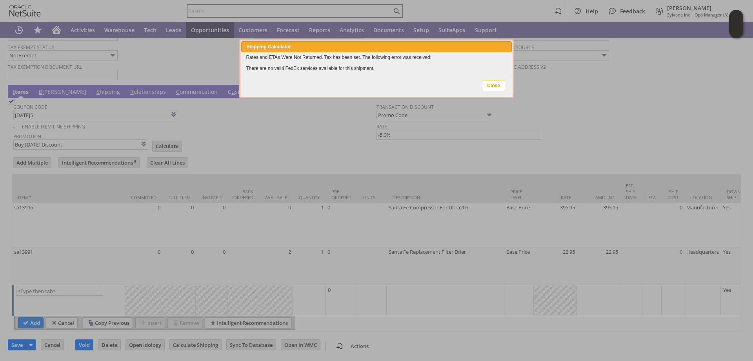
click at [500, 87] on span "Close" at bounding box center [494, 85] width 22 height 10
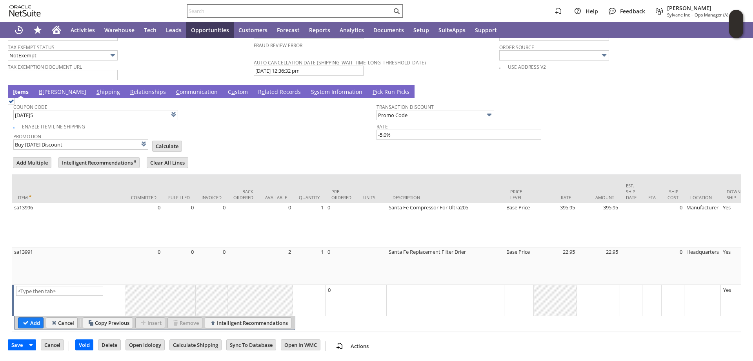
click at [95, 88] on link "S hipping" at bounding box center [108, 92] width 27 height 9
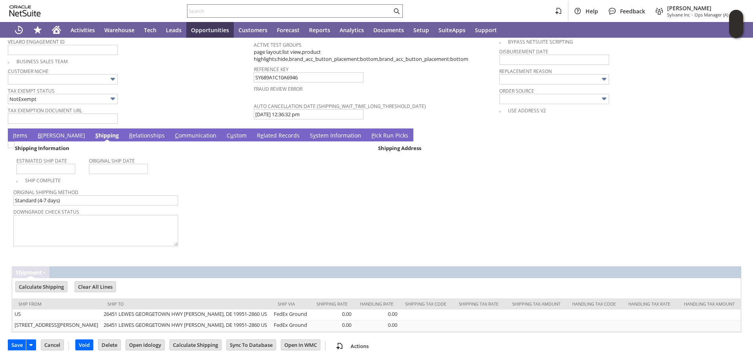
click at [44, 131] on link "B illing" at bounding box center [61, 135] width 51 height 9
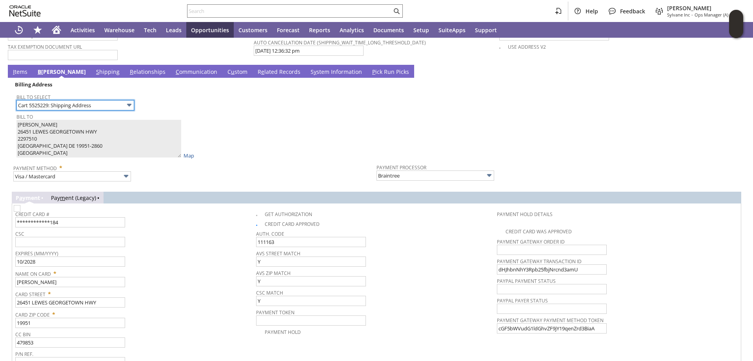
scroll to position [654, 0]
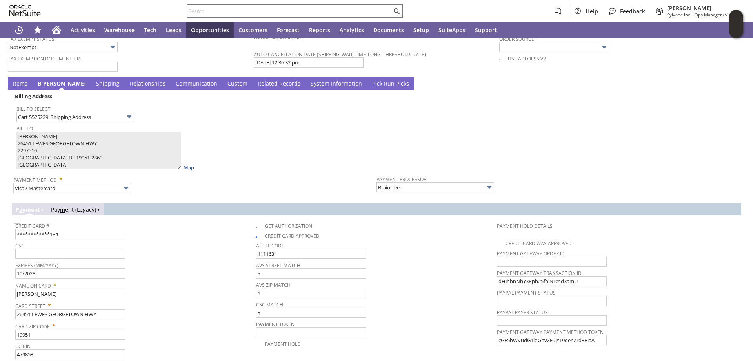
click at [18, 80] on link "I tems" at bounding box center [20, 84] width 18 height 9
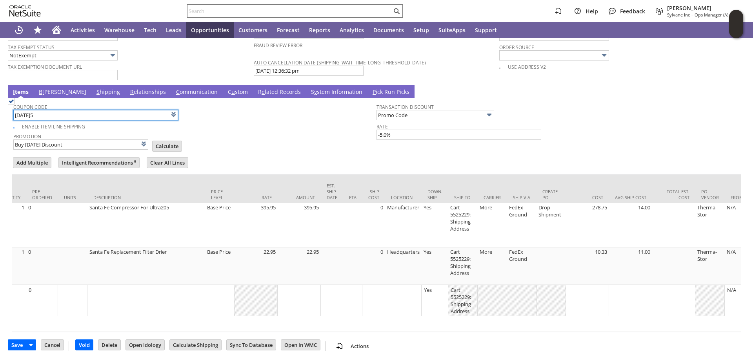
scroll to position [0, 0]
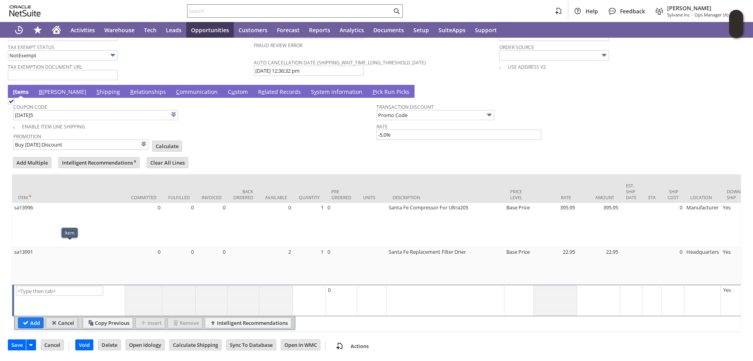
click at [64, 317] on input "Cancel" at bounding box center [61, 322] width 31 height 10
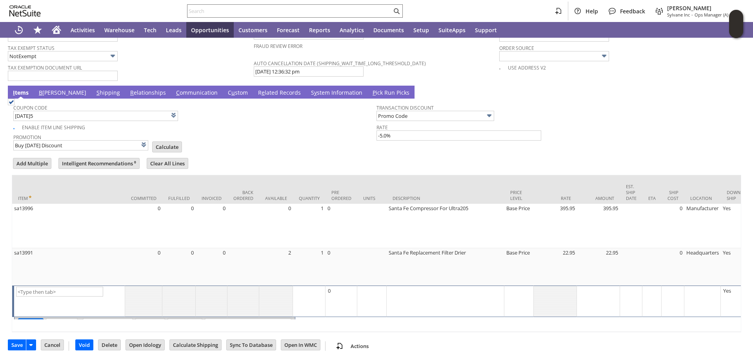
scroll to position [647, 0]
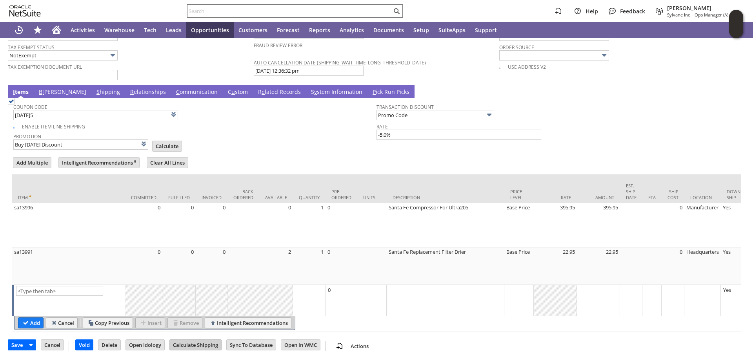
click at [201, 345] on input "Calculate Shipping" at bounding box center [195, 344] width 51 height 10
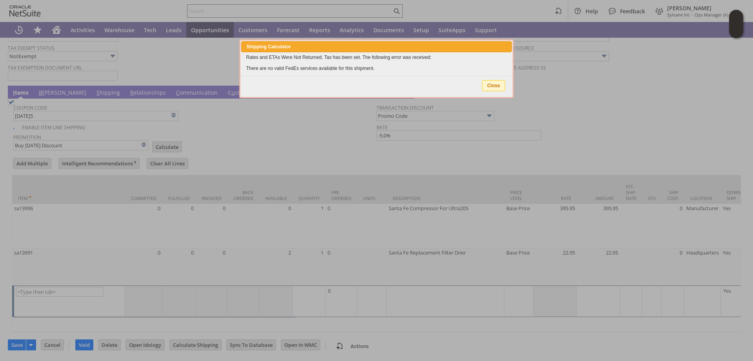
type input "Promo Code"
type input "-5.0%"
type input "Add"
type input "Copy Previous"
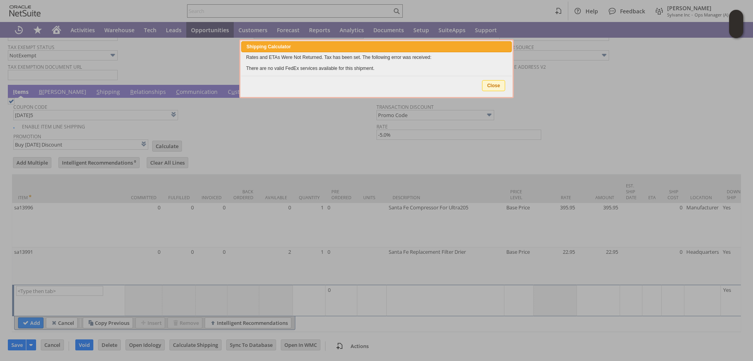
click at [494, 86] on span "Close" at bounding box center [494, 85] width 22 height 10
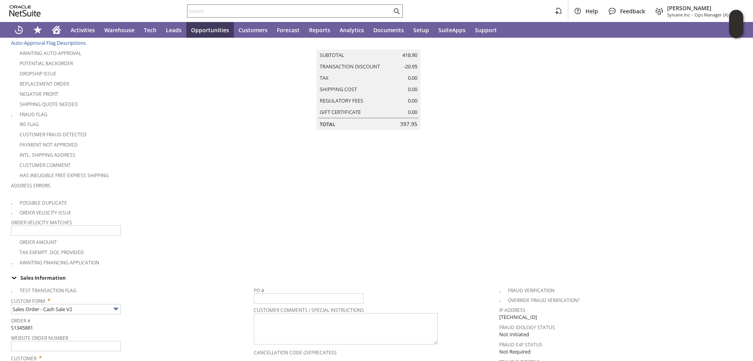
scroll to position [0, 0]
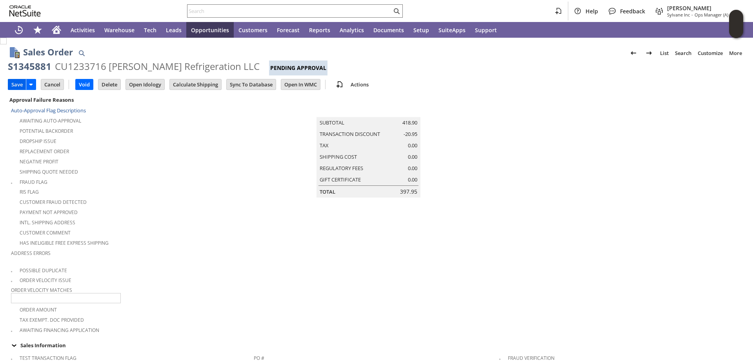
click at [18, 81] on input "Save" at bounding box center [17, 84] width 18 height 10
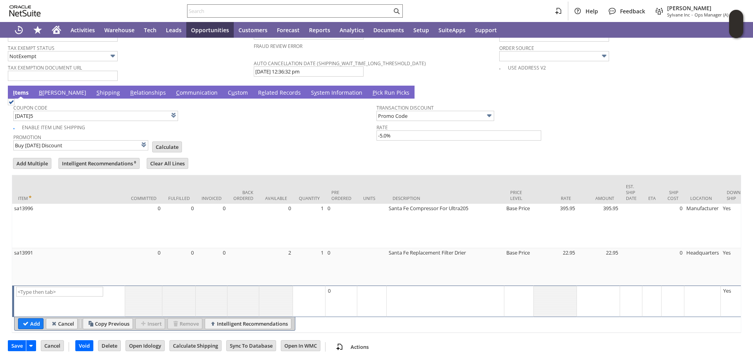
scroll to position [648, 0]
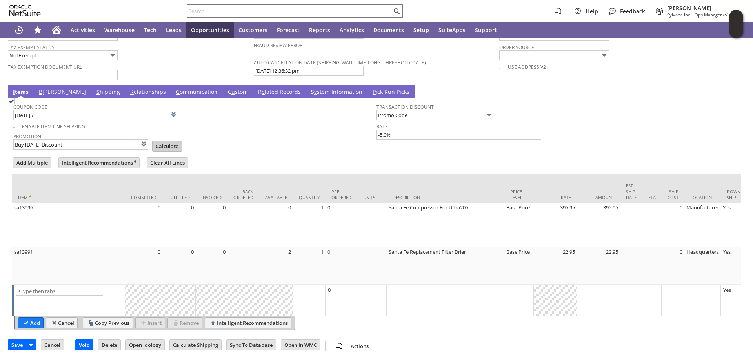
click at [160, 141] on input "Calculate" at bounding box center [167, 146] width 29 height 10
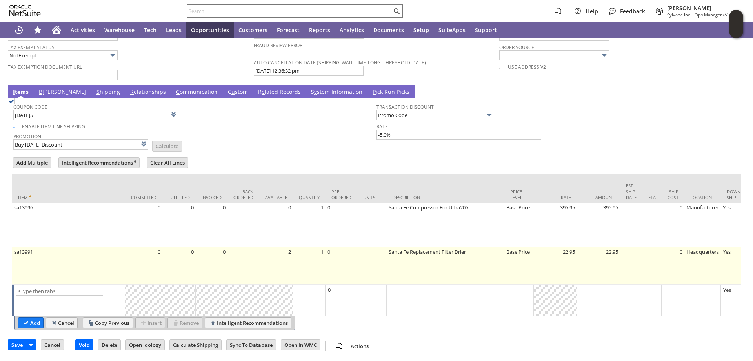
type input "Promo Code"
type input "-5.0%"
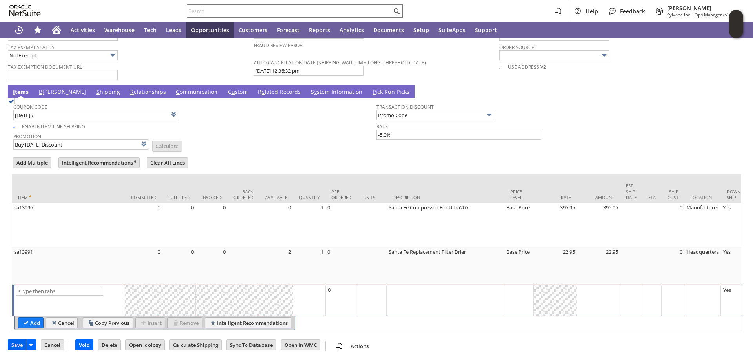
click at [17, 346] on input "Save" at bounding box center [17, 344] width 18 height 10
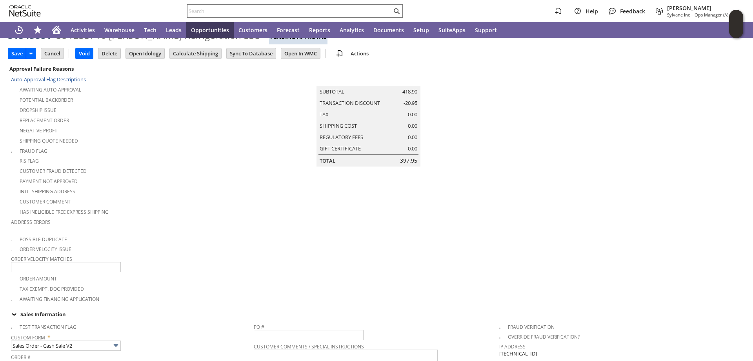
scroll to position [20, 0]
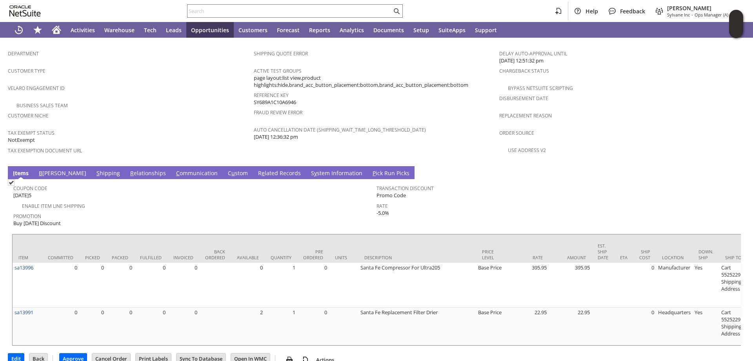
scroll to position [521, 0]
click at [95, 169] on link "S hipping" at bounding box center [108, 173] width 27 height 9
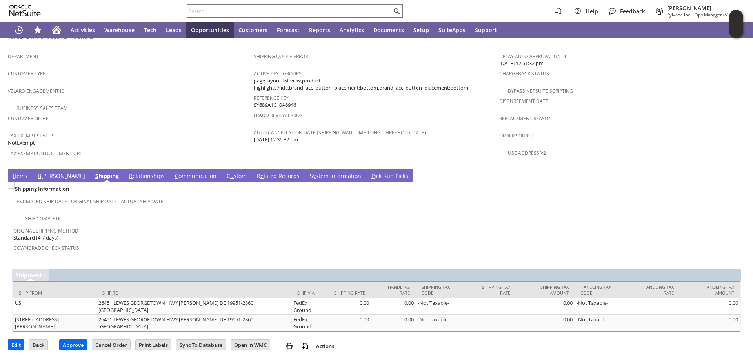
scroll to position [499, 0]
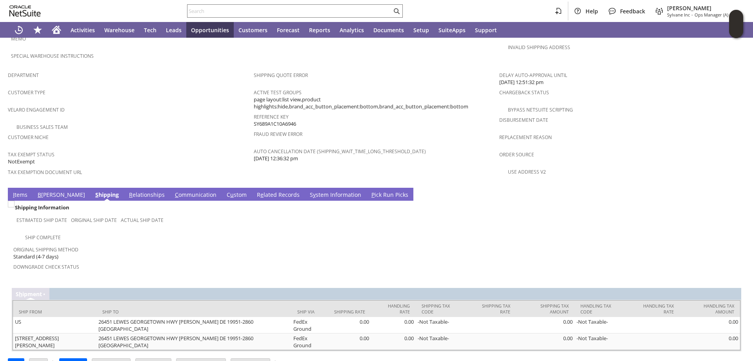
click at [17, 191] on link "I tems" at bounding box center [20, 195] width 18 height 9
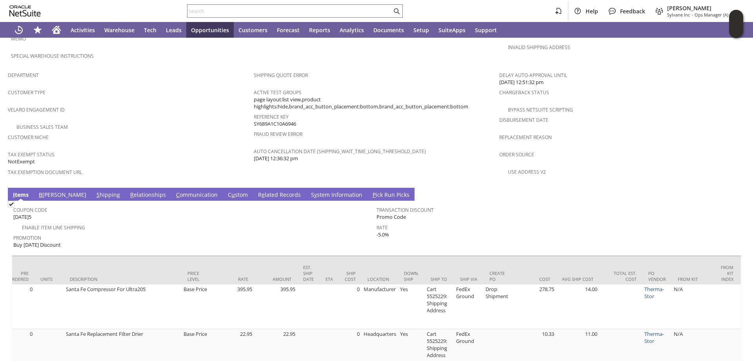
scroll to position [0, 327]
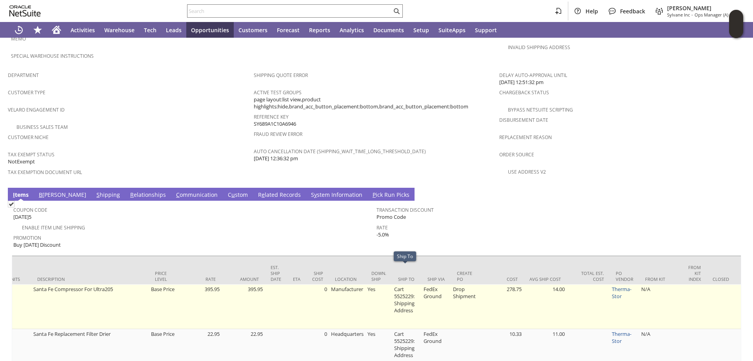
click at [399, 284] on td "Cart 5525229: Shipping Address" at bounding box center [406, 306] width 29 height 45
click at [402, 284] on td "Cart 5525229: Shipping Address" at bounding box center [406, 306] width 29 height 45
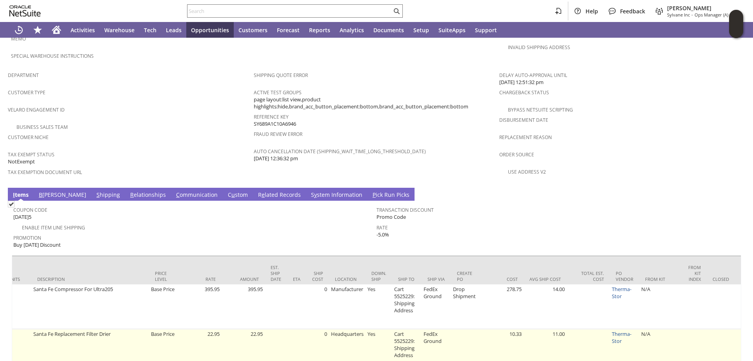
drag, startPoint x: 395, startPoint y: 347, endPoint x: 125, endPoint y: 339, distance: 269.7
click at [125, 339] on table "Item Committed Picked Packed Fulfilled Invoiced Back Ordered Available Quantity…" at bounding box center [666, 310] width 1963 height 111
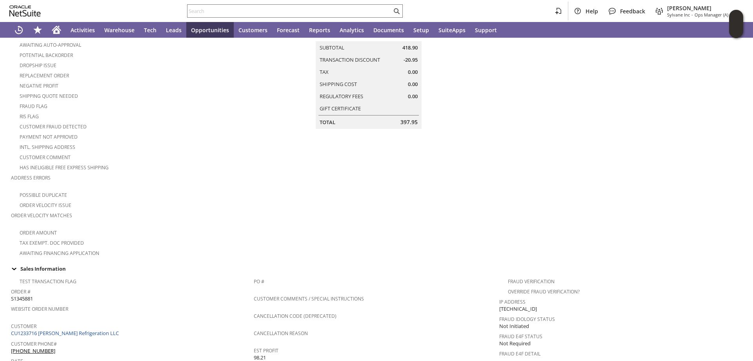
scroll to position [0, 0]
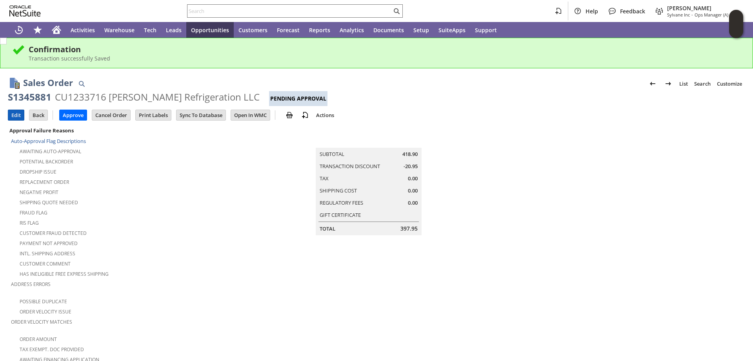
click at [13, 113] on input "Edit" at bounding box center [16, 115] width 16 height 10
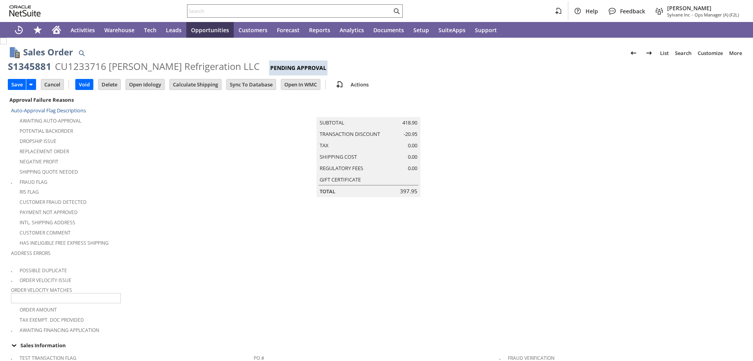
type input "Add"
type input "Copy Previous"
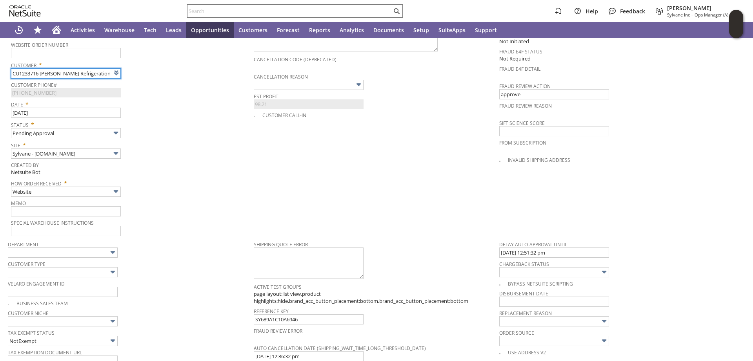
type input "Intelligent Recommendations ⁰"
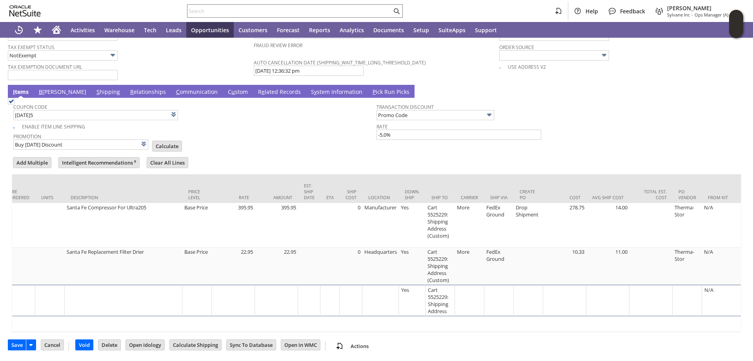
scroll to position [0, 334]
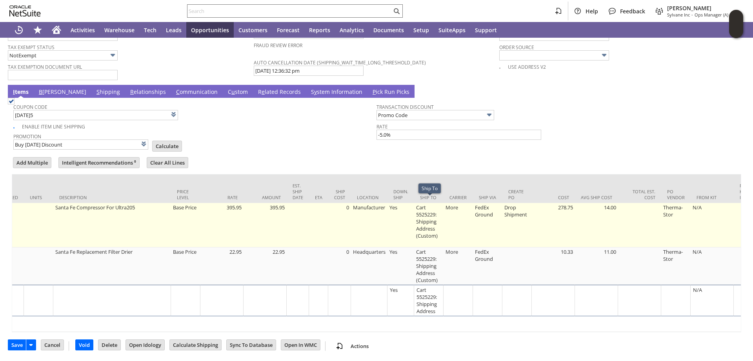
click at [421, 210] on td "Cart 5525229: Shipping Address (Custom)" at bounding box center [428, 225] width 29 height 44
type input "Cart 5525229: Shipping Address (Custom)"
type input "OK"
type input "Make Copy"
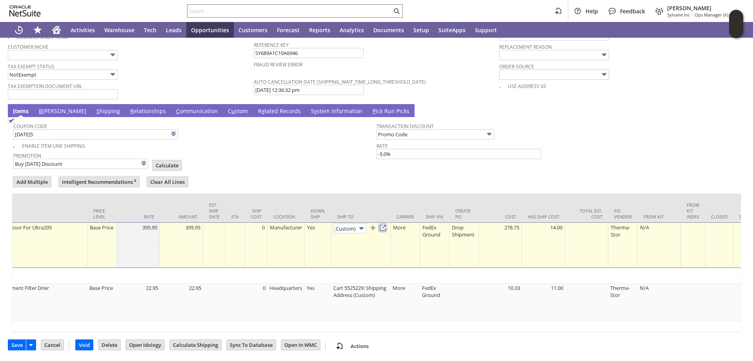
scroll to position [0, 0]
click at [385, 223] on link at bounding box center [383, 227] width 9 height 9
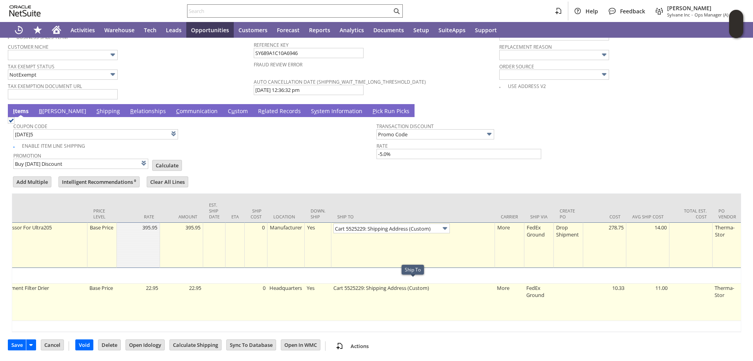
click at [381, 291] on td "Cart 5525229: Shipping Address (Custom)" at bounding box center [414, 301] width 164 height 37
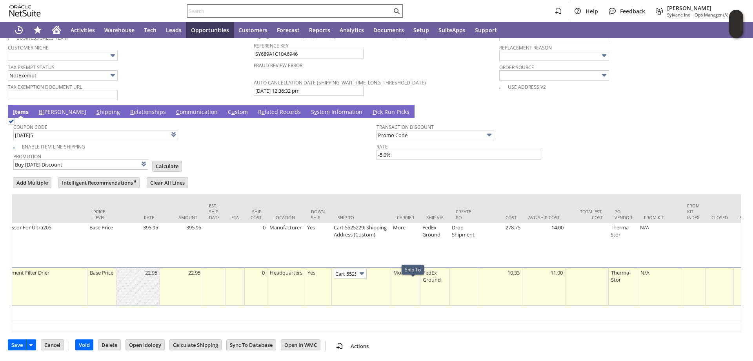
type input "Promo Code"
type input "-5.0%"
type input "Cart 5525229: Shipping Address (Custom)"
type input "OK"
type input "Make Copy"
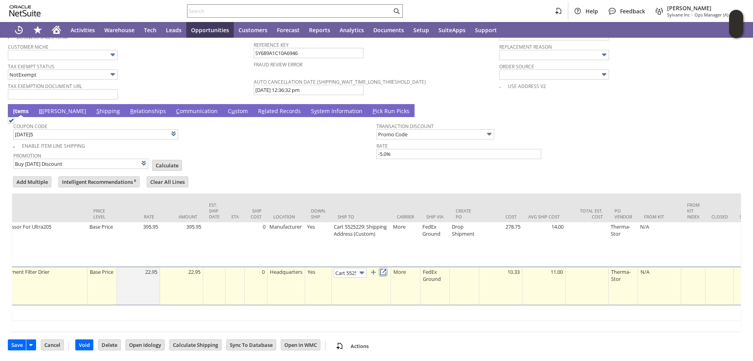
click at [386, 268] on link at bounding box center [383, 272] width 9 height 9
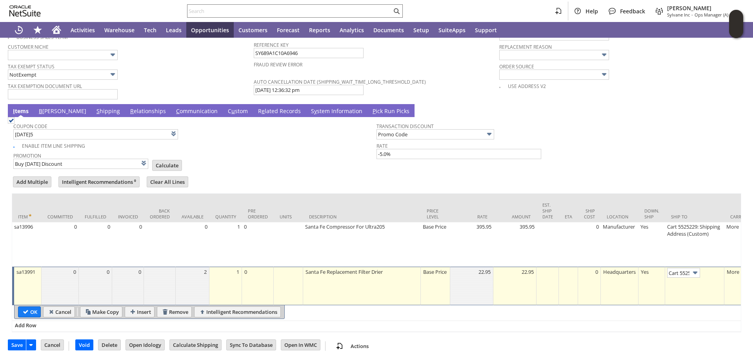
drag, startPoint x: 27, startPoint y: 305, endPoint x: 463, endPoint y: 167, distance: 458.0
click at [27, 306] on input "OK" at bounding box center [29, 311] width 22 height 10
type input "Promo Code"
type input "-5.0%"
type input "Add"
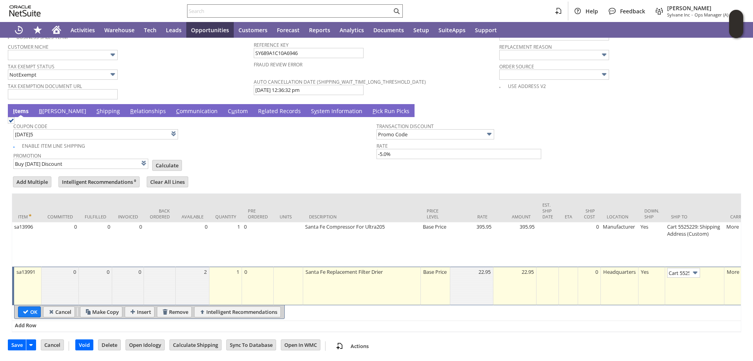
type input "Copy Previous"
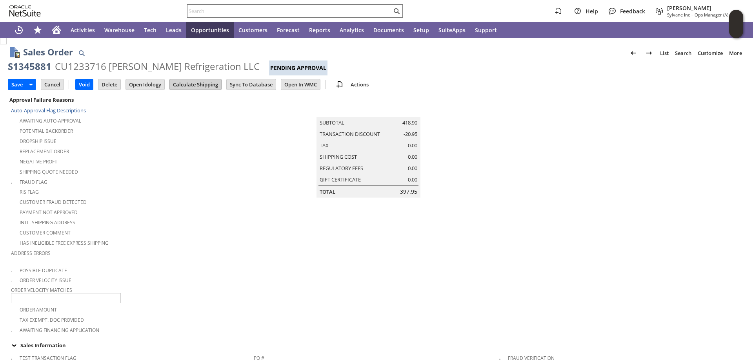
click at [195, 84] on input "Calculate Shipping" at bounding box center [195, 84] width 51 height 10
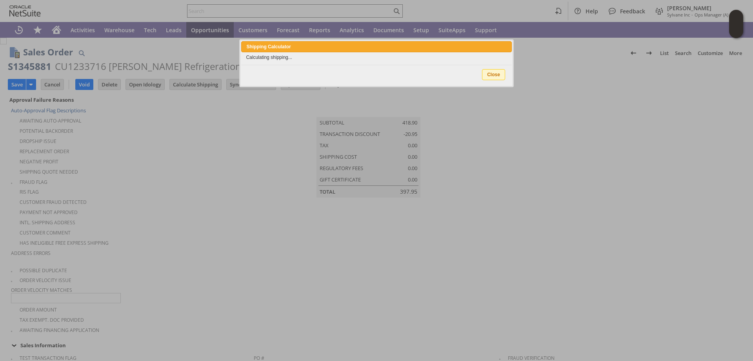
type input "Promo Code"
type input "-5.0%"
type input "Add"
type input "Copy Previous"
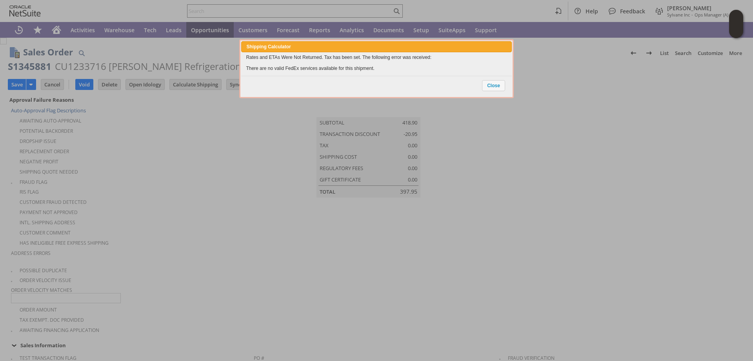
scroll to position [647, 0]
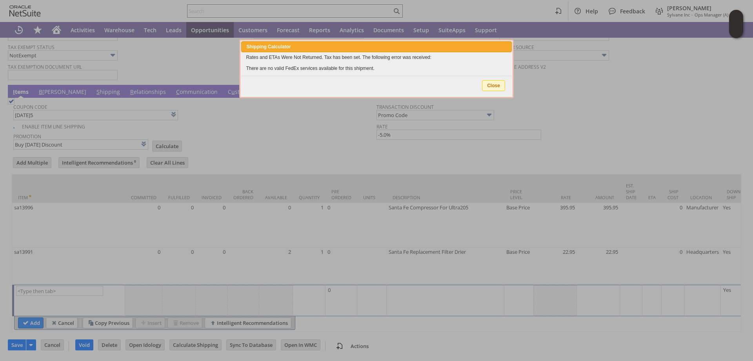
click at [498, 86] on span "Close" at bounding box center [494, 85] width 22 height 10
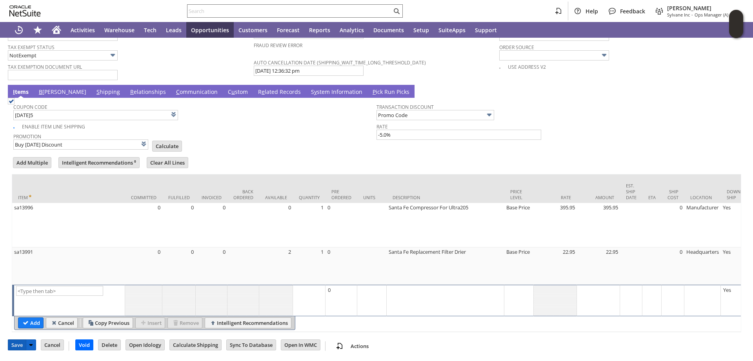
click at [15, 345] on input "Save" at bounding box center [17, 344] width 18 height 10
click at [159, 141] on input "Calculate" at bounding box center [167, 146] width 29 height 10
type input "Promo Code"
type input "-5.0%"
click at [13, 346] on input "Save" at bounding box center [17, 344] width 18 height 10
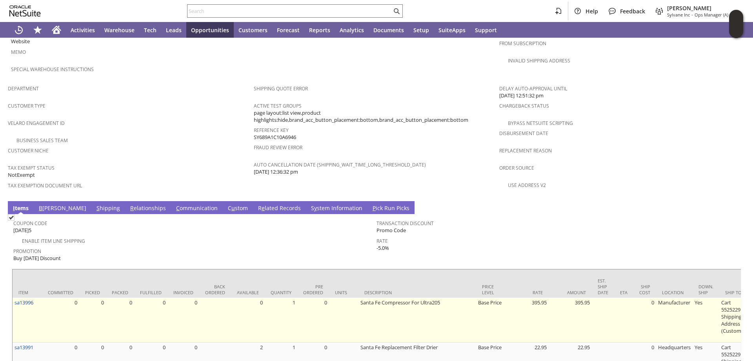
scroll to position [521, 0]
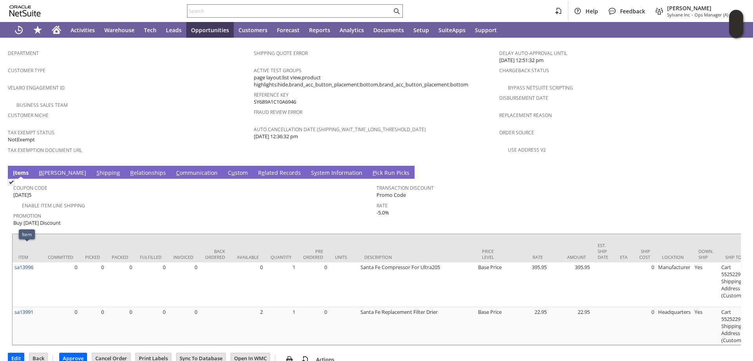
click at [162, 127] on span "Tax Exempt Status" at bounding box center [129, 131] width 242 height 9
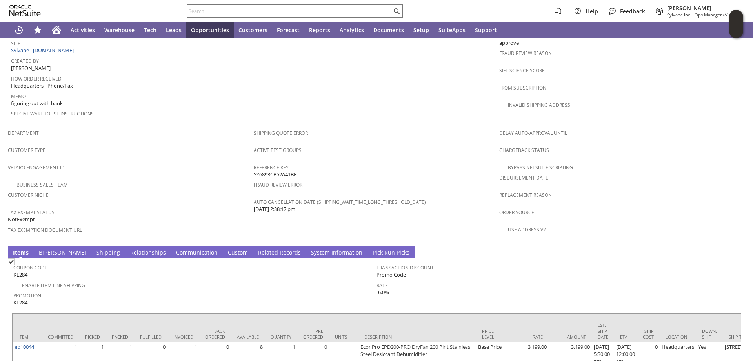
scroll to position [459, 0]
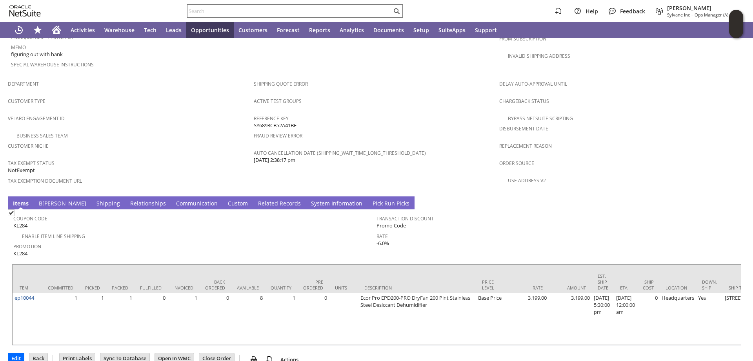
click at [42, 199] on span "B" at bounding box center [41, 202] width 4 height 7
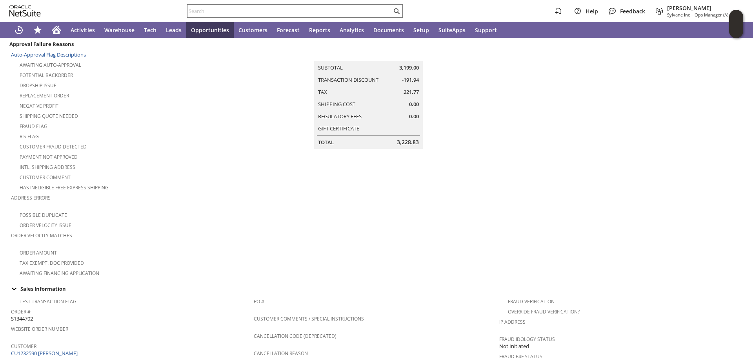
scroll to position [0, 0]
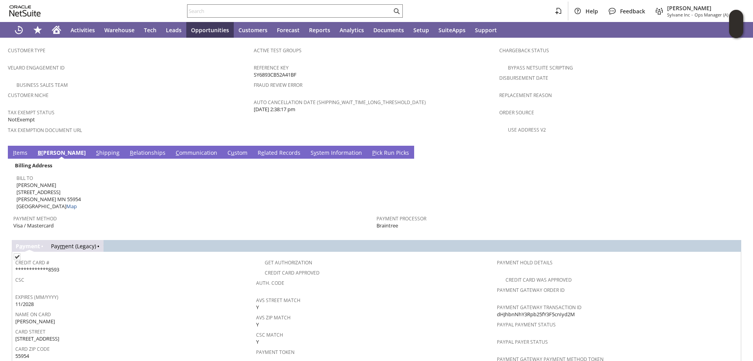
click at [19, 149] on link "I tems" at bounding box center [20, 153] width 18 height 9
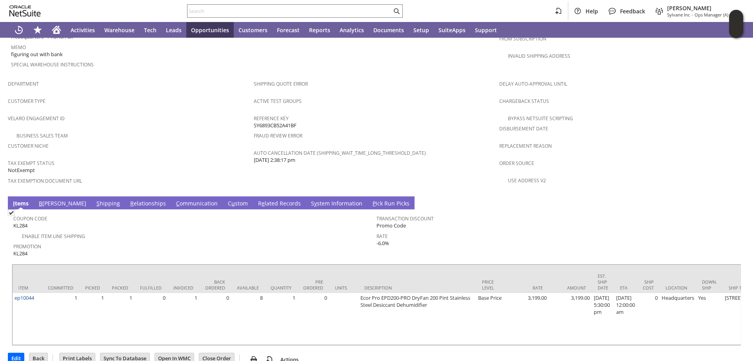
click at [95, 199] on link "S hipping" at bounding box center [108, 203] width 27 height 9
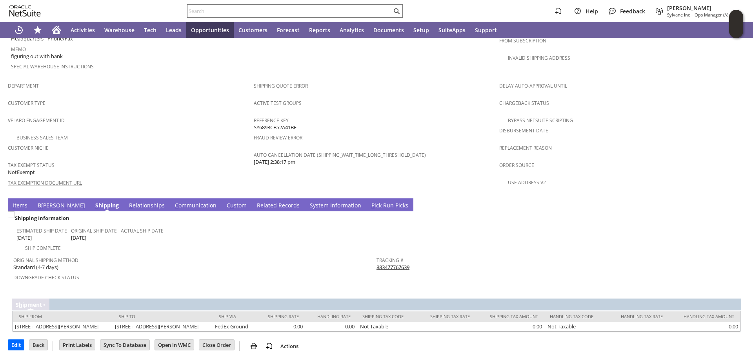
scroll to position [439, 0]
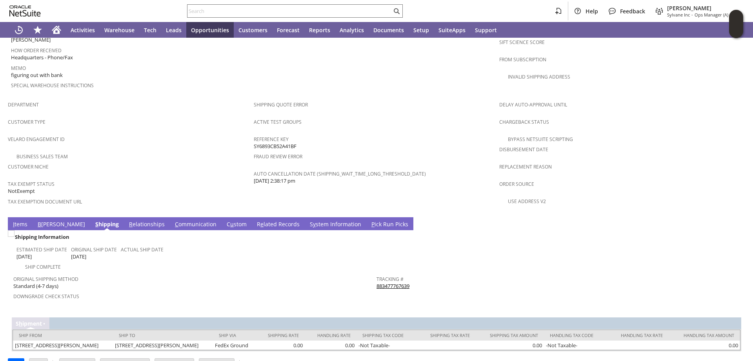
click at [21, 220] on link "I tems" at bounding box center [20, 224] width 18 height 9
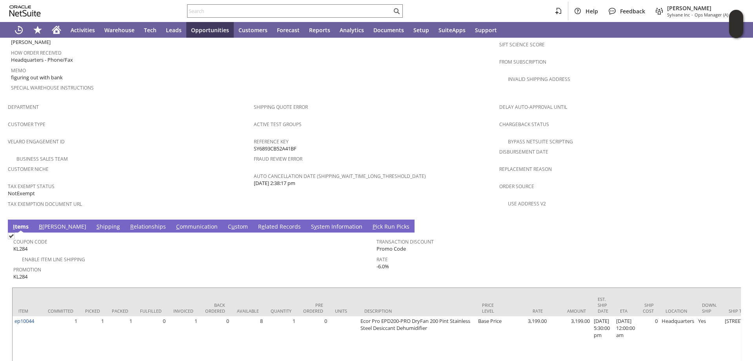
scroll to position [459, 0]
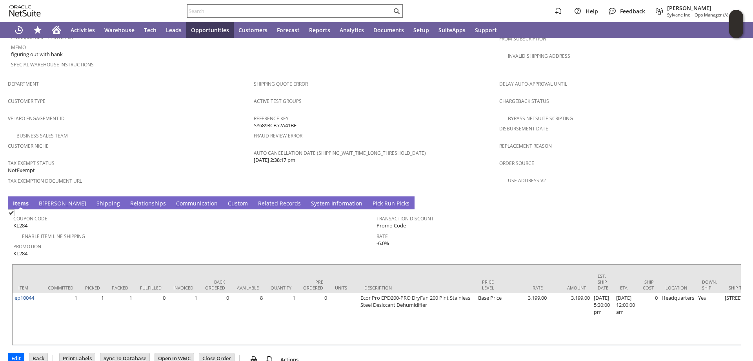
click at [256, 199] on link "R e lated Records" at bounding box center [279, 203] width 47 height 9
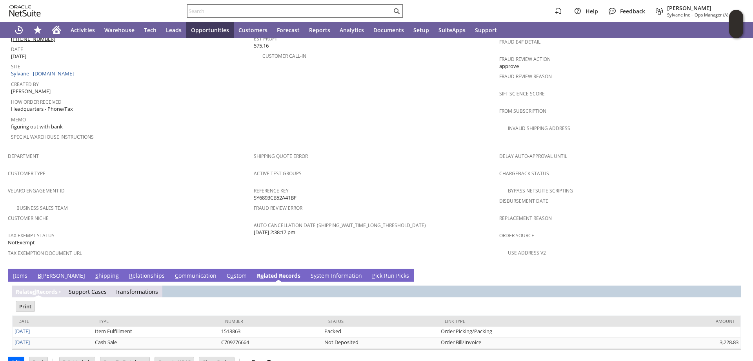
scroll to position [0, 0]
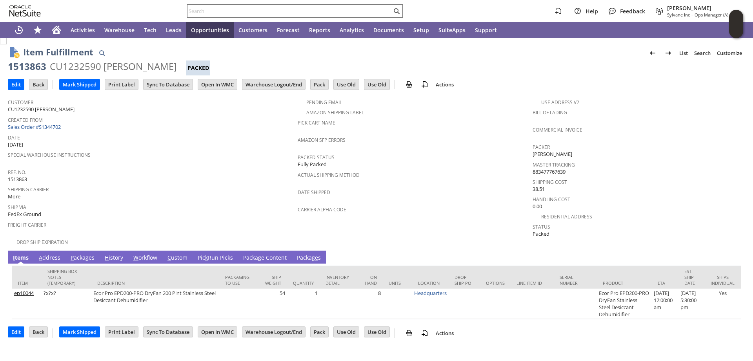
click at [82, 253] on link "P ackages" at bounding box center [83, 257] width 28 height 9
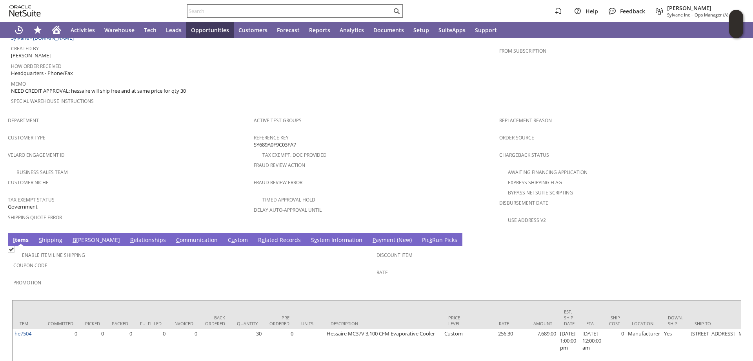
scroll to position [430, 0]
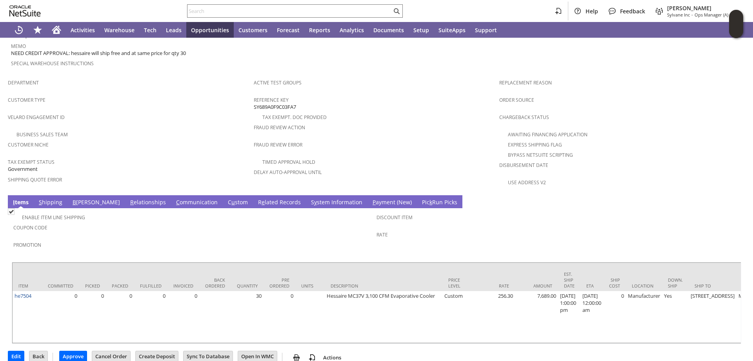
click at [55, 198] on link "S hipping" at bounding box center [50, 202] width 27 height 9
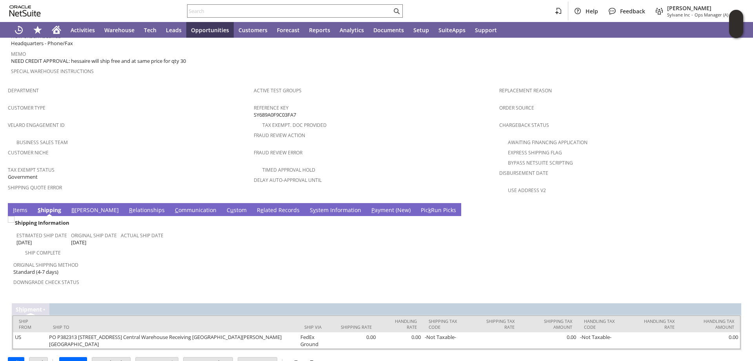
click at [82, 206] on link "B illing" at bounding box center [94, 210] width 51 height 9
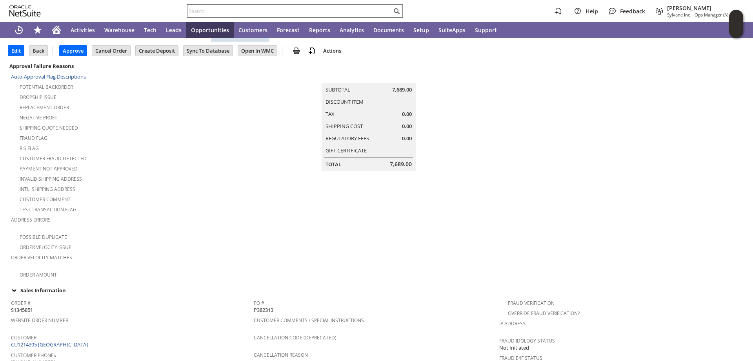
scroll to position [0, 0]
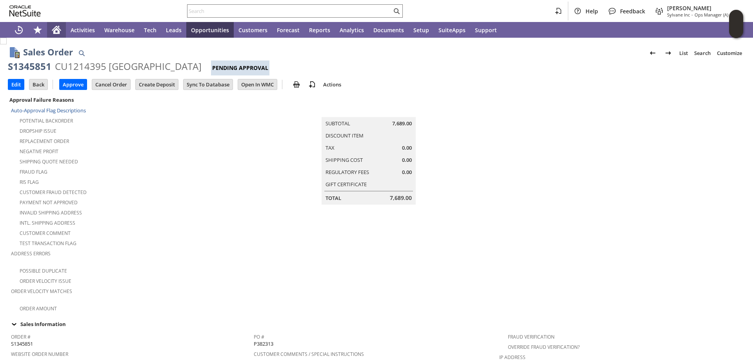
click at [58, 26] on icon "Home" at bounding box center [56, 29] width 9 height 9
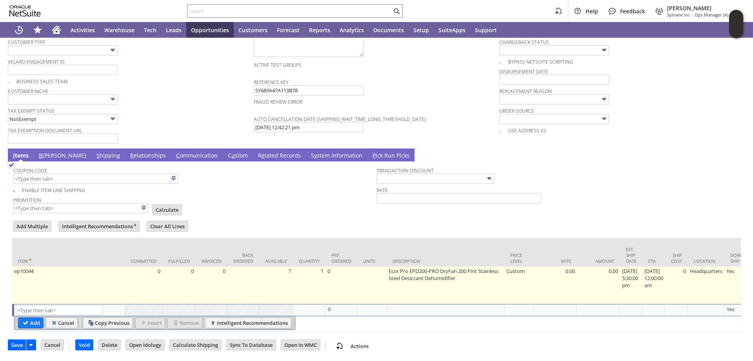
type input "Intelligent Recommendations ⁰"
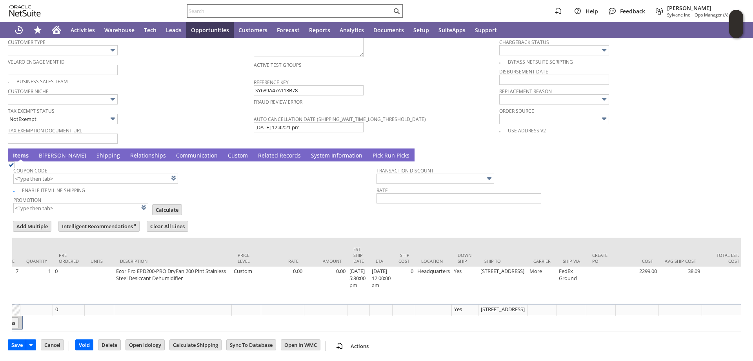
scroll to position [0, 341]
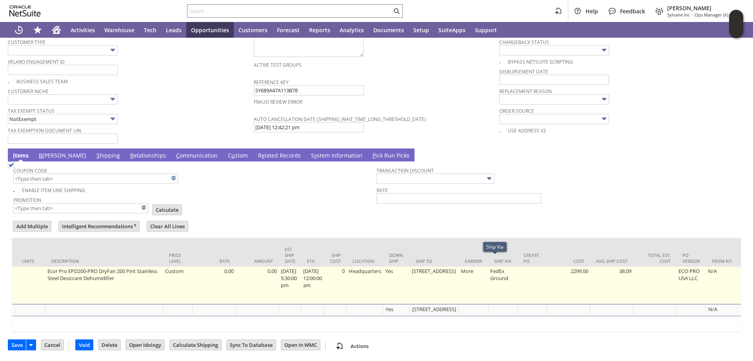
click at [488, 266] on td "FedEx Ground" at bounding box center [502, 284] width 29 height 37
type input "ep10044"
type input "OK"
type input "Make Copy"
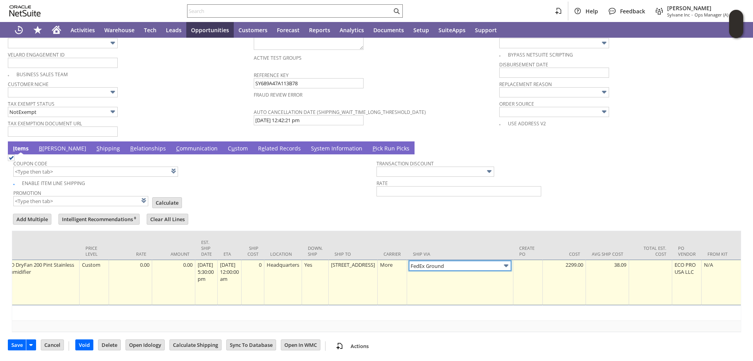
click at [460, 263] on input "FedEx Ground" at bounding box center [460, 266] width 102 height 10
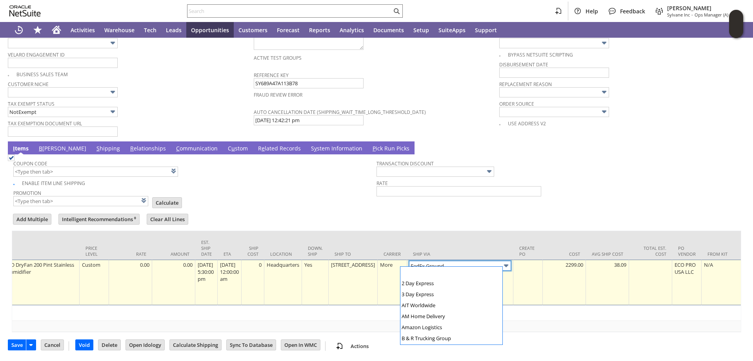
scroll to position [187, 0]
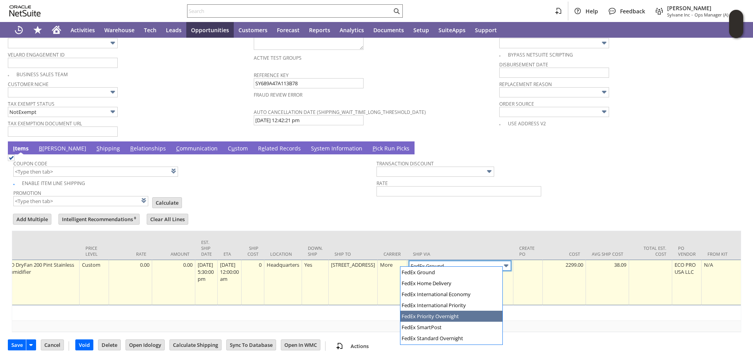
type input "FedEx Priority Overnight"
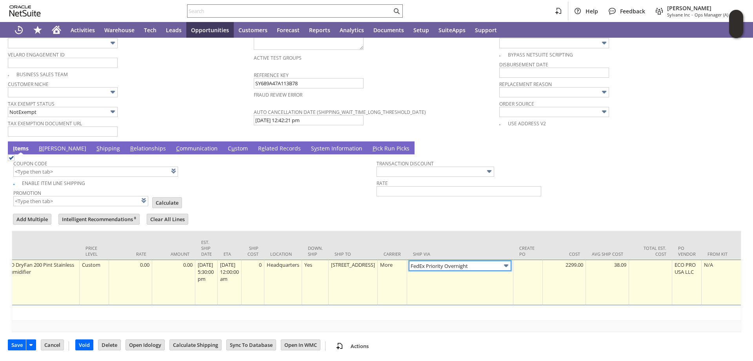
scroll to position [0, 0]
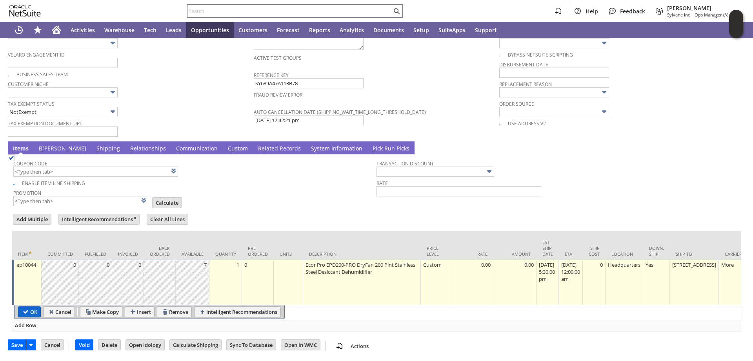
click at [30, 307] on input "OK" at bounding box center [29, 311] width 22 height 10
type input "Add"
type input "Copy Previous"
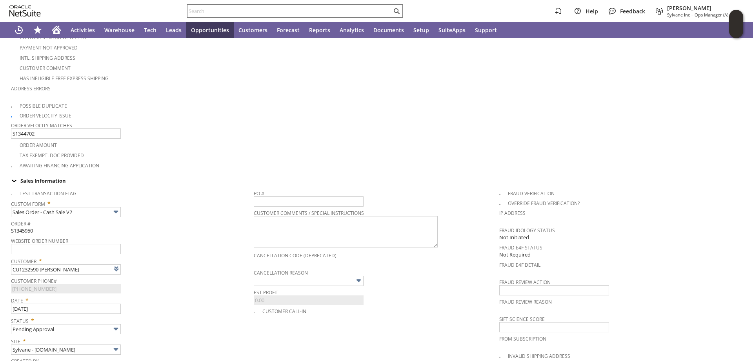
scroll to position [78, 0]
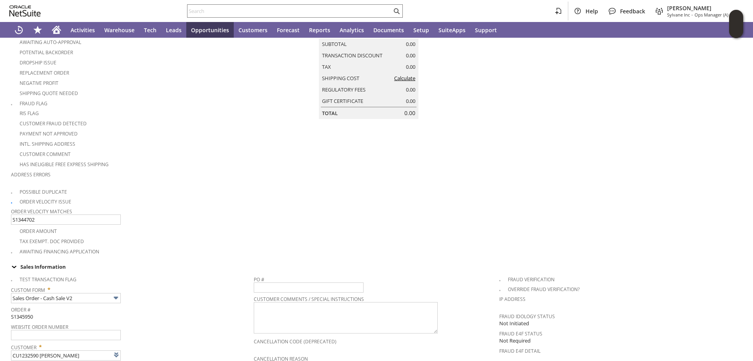
click at [407, 80] on link "Calculate" at bounding box center [404, 78] width 21 height 7
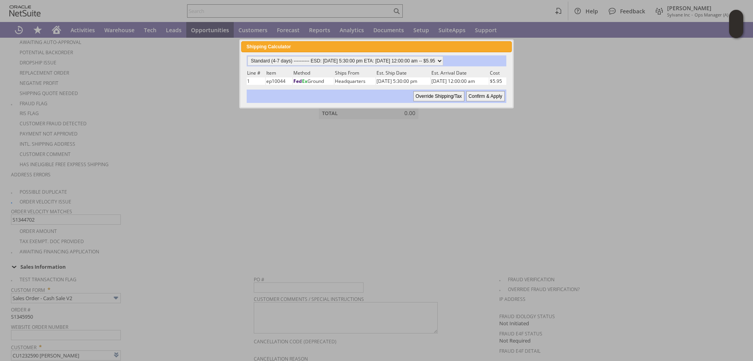
click at [444, 100] on input "Override Shipping/Tax" at bounding box center [439, 96] width 51 height 10
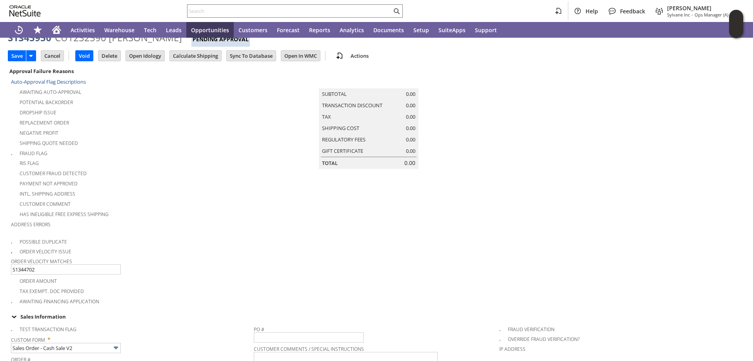
scroll to position [0, 0]
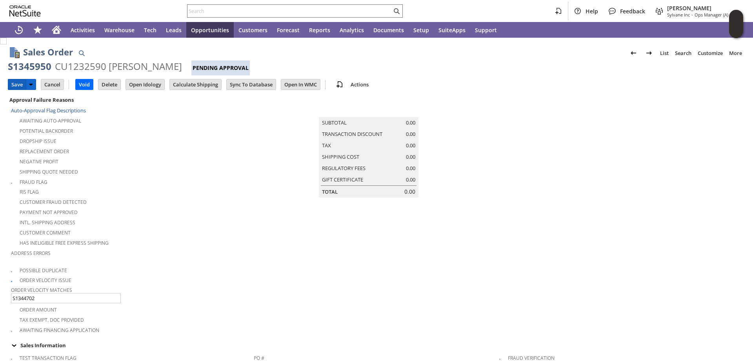
click at [16, 82] on input "Save" at bounding box center [17, 84] width 18 height 10
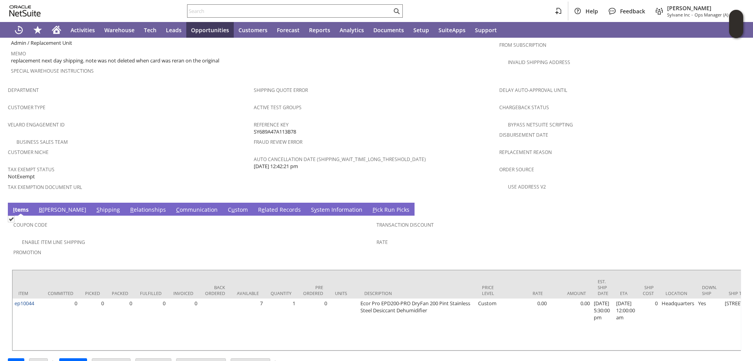
scroll to position [490, 0]
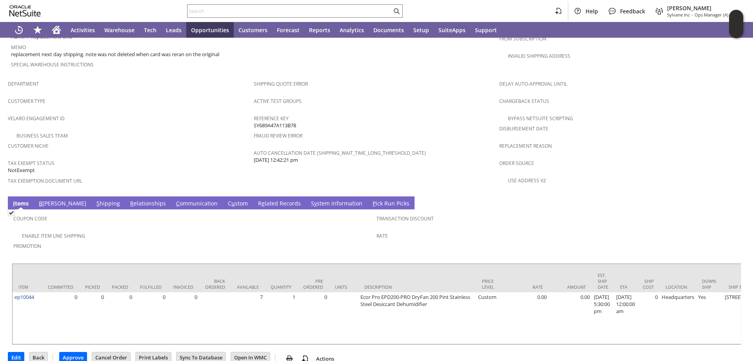
click at [95, 199] on link "S hipping" at bounding box center [108, 203] width 27 height 9
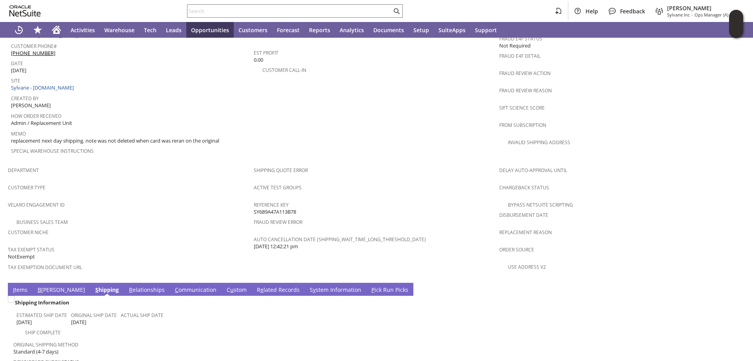
scroll to position [482, 0]
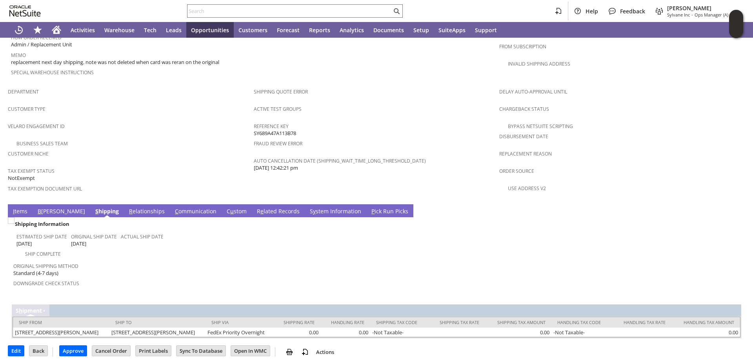
click at [22, 207] on link "I tems" at bounding box center [20, 211] width 18 height 9
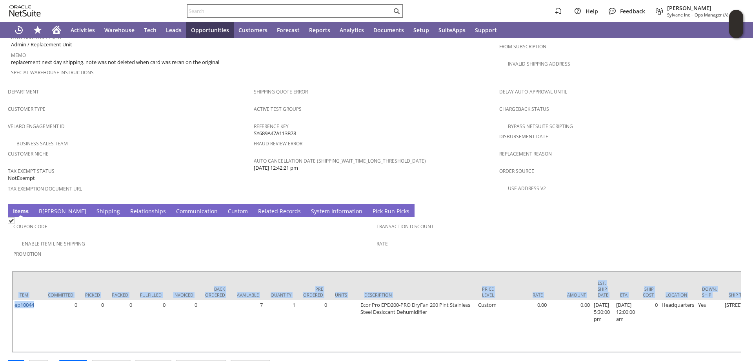
drag, startPoint x: 41, startPoint y: 288, endPoint x: 11, endPoint y: 297, distance: 31.8
click at [11, 297] on div "Coupon Code Enable Item Line Shipping Promotion Transaction Discount Rate Item …" at bounding box center [377, 284] width 738 height 135
drag, startPoint x: 11, startPoint y: 297, endPoint x: 22, endPoint y: 298, distance: 10.6
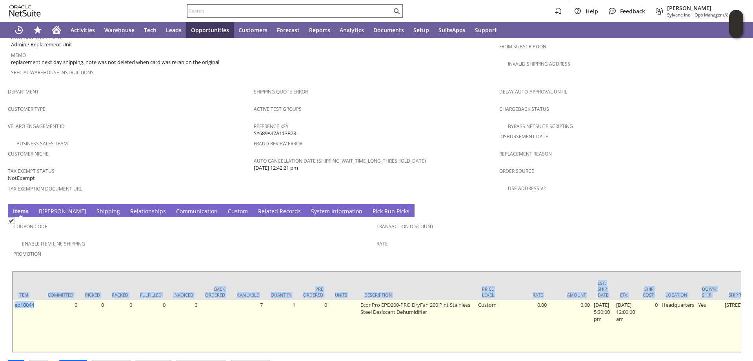
click at [11, 297] on div "Coupon Code Enable Item Line Shipping Promotion Transaction Discount Rate Item …" at bounding box center [377, 284] width 738 height 135
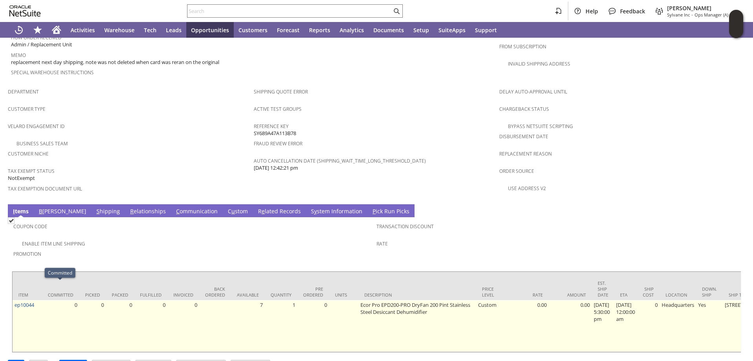
click at [44, 300] on td "0" at bounding box center [60, 326] width 37 height 52
drag, startPoint x: 35, startPoint y: 284, endPoint x: 15, endPoint y: 284, distance: 20.0
click at [15, 300] on td "ep10044" at bounding box center [27, 326] width 29 height 52
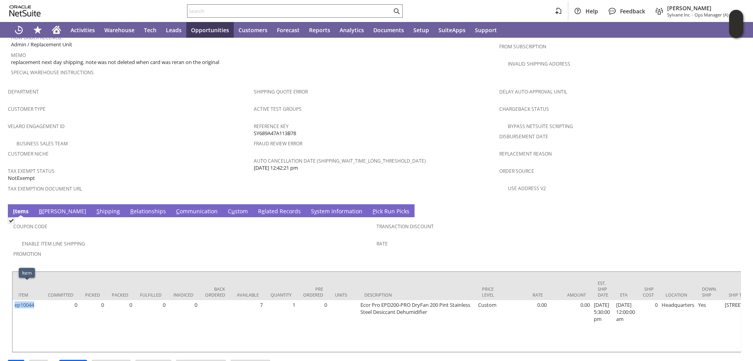
copy link "ep10044"
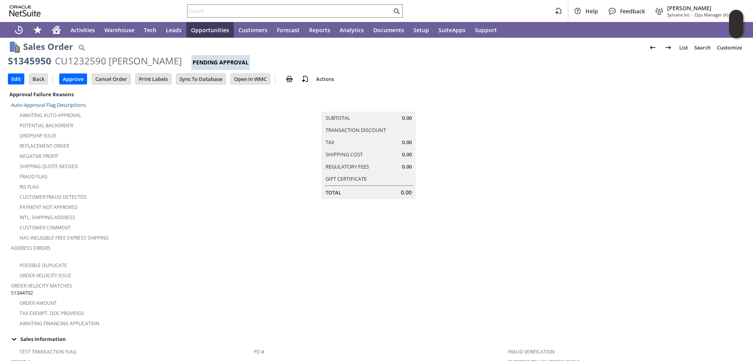
scroll to position [0, 0]
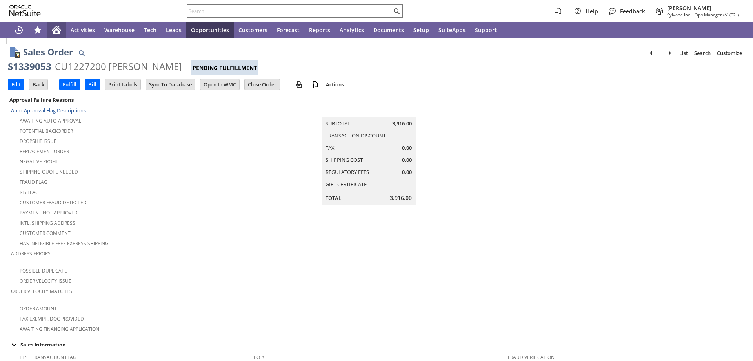
click at [56, 29] on icon "Home" at bounding box center [56, 31] width 6 height 6
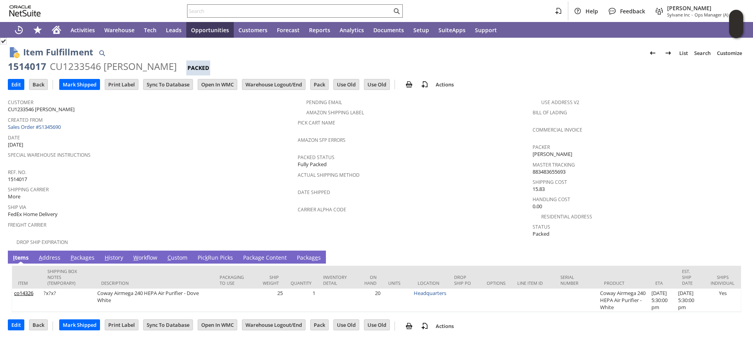
click at [260, 253] on span "g" at bounding box center [259, 256] width 3 height 7
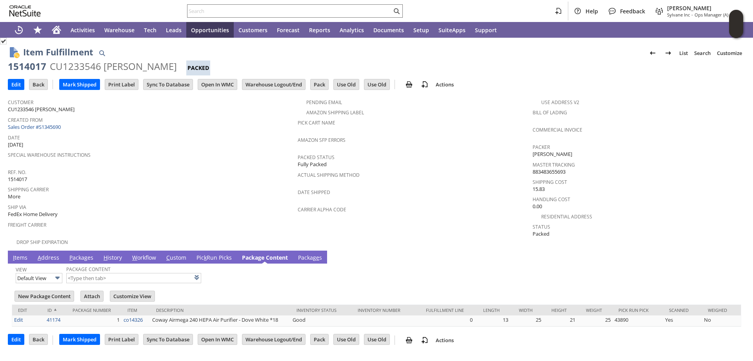
click at [212, 254] on link "Pic k Run Picks" at bounding box center [214, 257] width 39 height 9
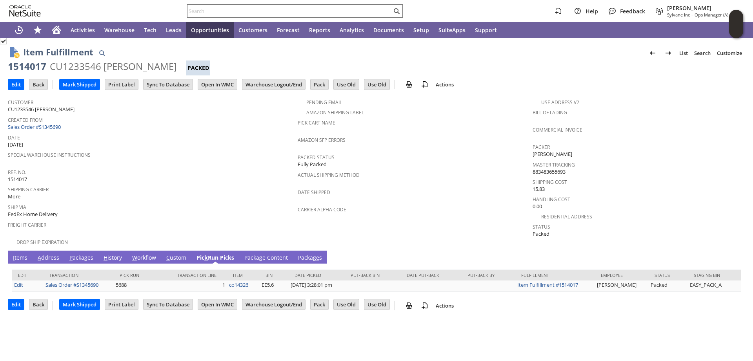
click at [175, 253] on link "C ustom" at bounding box center [176, 257] width 24 height 9
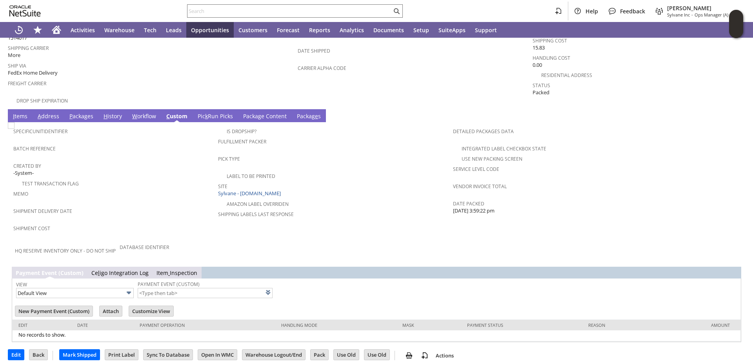
scroll to position [142, 0]
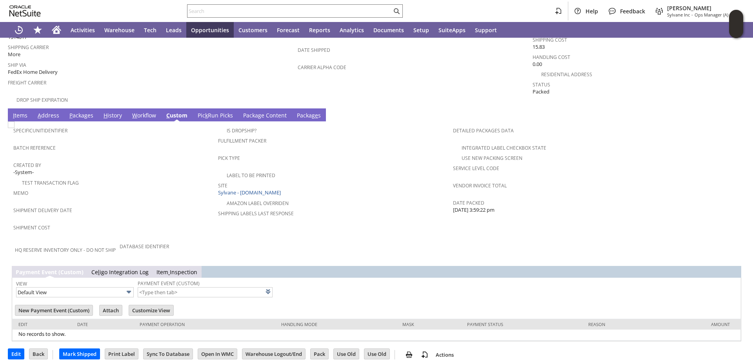
click at [138, 111] on link "W orkflow" at bounding box center [144, 115] width 28 height 9
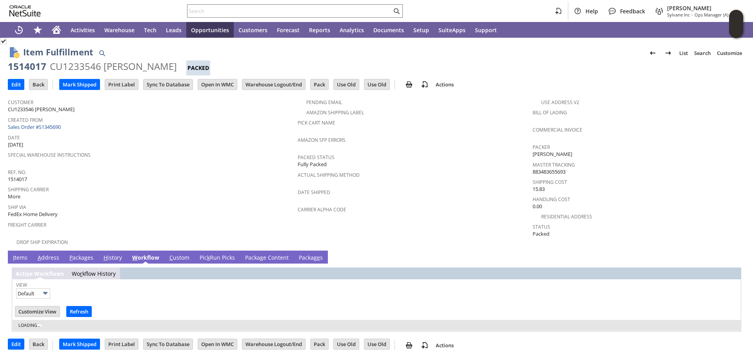
scroll to position [0, 0]
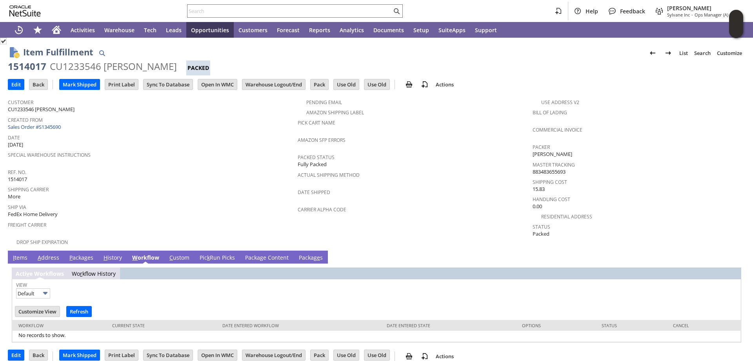
click at [111, 253] on link "H istory" at bounding box center [113, 257] width 22 height 9
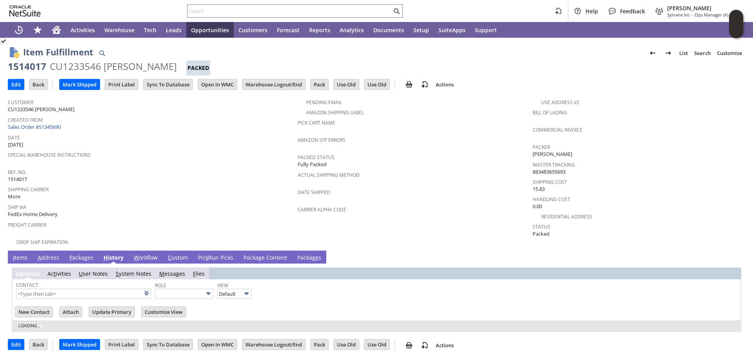
click at [79, 253] on link "P ackages" at bounding box center [81, 257] width 28 height 9
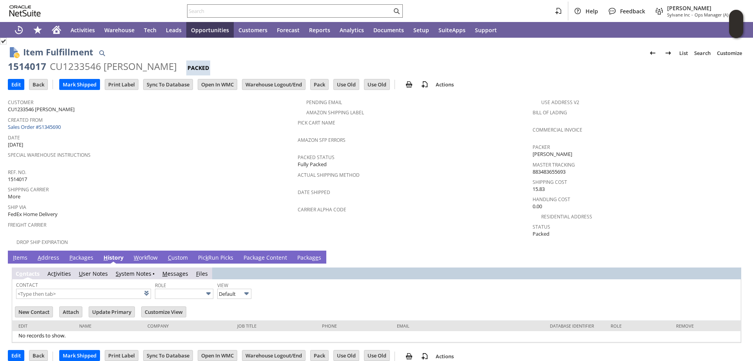
click at [79, 253] on link "P ackages" at bounding box center [81, 257] width 28 height 9
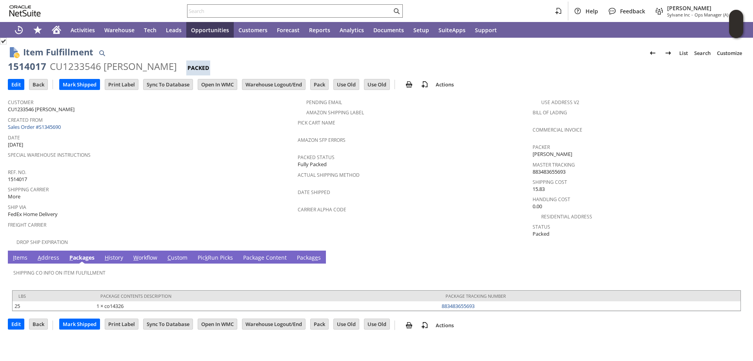
click at [20, 253] on link "I tems" at bounding box center [20, 257] width 18 height 9
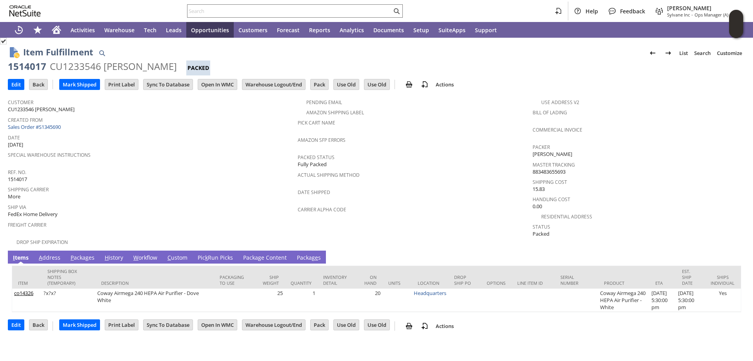
click at [48, 253] on link "A ddress" at bounding box center [50, 257] width 26 height 9
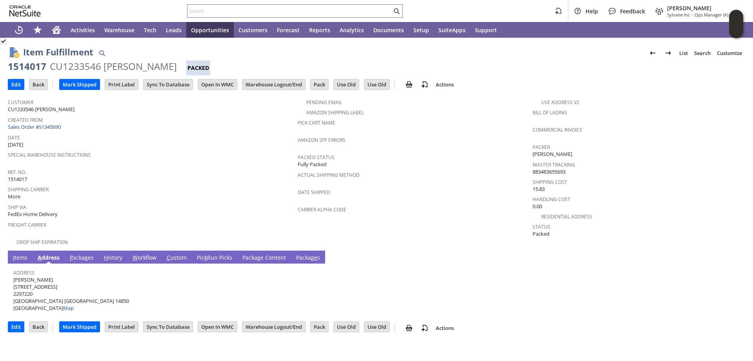
click at [73, 253] on link "P ackages" at bounding box center [82, 257] width 28 height 9
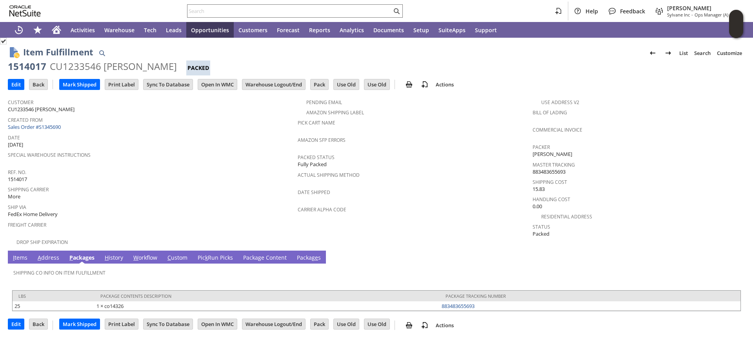
click at [113, 253] on link "H istory" at bounding box center [114, 257] width 22 height 9
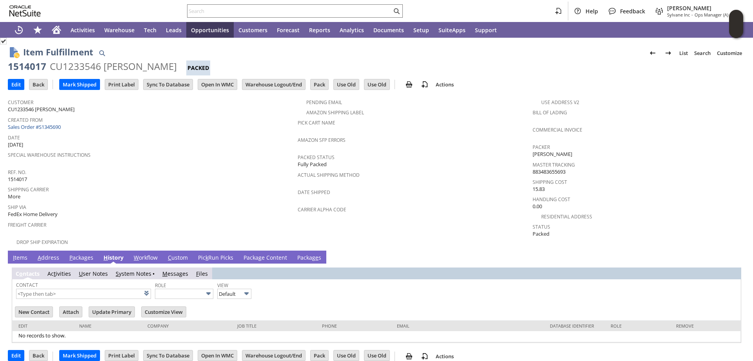
click at [142, 253] on link "W orkflow" at bounding box center [146, 257] width 28 height 9
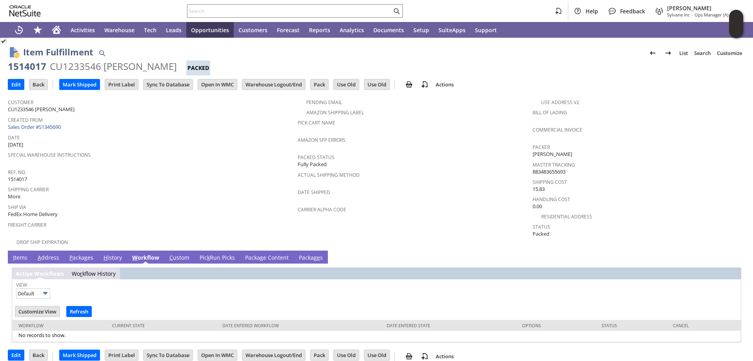
click at [179, 253] on link "C ustom" at bounding box center [180, 257] width 24 height 9
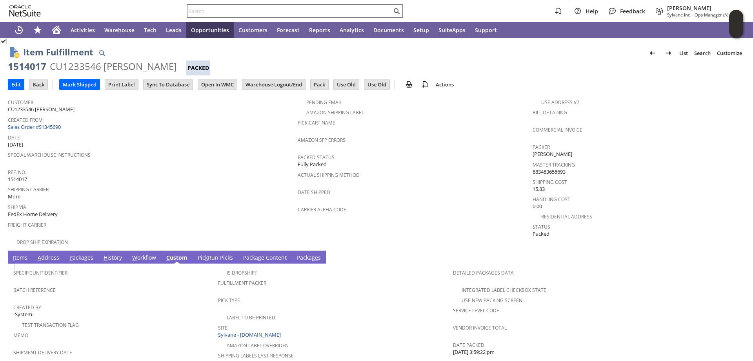
scroll to position [118, 0]
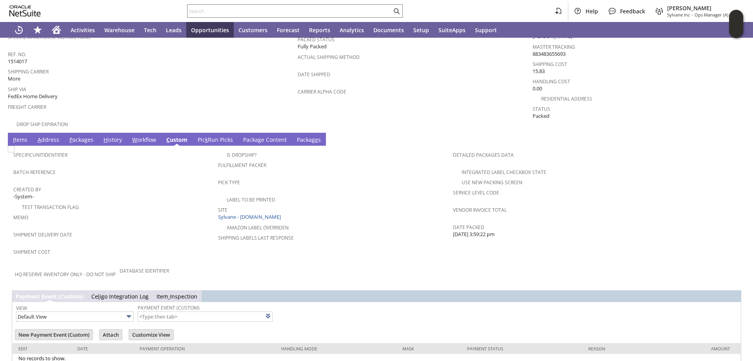
click at [209, 136] on link "Pic k Run Picks" at bounding box center [215, 140] width 39 height 9
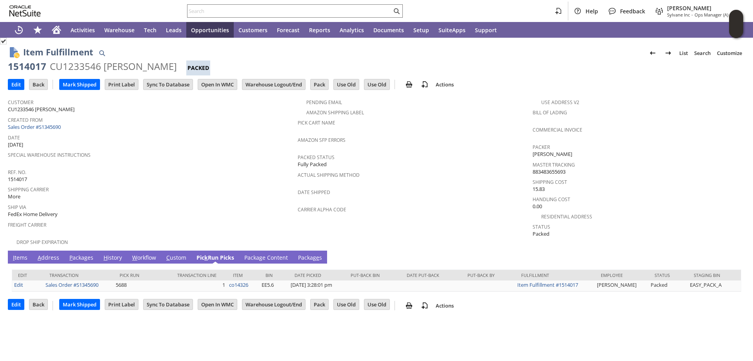
scroll to position [0, 0]
click at [264, 253] on link "Packa g e Content" at bounding box center [265, 257] width 47 height 9
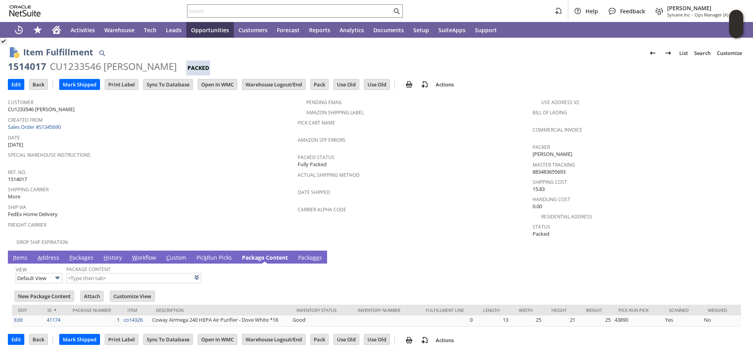
click at [309, 253] on link "Packag e s" at bounding box center [310, 257] width 28 height 9
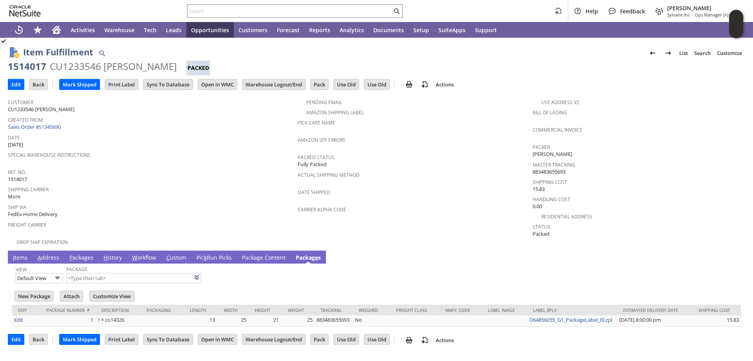
click at [83, 253] on link "P ackages" at bounding box center [81, 257] width 28 height 9
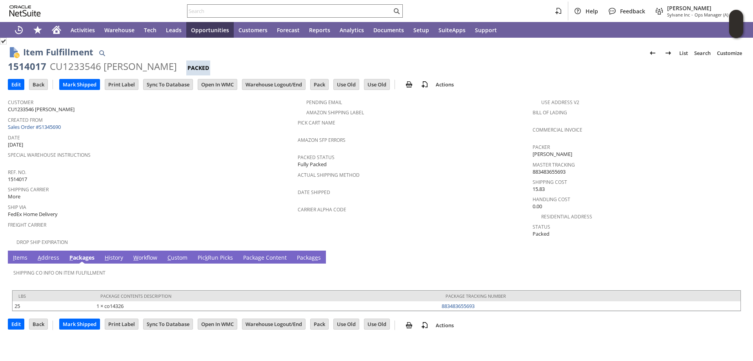
click at [22, 253] on link "I tems" at bounding box center [20, 257] width 18 height 9
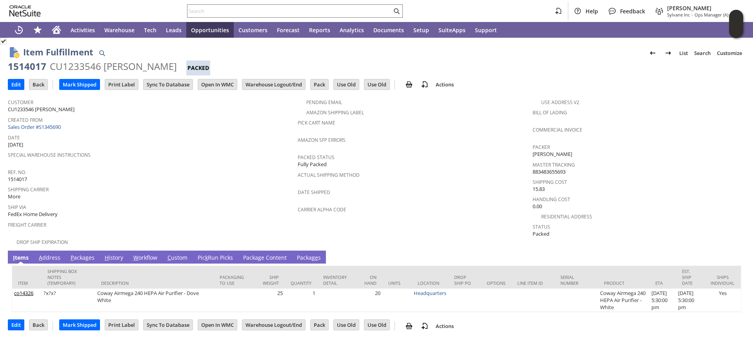
click at [22, 253] on link "I tems" at bounding box center [21, 257] width 20 height 9
click at [256, 255] on link "Packa g e Content" at bounding box center [264, 257] width 47 height 9
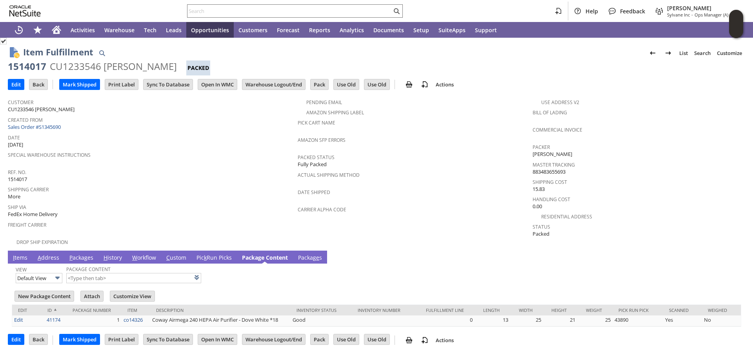
click at [309, 253] on link "Packag e s" at bounding box center [310, 257] width 28 height 9
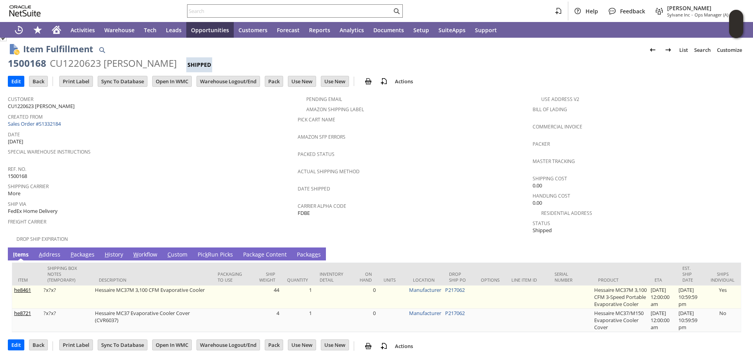
scroll to position [12, 0]
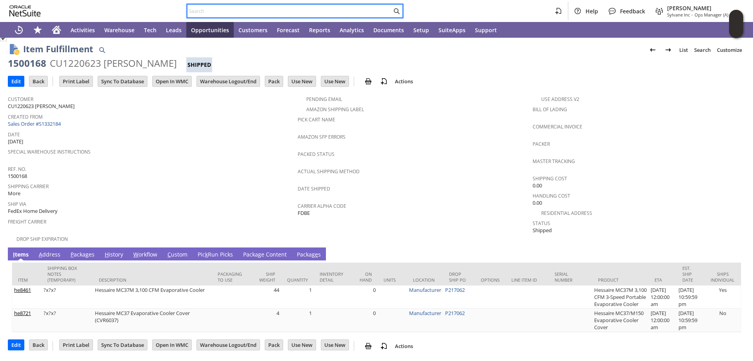
click at [214, 10] on input "text" at bounding box center [290, 10] width 204 height 9
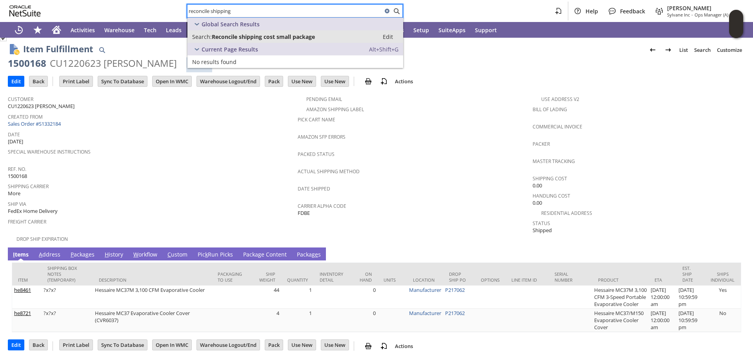
type input "reconcile shipping"
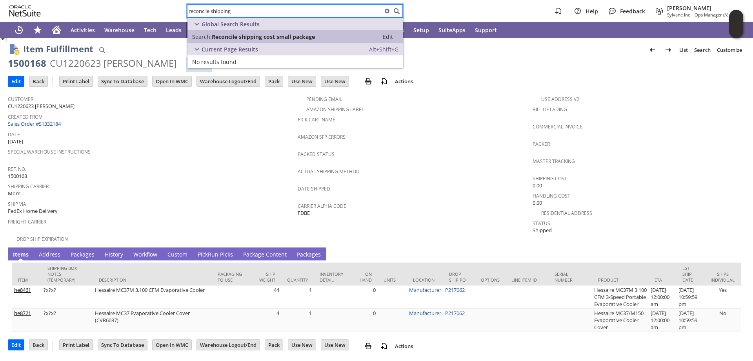
click at [266, 34] on span "Reconcile shipping cost small package" at bounding box center [263, 36] width 103 height 7
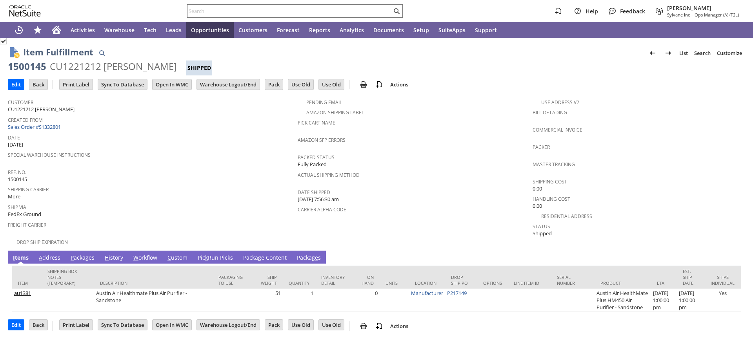
click at [87, 253] on link "P ackages" at bounding box center [83, 257] width 28 height 9
click at [73, 253] on link "P ackages" at bounding box center [83, 257] width 28 height 9
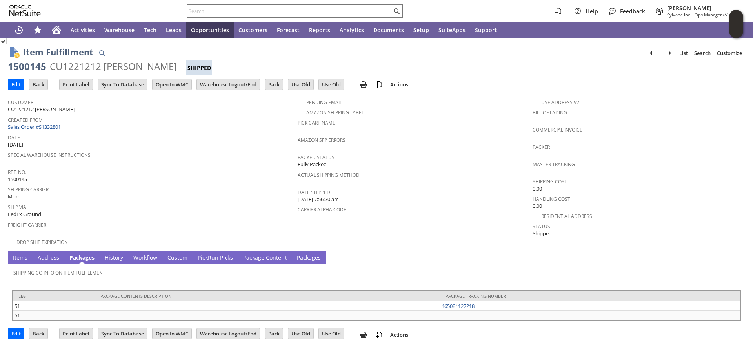
click at [309, 253] on link "Packag e s" at bounding box center [309, 257] width 28 height 9
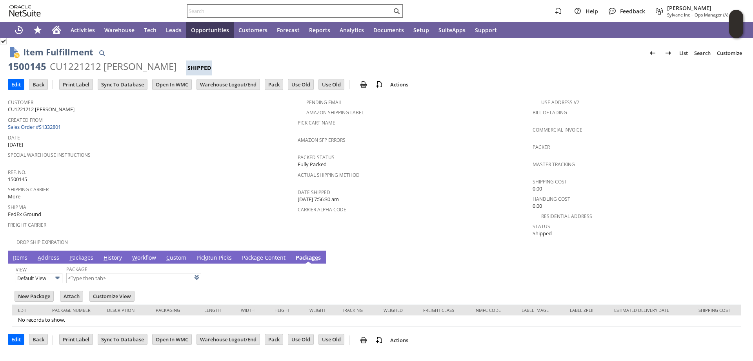
click at [253, 253] on link "Packa g e Content" at bounding box center [263, 257] width 47 height 9
click at [212, 253] on link "Pic k Run Picks" at bounding box center [214, 257] width 39 height 9
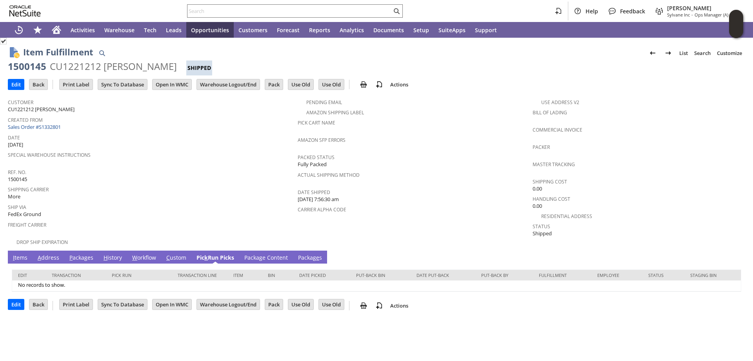
click at [79, 253] on link "P ackages" at bounding box center [81, 257] width 28 height 9
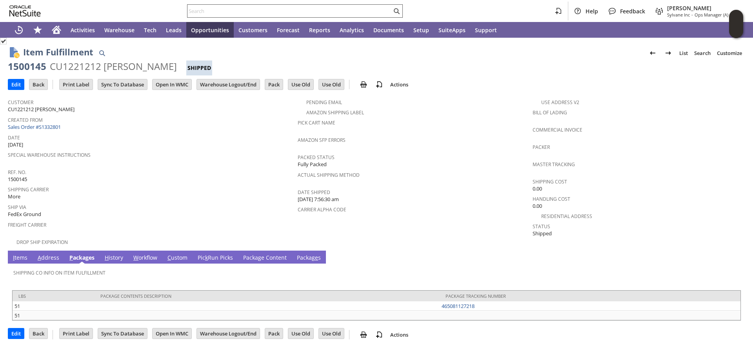
click at [212, 11] on input "text" at bounding box center [290, 10] width 204 height 9
type input "s"
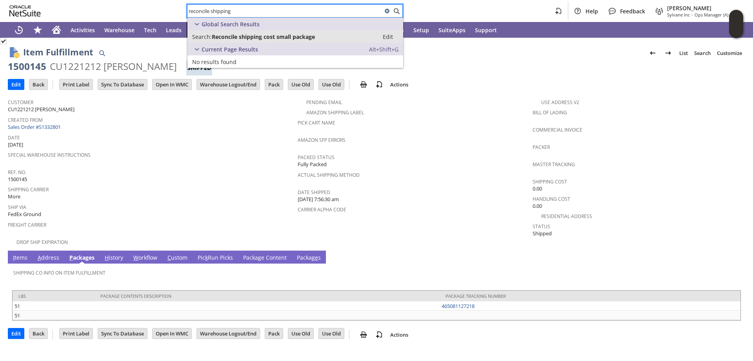
type input "reconcile shipping"
click at [260, 35] on span "Reconcile shipping cost small package" at bounding box center [263, 36] width 103 height 7
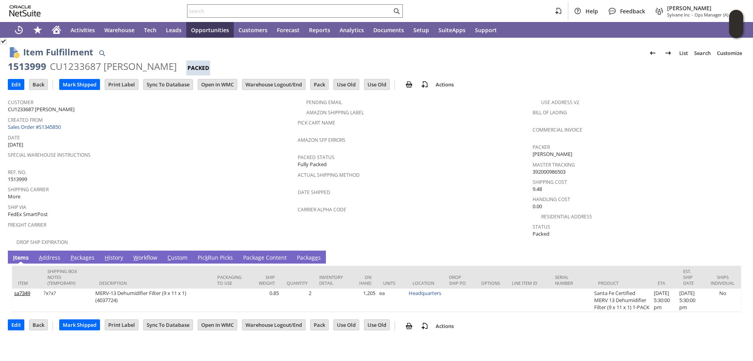
click at [304, 253] on link "Packag e s" at bounding box center [309, 257] width 28 height 9
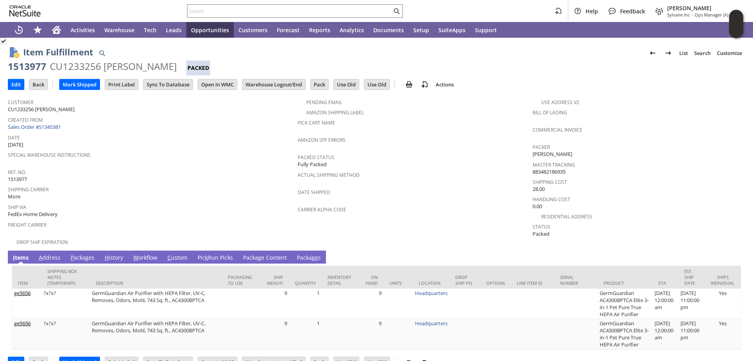
click at [307, 253] on link "Packag e s" at bounding box center [309, 257] width 28 height 9
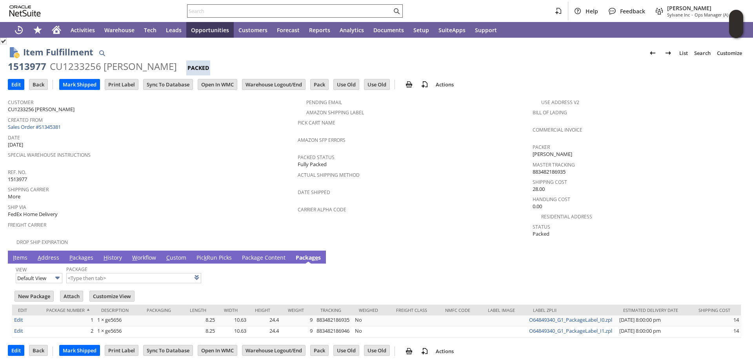
click at [201, 13] on input "text" at bounding box center [290, 10] width 204 height 9
paste input "1500153"
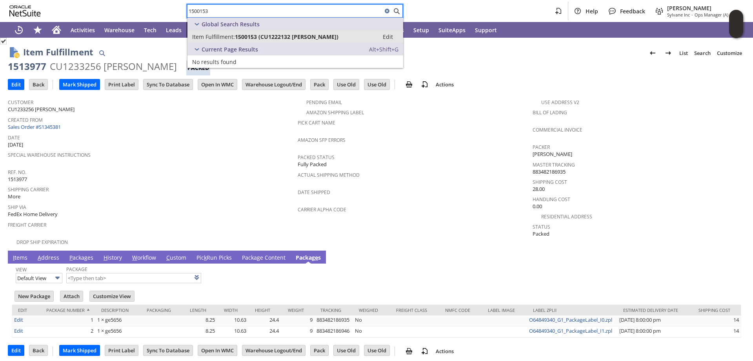
type input "1500153"
click at [218, 34] on span "Item Fulfillment:" at bounding box center [213, 36] width 43 height 7
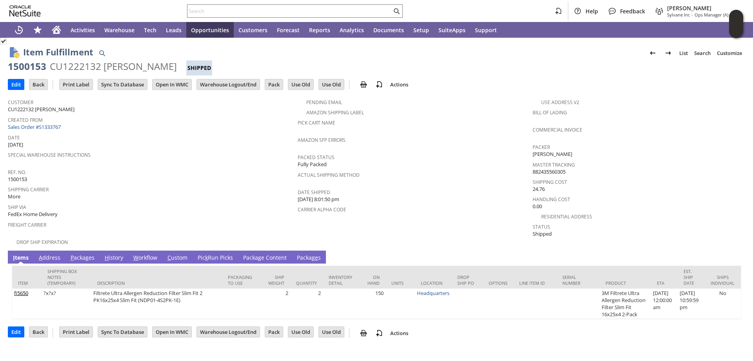
click at [270, 255] on link "Packa g e Content" at bounding box center [264, 257] width 47 height 9
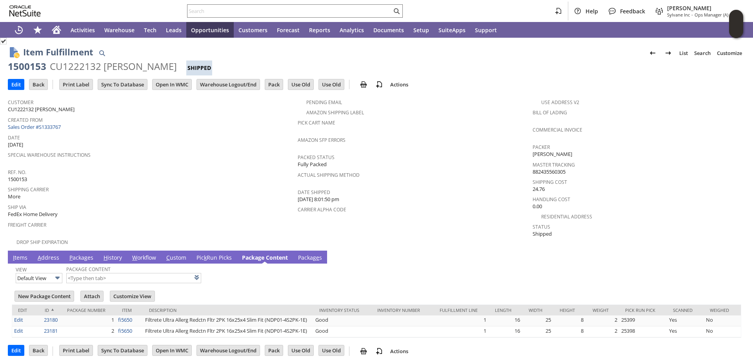
click at [311, 253] on link "Packag e s" at bounding box center [310, 257] width 28 height 9
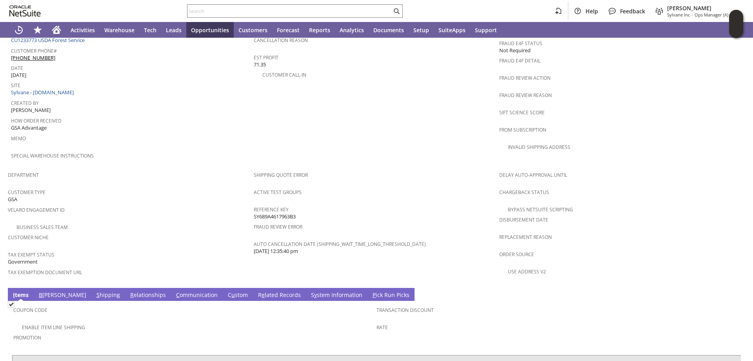
scroll to position [459, 0]
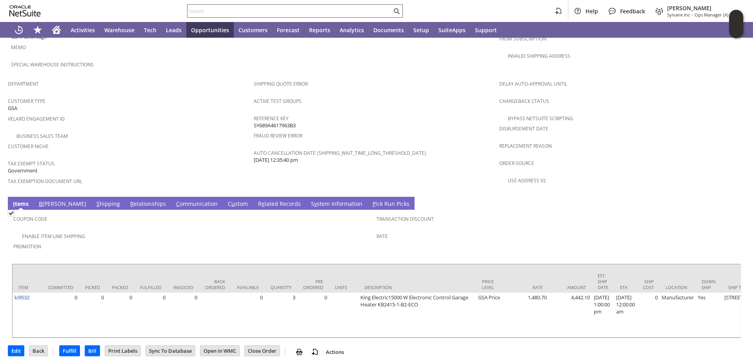
paste input "47QDCC25MCKRW"
click at [225, 11] on input "47QDCC25MCKRW" at bounding box center [290, 10] width 204 height 9
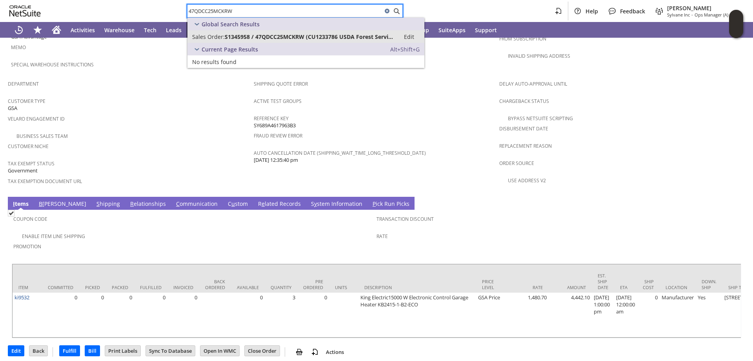
type input "47QDCC25MCKRW"
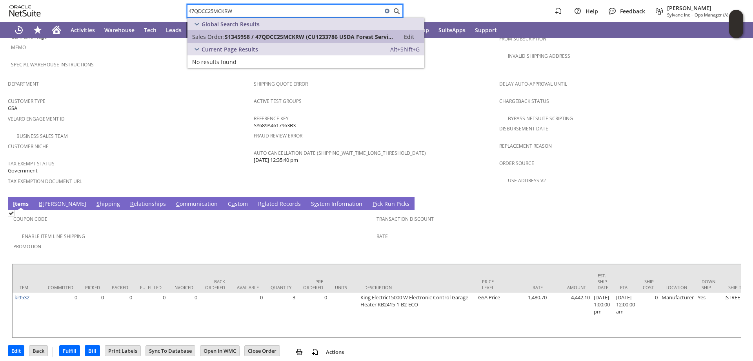
click at [253, 34] on span "S1345958 / 47QDCC25MCKRW (CU1233786 USDA Forest Service)" at bounding box center [310, 36] width 171 height 7
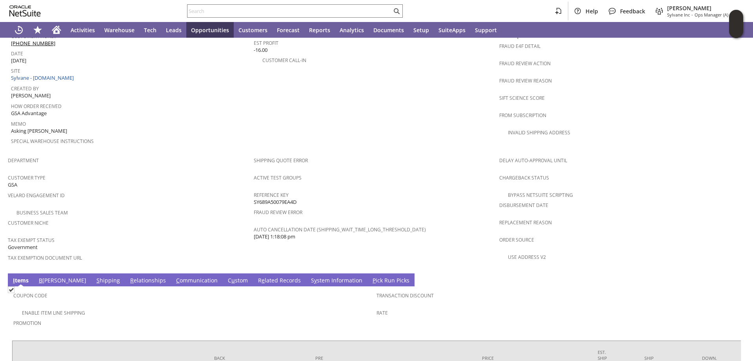
scroll to position [452, 0]
